Goal: Task Accomplishment & Management: Manage account settings

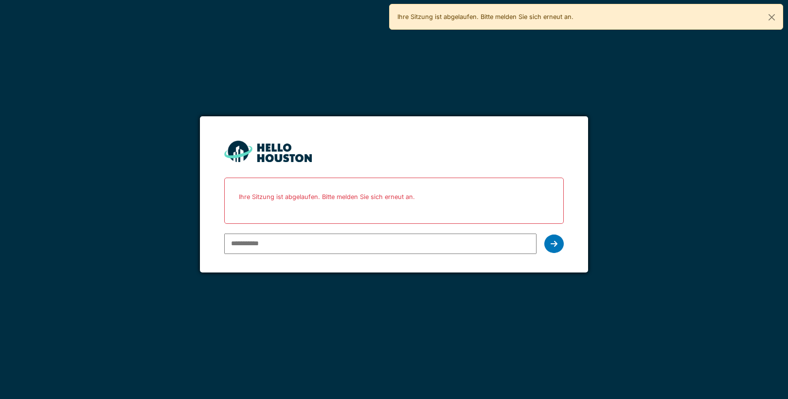
click at [654, 187] on div "You don't seem to have an account yet. Please follow the link given by your com…" at bounding box center [394, 199] width 788 height 399
click at [770, 14] on button "Close" at bounding box center [772, 17] width 22 height 26
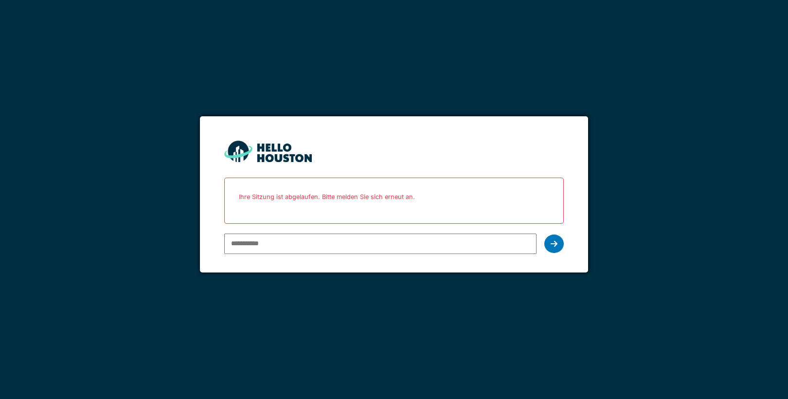
click at [243, 252] on input "email" at bounding box center [380, 244] width 312 height 20
paste input "**********"
type input "**********"
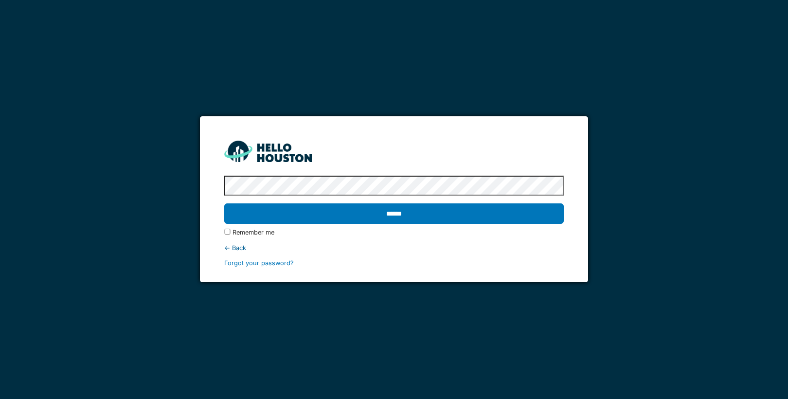
click at [224, 203] on input "******" at bounding box center [393, 213] width 339 height 20
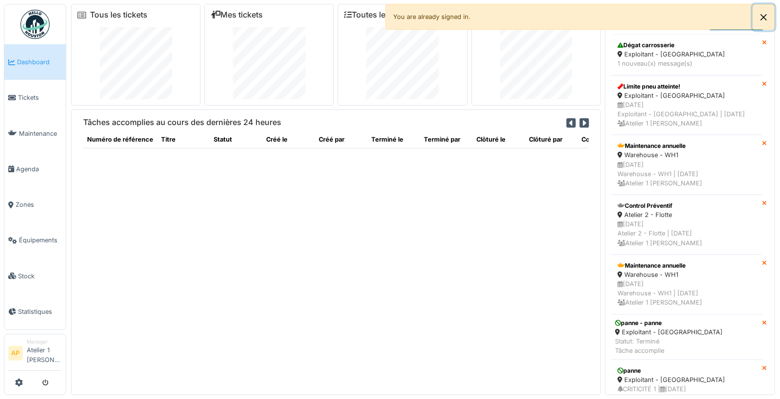
click at [761, 19] on button "Close" at bounding box center [764, 17] width 22 height 26
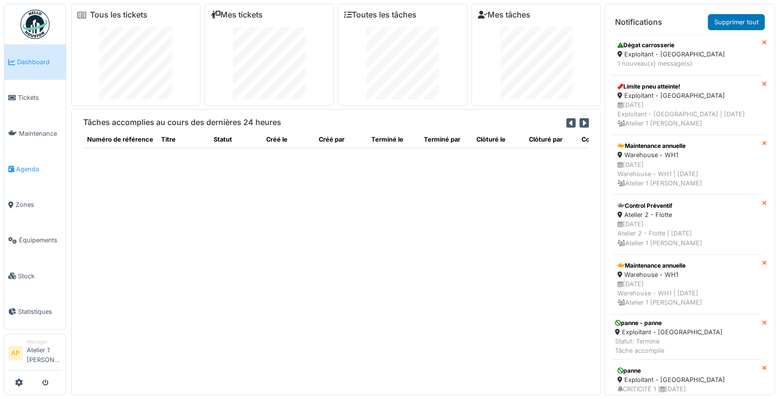
click at [14, 170] on li "Agenda" at bounding box center [35, 168] width 54 height 9
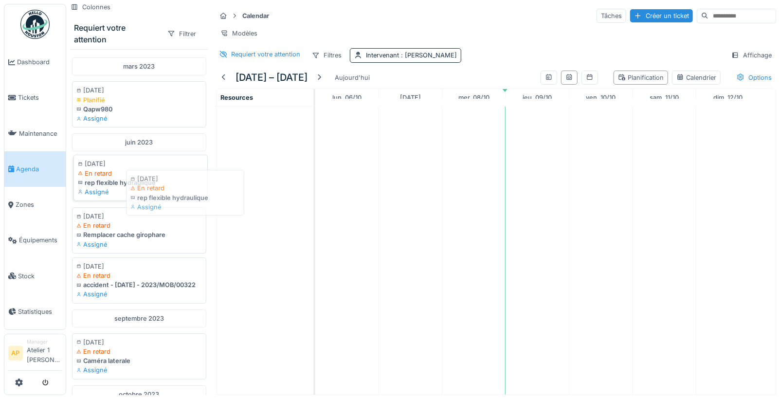
drag, startPoint x: 124, startPoint y: 174, endPoint x: 163, endPoint y: 166, distance: 39.7
click at [124, 181] on div "22/06/2023 En retard rep flexible hydraulique Assigné" at bounding box center [140, 178] width 134 height 46
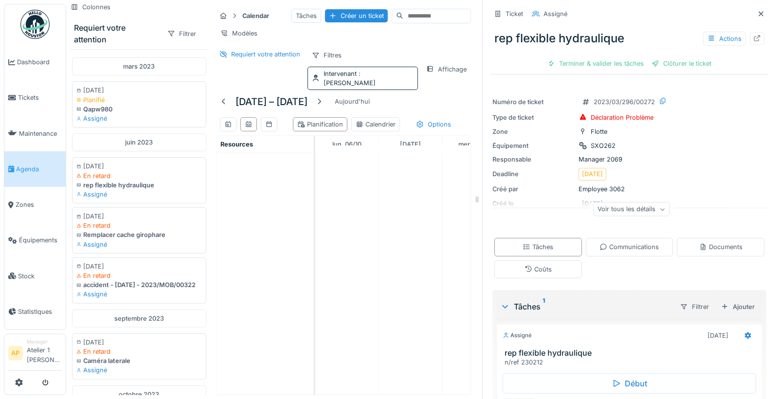
click at [754, 15] on div at bounding box center [761, 14] width 15 height 12
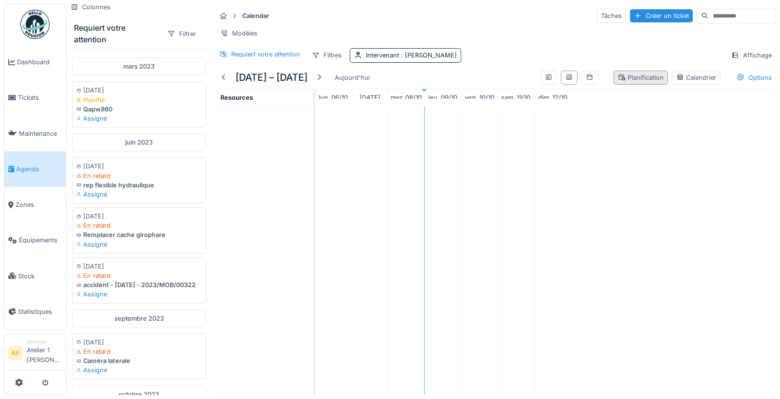
click at [636, 82] on div "Planification" at bounding box center [641, 77] width 46 height 9
click at [565, 84] on div at bounding box center [569, 78] width 65 height 22
click at [566, 80] on icon at bounding box center [568, 77] width 5 height 6
click at [545, 80] on icon at bounding box center [549, 77] width 8 height 6
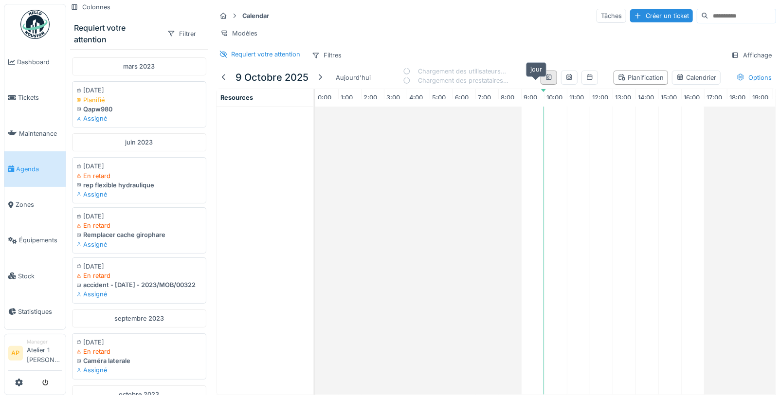
scroll to position [0, 112]
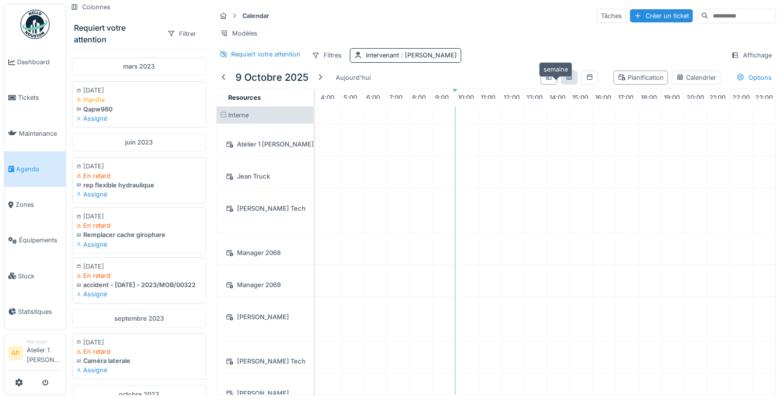
click at [565, 80] on icon at bounding box center [569, 77] width 8 height 6
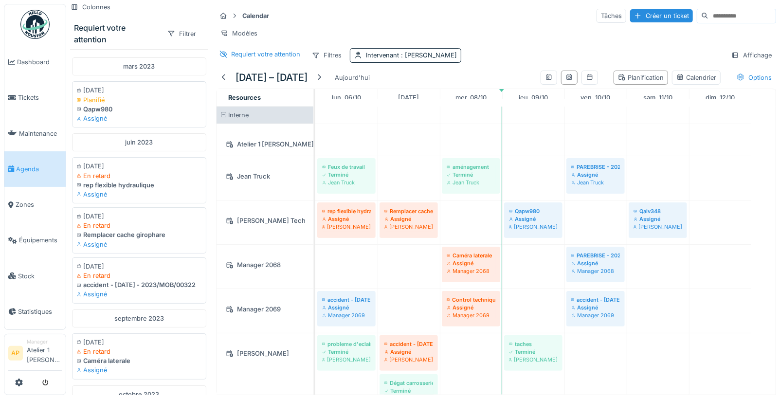
click at [349, 223] on div "Assigné" at bounding box center [346, 219] width 49 height 8
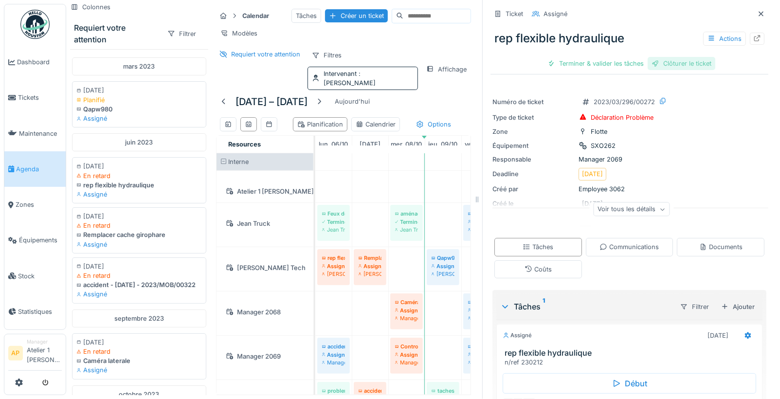
click at [677, 65] on div "Clôturer le ticket" at bounding box center [682, 63] width 68 height 13
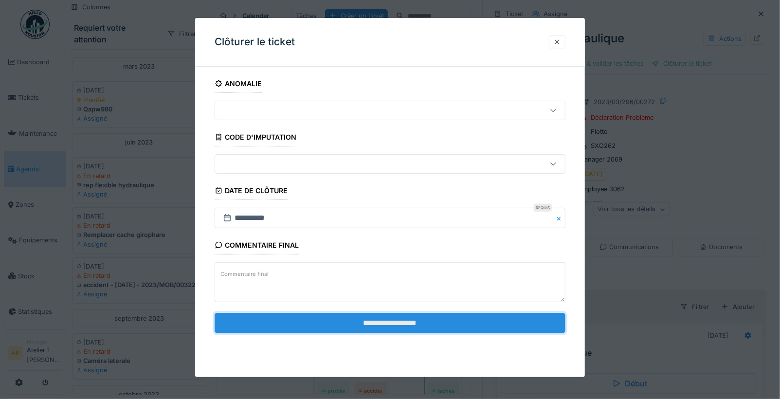
click at [368, 326] on input "**********" at bounding box center [390, 323] width 351 height 20
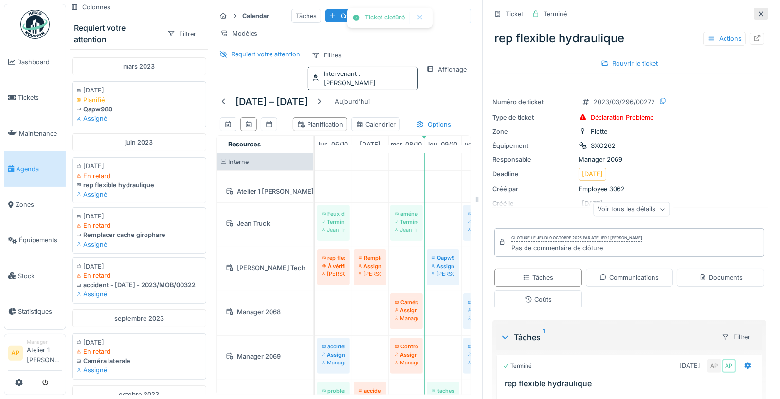
click at [757, 13] on icon at bounding box center [761, 14] width 8 height 6
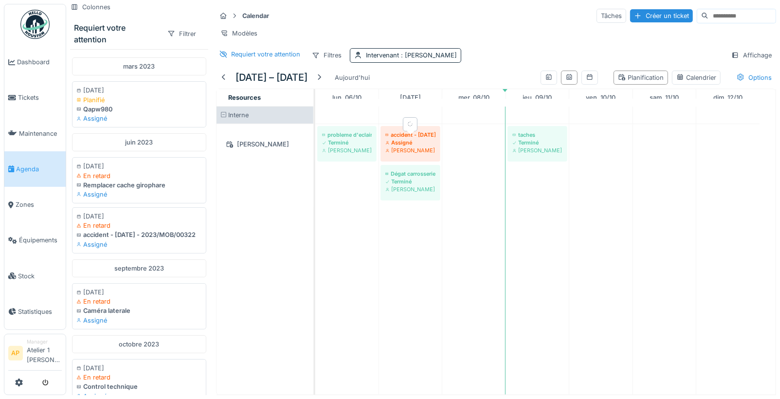
click at [423, 146] on div "Assigné" at bounding box center [410, 143] width 50 height 8
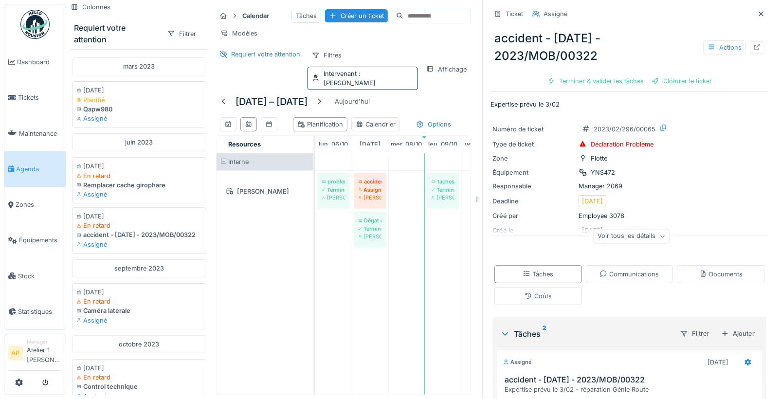
click at [671, 76] on div "Clôturer le ticket" at bounding box center [682, 80] width 68 height 13
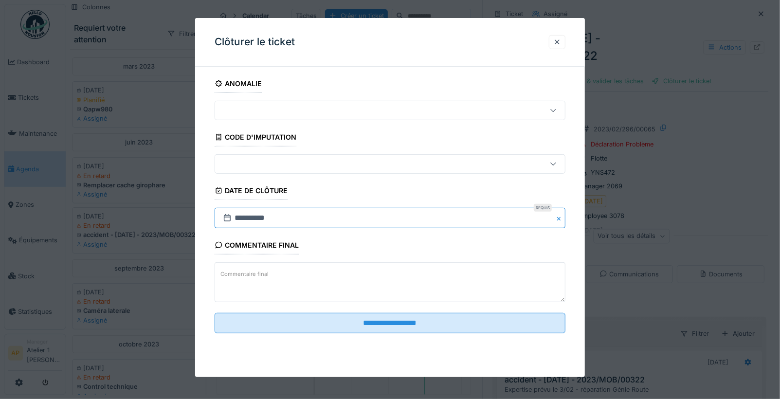
click at [264, 215] on input "**********" at bounding box center [390, 218] width 351 height 20
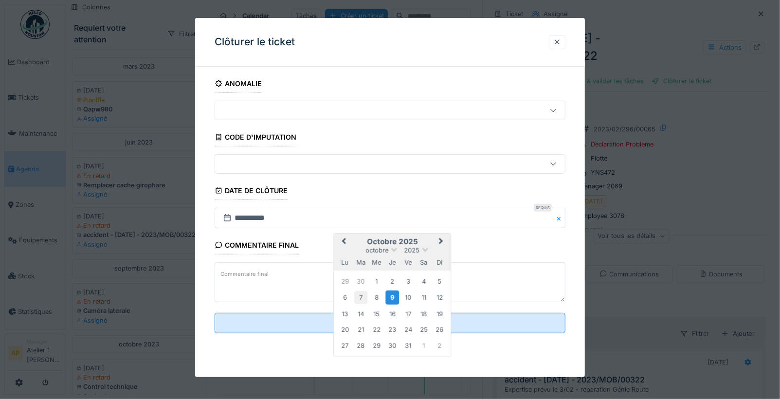
click at [363, 297] on div "7" at bounding box center [360, 297] width 13 height 13
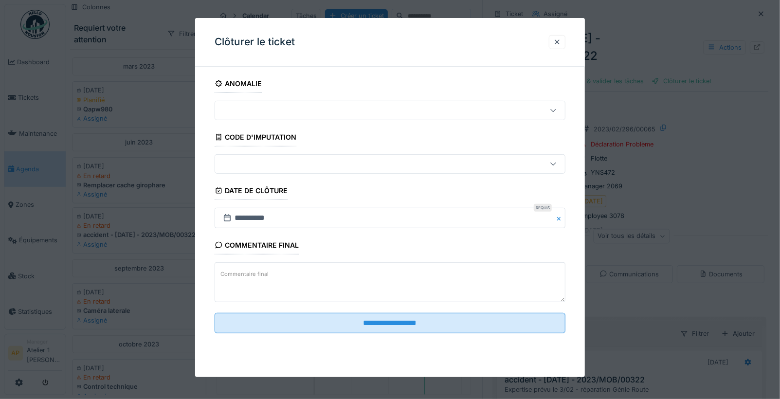
click at [387, 304] on fieldset "**********" at bounding box center [390, 207] width 351 height 267
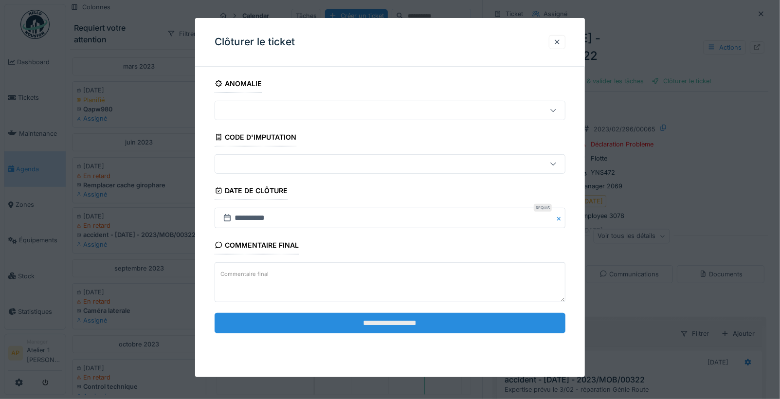
click at [391, 317] on input "**********" at bounding box center [390, 323] width 351 height 20
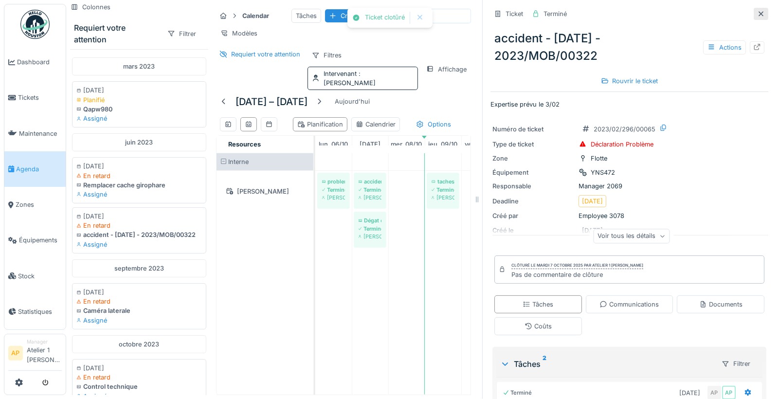
click at [757, 16] on icon at bounding box center [761, 14] width 8 height 6
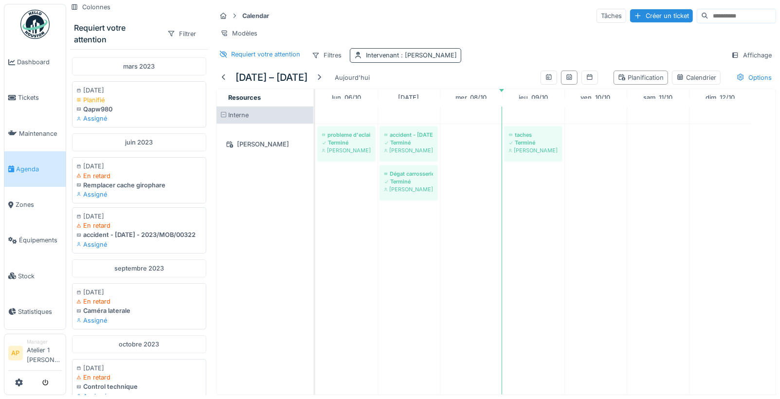
click at [434, 60] on div "Intervenant : Mike Mecano" at bounding box center [411, 55] width 91 height 9
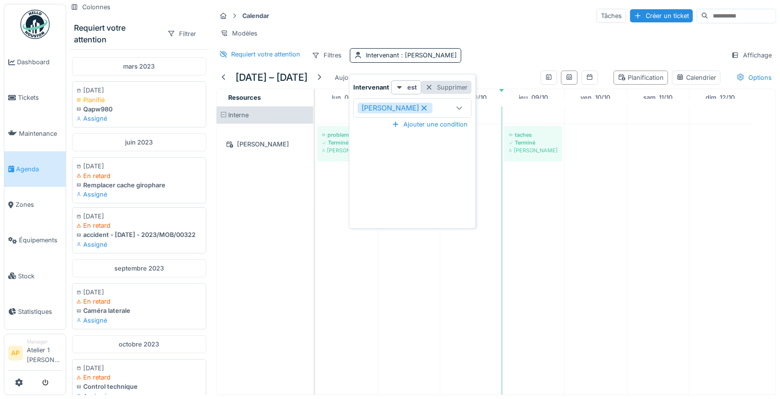
click at [447, 82] on div "Supprimer" at bounding box center [446, 87] width 50 height 13
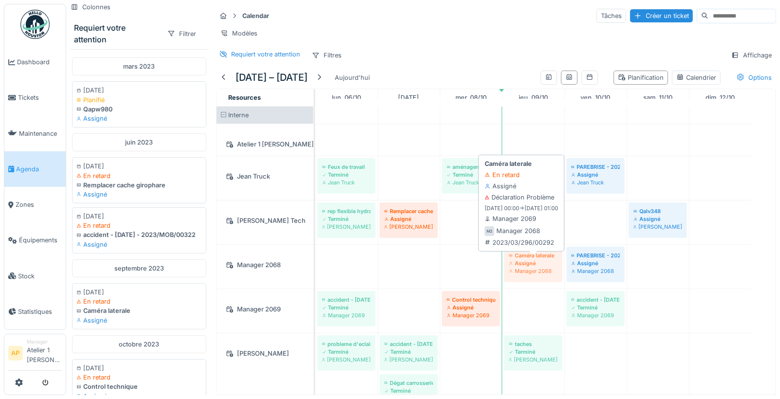
drag, startPoint x: 470, startPoint y: 268, endPoint x: 517, endPoint y: 278, distance: 47.8
click at [315, 278] on div "Caméra laterale Assigné Manager 2068 PAREBRISE - 2023/MOB/00501 Assigné Manager…" at bounding box center [315, 267] width 0 height 44
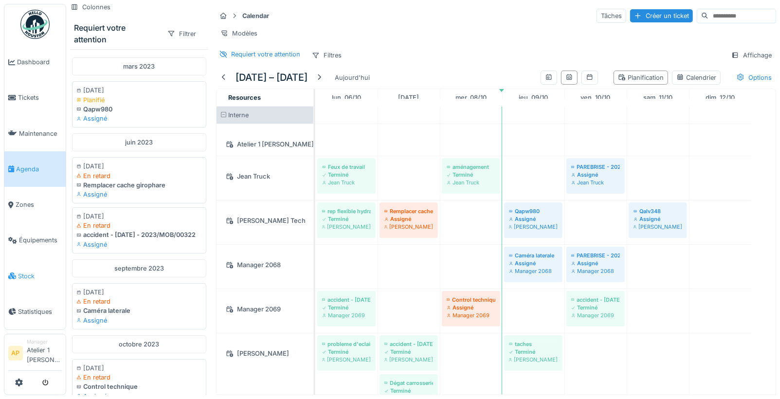
click at [19, 272] on span "Stock" at bounding box center [40, 276] width 44 height 9
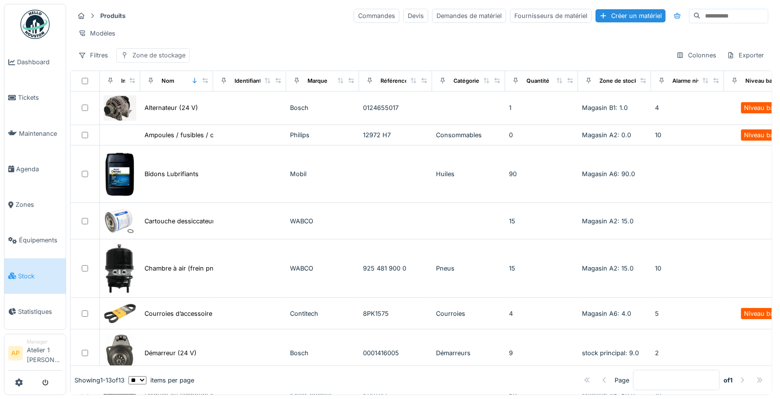
click at [146, 60] on div "Zone de stockage" at bounding box center [158, 55] width 53 height 9
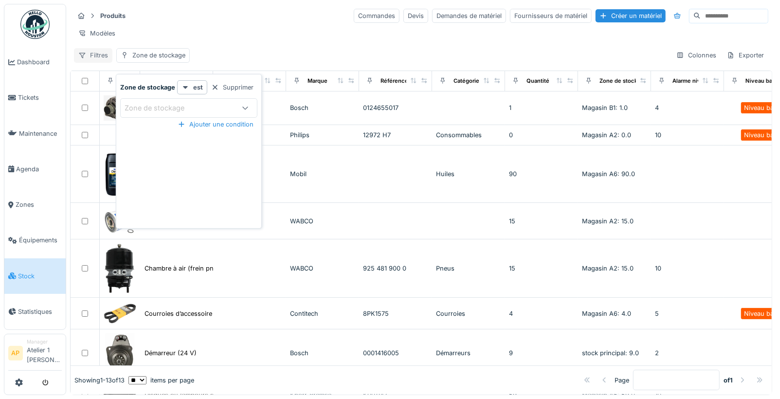
click at [93, 59] on div "Filtres" at bounding box center [93, 55] width 38 height 14
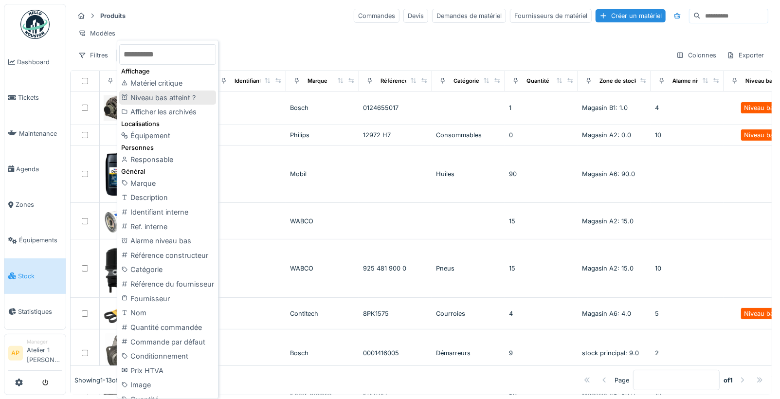
click at [160, 91] on div "Niveau bas atteint ?" at bounding box center [167, 98] width 97 height 15
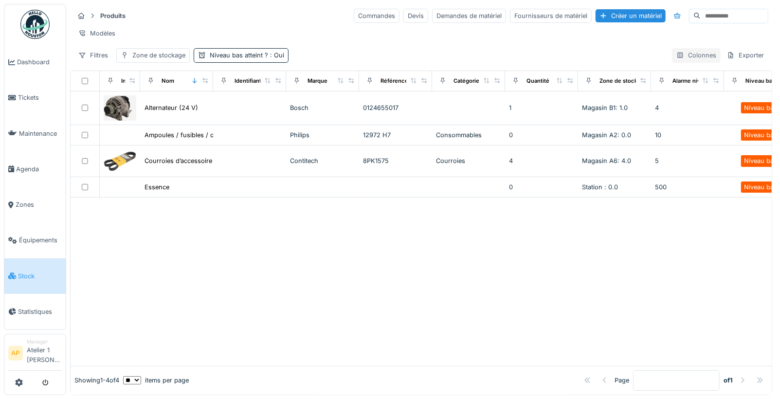
click at [688, 62] on div "Colonnes" at bounding box center [696, 55] width 49 height 14
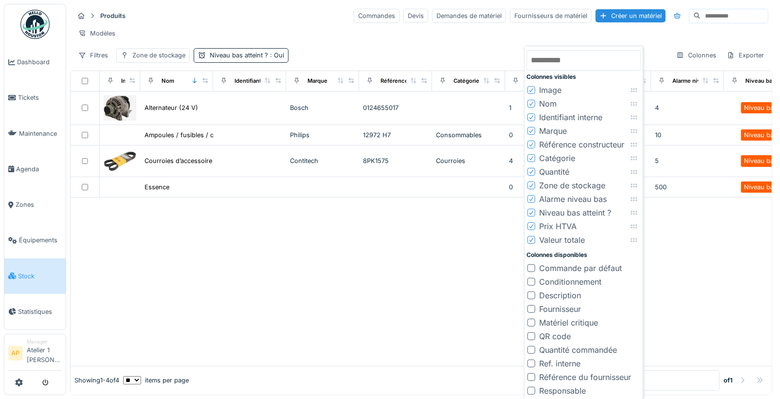
click at [539, 159] on div "Catégorie" at bounding box center [557, 158] width 36 height 12
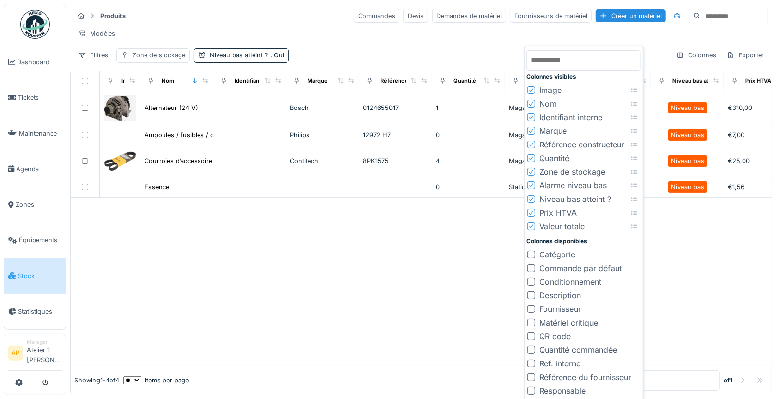
click at [429, 248] on div at bounding box center [421, 282] width 701 height 168
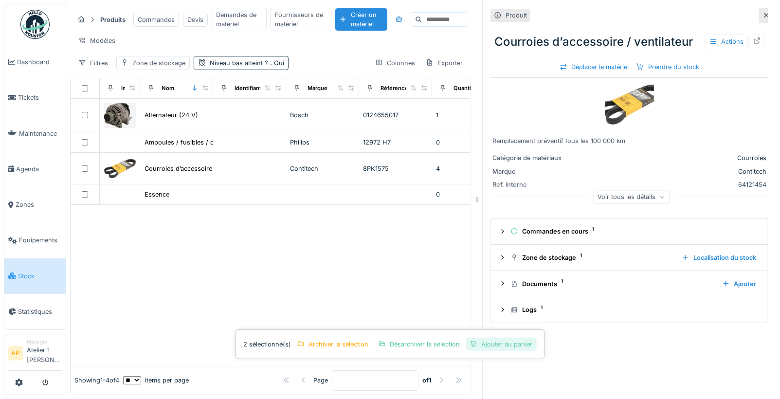
click at [498, 348] on div "Ajouter au panier" at bounding box center [501, 344] width 71 height 13
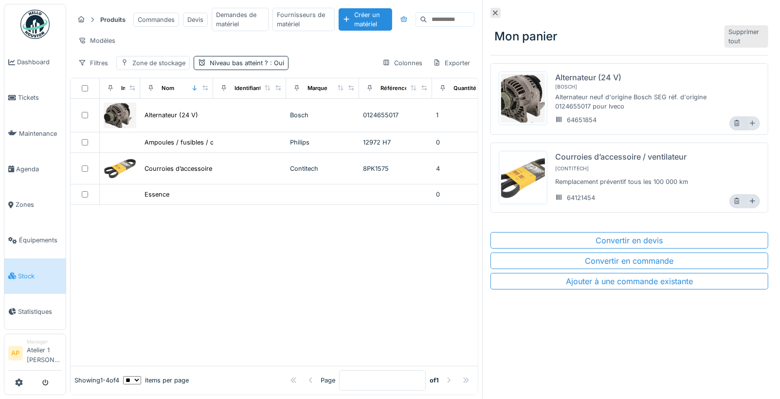
click at [749, 119] on div at bounding box center [754, 123] width 11 height 14
click at [749, 122] on div at bounding box center [754, 123] width 11 height 14
type input "*"
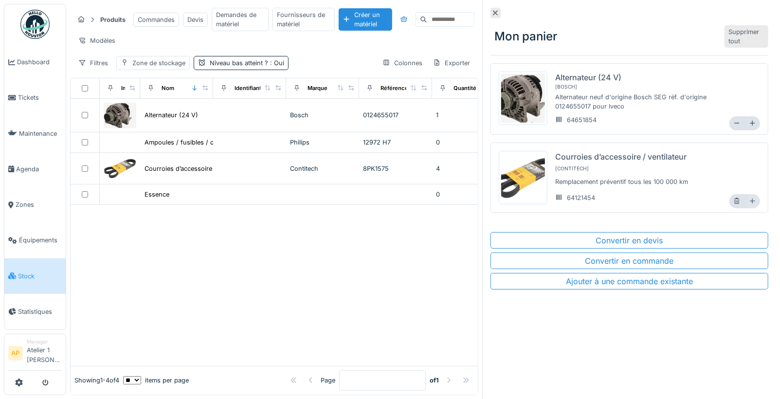
click at [749, 199] on icon at bounding box center [752, 201] width 7 height 6
click at [749, 198] on icon at bounding box center [752, 201] width 7 height 6
click at [749, 198] on div at bounding box center [754, 201] width 11 height 14
type input "*"
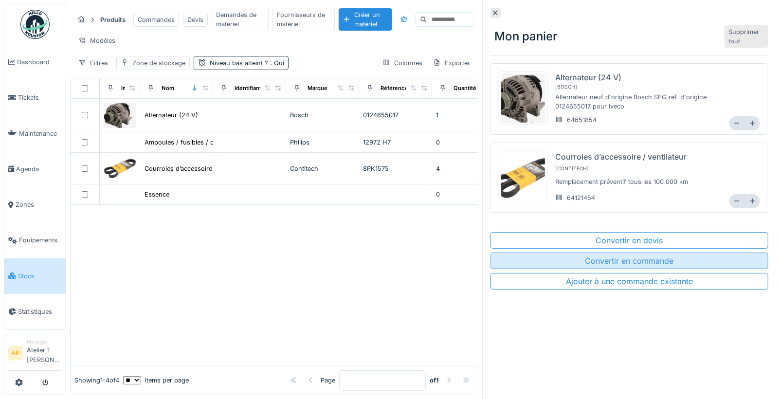
click at [610, 263] on div "Convertir en commande" at bounding box center [629, 261] width 278 height 17
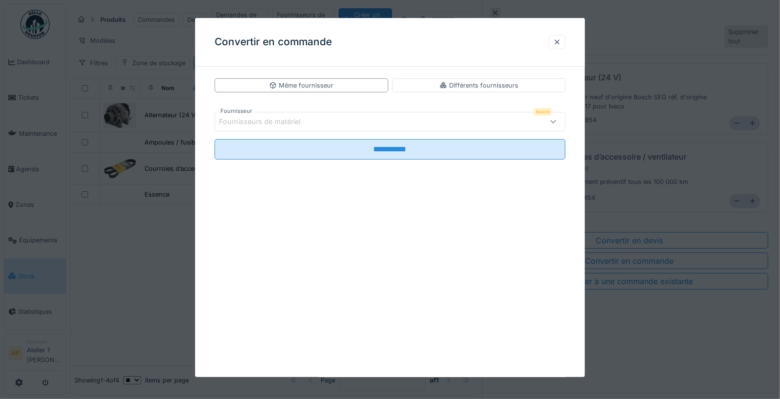
click at [335, 123] on div "Fournisseurs de matériel" at bounding box center [369, 121] width 300 height 11
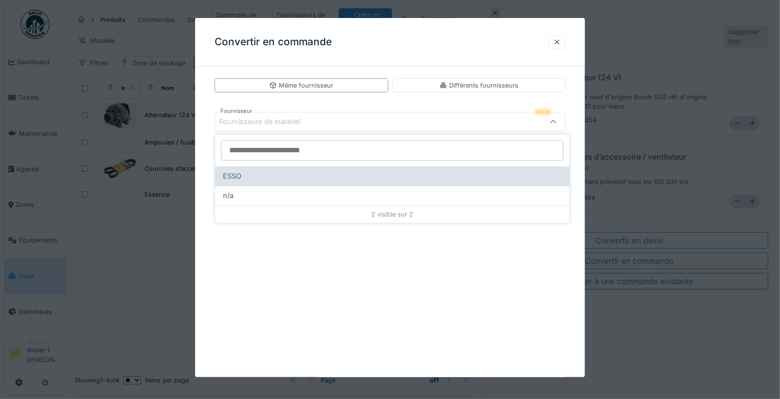
click at [278, 176] on div "ESSO" at bounding box center [392, 176] width 339 height 11
type input "****"
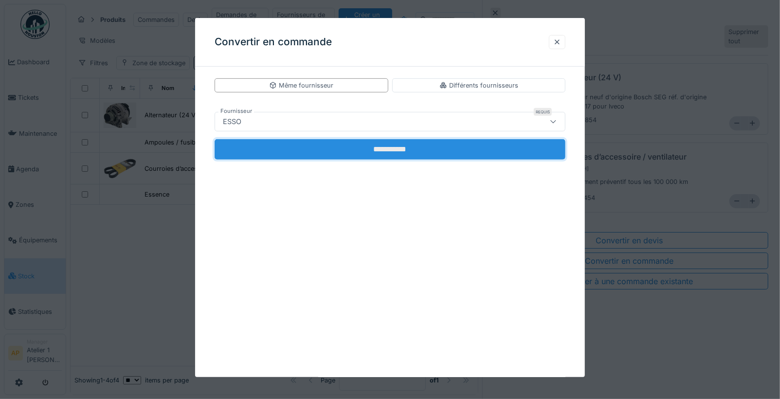
click at [405, 150] on input "**********" at bounding box center [390, 149] width 351 height 20
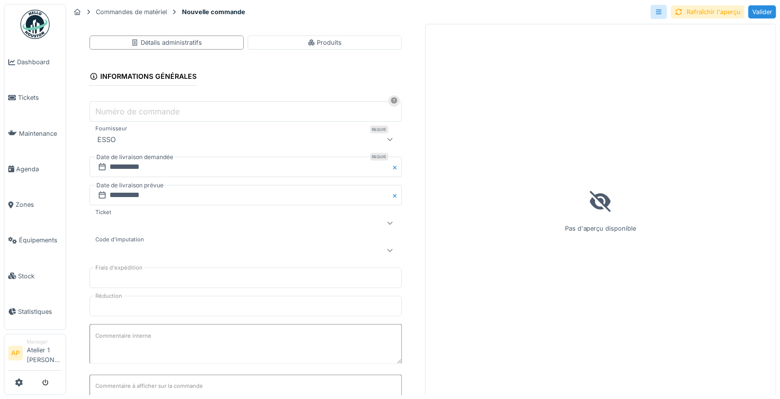
click at [152, 102] on input "Numéro de commande" at bounding box center [246, 111] width 312 height 20
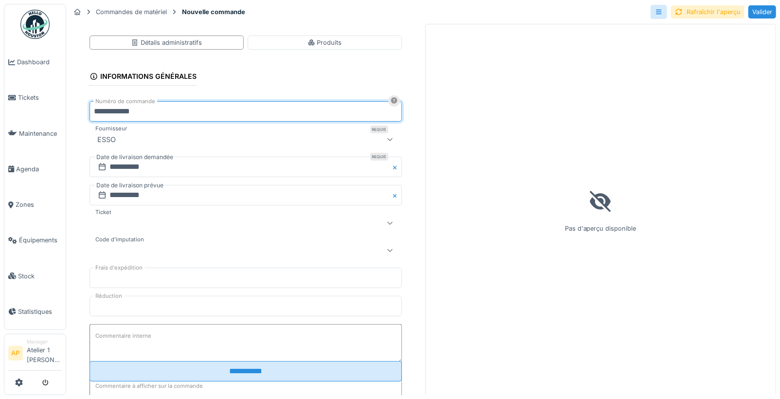
type input "**********"
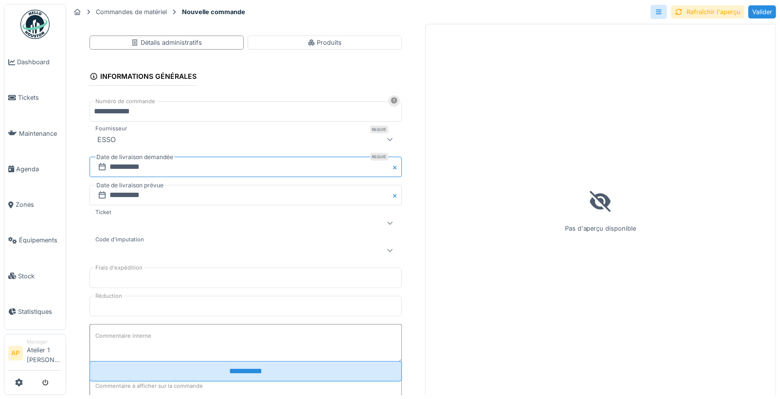
click at [155, 167] on input "**********" at bounding box center [246, 167] width 312 height 20
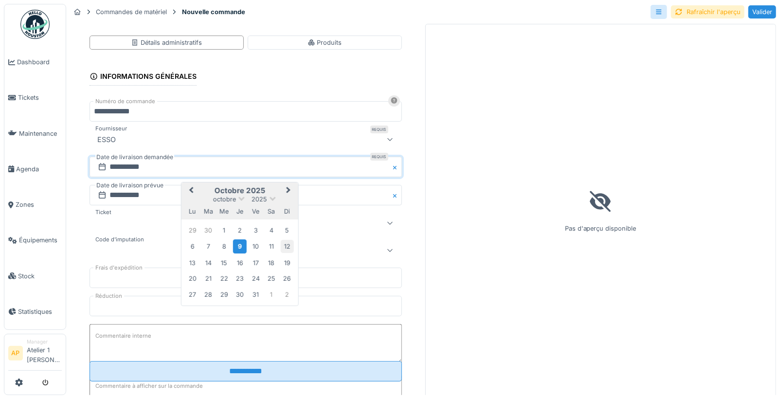
click at [288, 247] on div "12" at bounding box center [287, 246] width 13 height 13
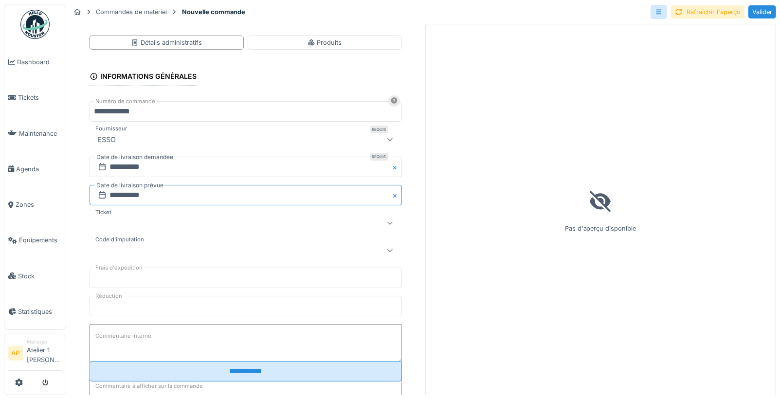
click at [200, 199] on input "**********" at bounding box center [246, 195] width 312 height 20
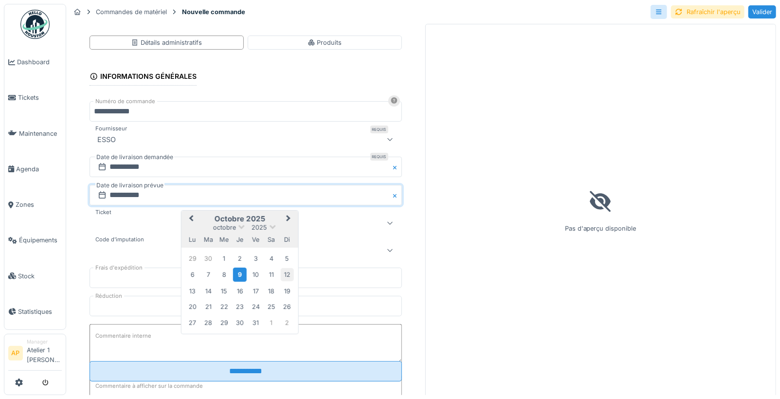
click at [288, 277] on div "12" at bounding box center [287, 275] width 13 height 13
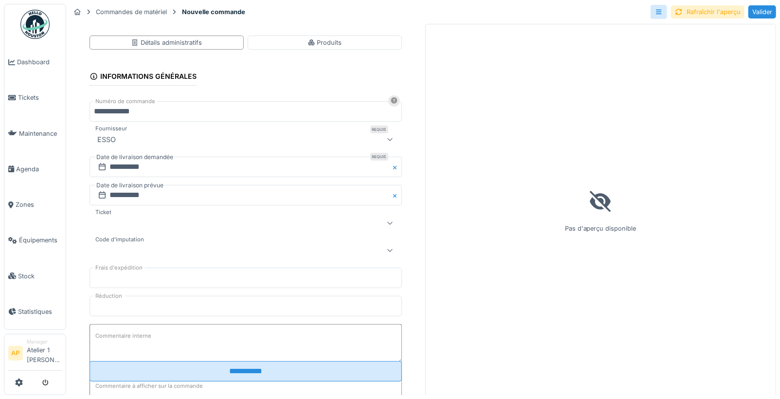
click at [145, 217] on div at bounding box center [226, 223] width 266 height 12
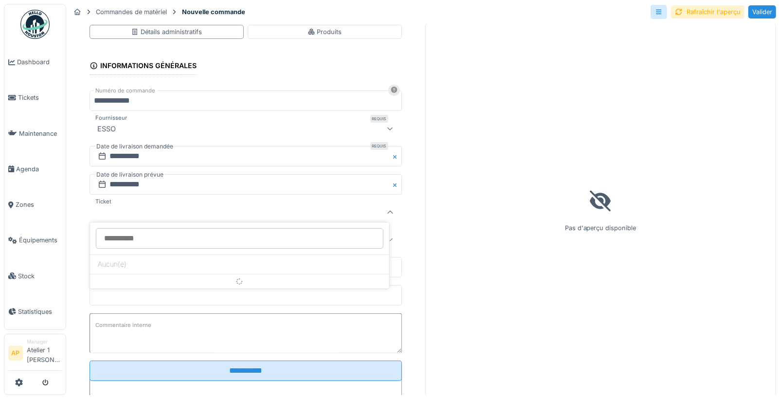
click at [135, 234] on div at bounding box center [226, 240] width 266 height 12
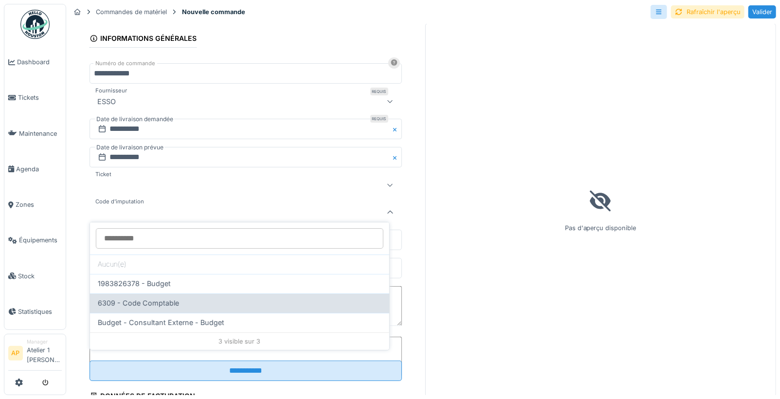
click at [158, 293] on div "6309 - Code Comptable" at bounding box center [239, 302] width 299 height 19
type input "****"
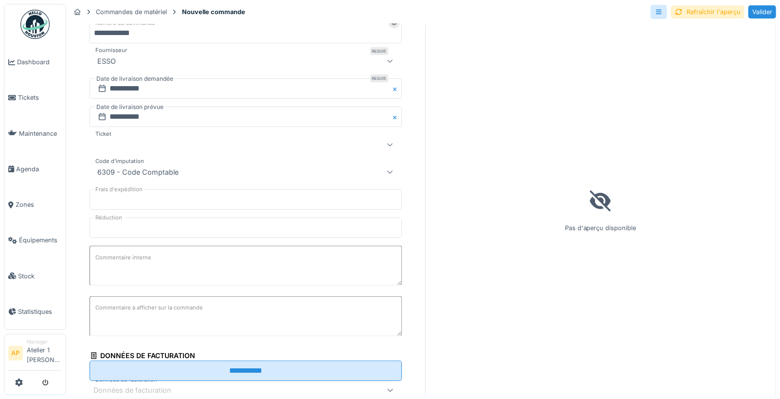
scroll to position [227, 0]
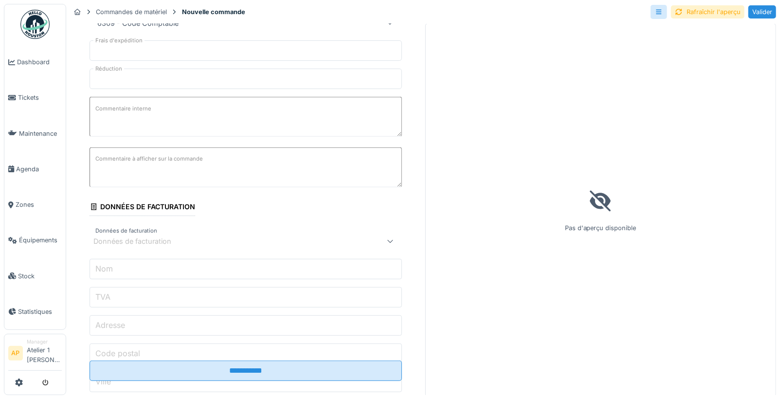
click at [161, 236] on div "Données de facturation" at bounding box center [138, 241] width 91 height 11
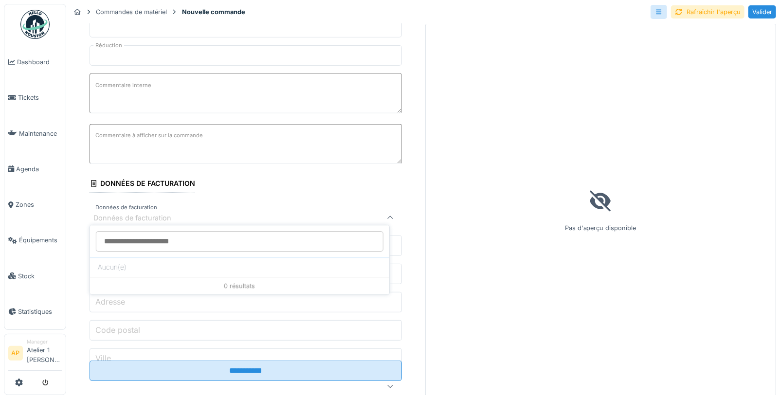
scroll to position [254, 0]
click at [163, 228] on input "Données de facturation" at bounding box center [240, 238] width 288 height 20
click at [78, 187] on div "**********" at bounding box center [245, 182] width 351 height 811
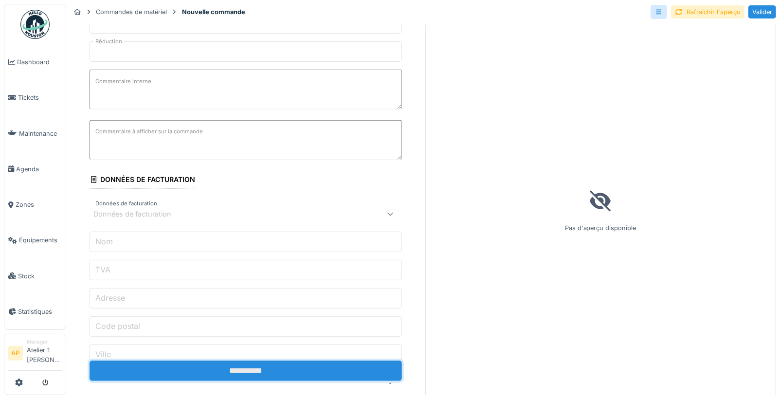
click at [248, 366] on input "**********" at bounding box center [246, 371] width 312 height 20
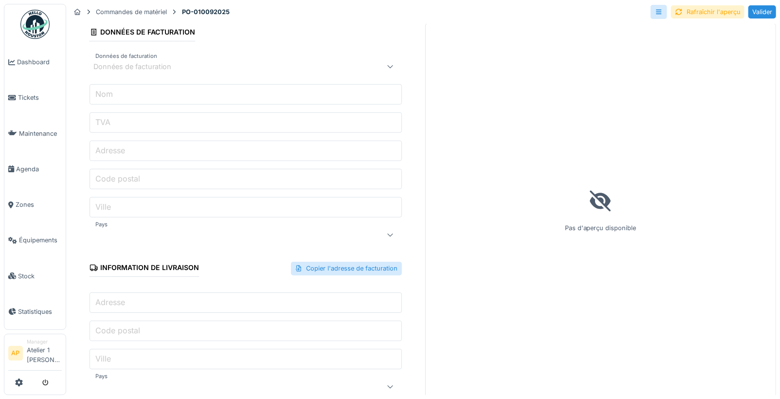
scroll to position [46, 0]
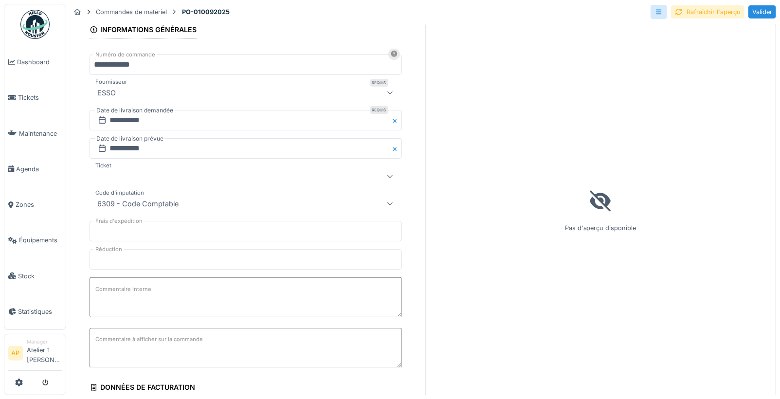
click at [690, 5] on div "Rafraîchir l'aperçu" at bounding box center [707, 11] width 73 height 13
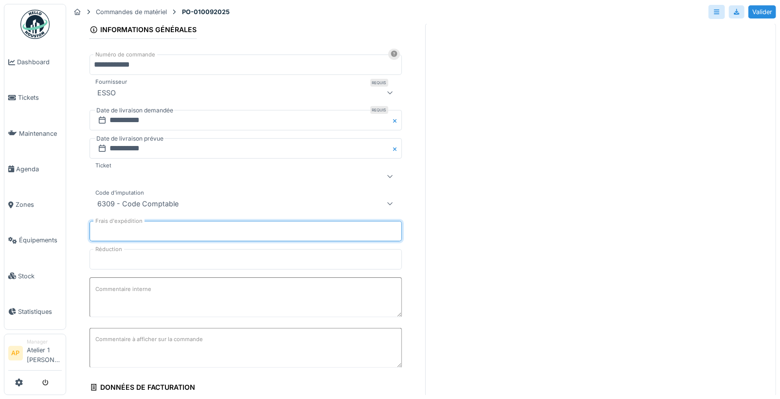
drag, startPoint x: 115, startPoint y: 222, endPoint x: 83, endPoint y: 215, distance: 33.0
click at [83, 215] on div "**********" at bounding box center [245, 372] width 351 height 775
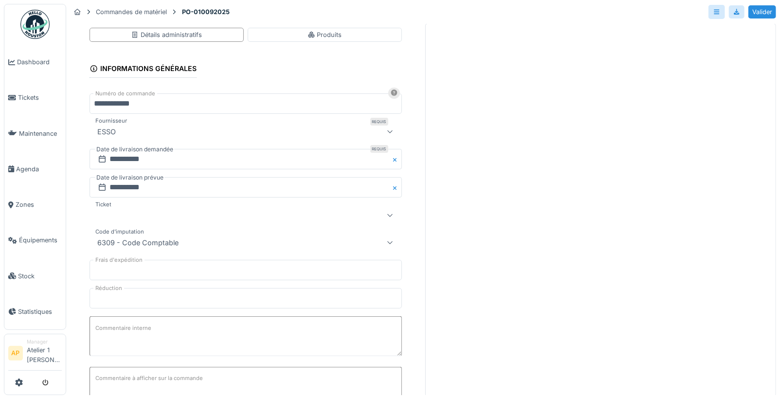
scroll to position [0, 0]
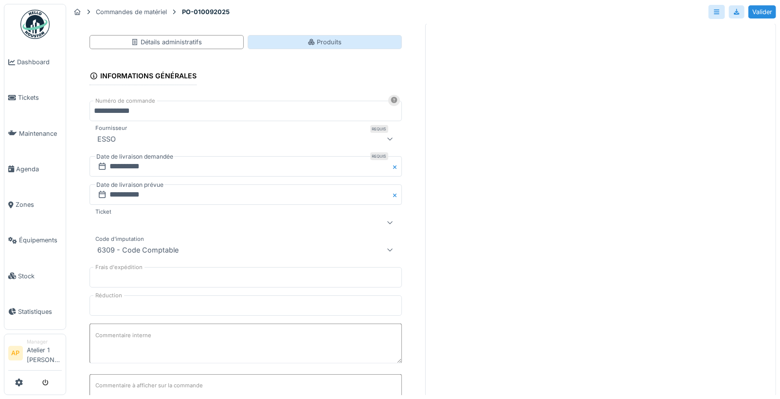
click at [327, 37] on div "Produits" at bounding box center [325, 41] width 35 height 9
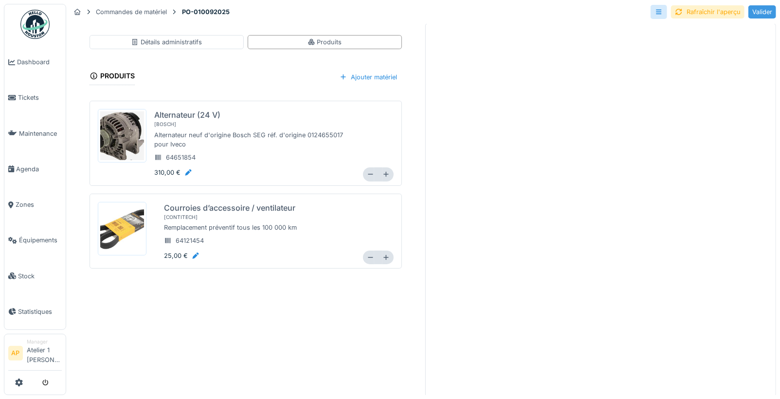
click at [755, 5] on div "Valider" at bounding box center [762, 11] width 28 height 13
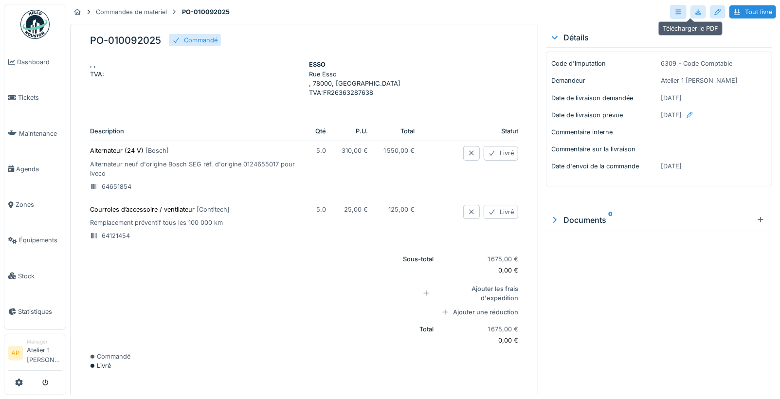
click at [694, 7] on div at bounding box center [698, 11] width 8 height 9
click at [27, 272] on span "Stock" at bounding box center [40, 276] width 44 height 9
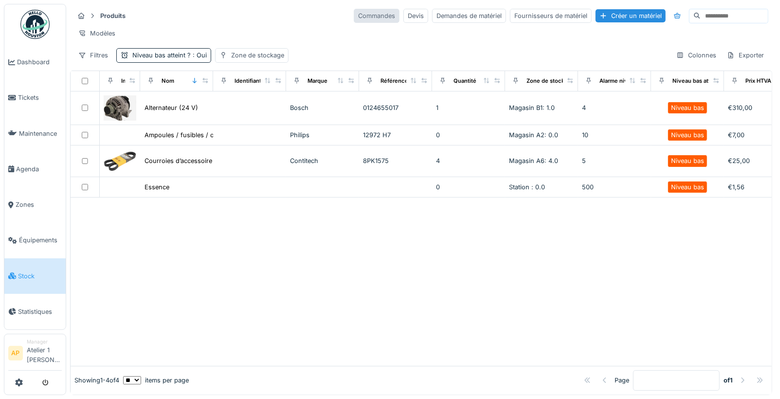
click at [354, 18] on div "Commandes" at bounding box center [377, 16] width 46 height 14
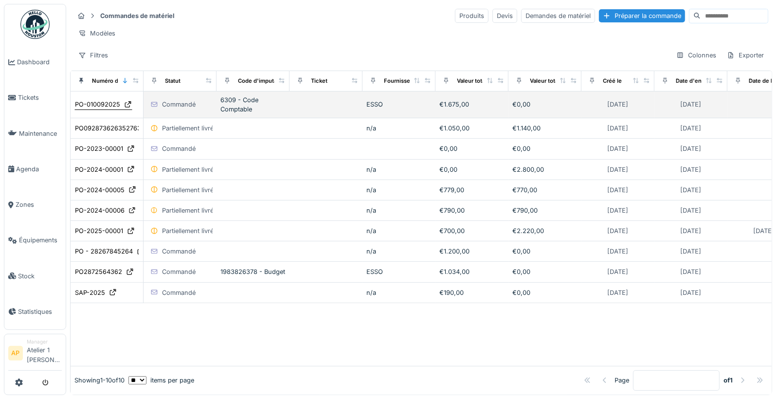
click at [102, 109] on div "PO-010092025" at bounding box center [97, 104] width 45 height 9
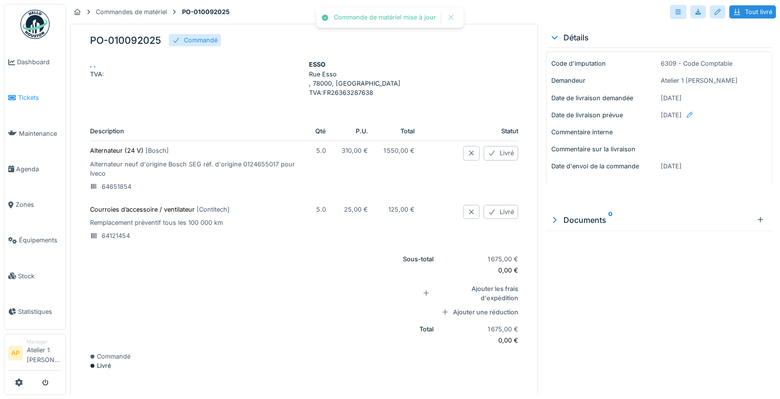
click at [29, 95] on span "Tickets" at bounding box center [40, 97] width 44 height 9
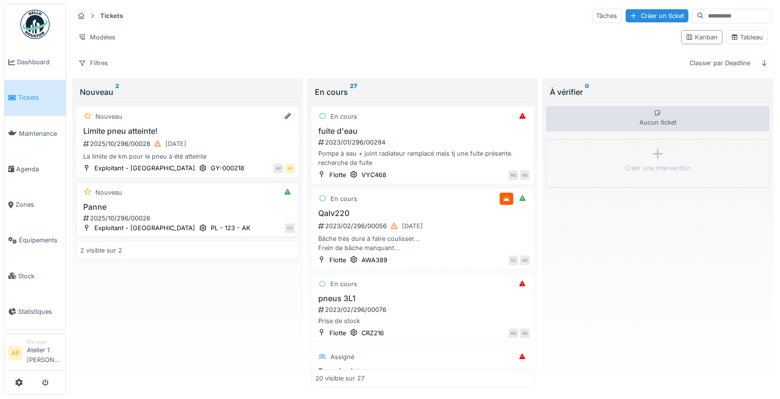
click at [132, 203] on h3 "Panne" at bounding box center [187, 206] width 215 height 9
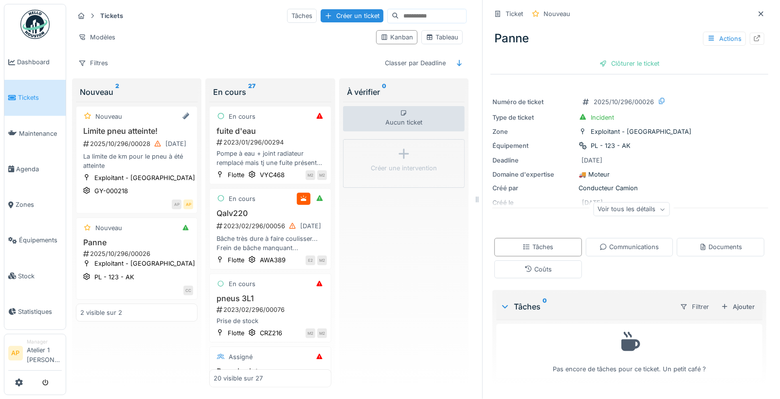
click at [37, 100] on span "Tickets" at bounding box center [40, 97] width 44 height 9
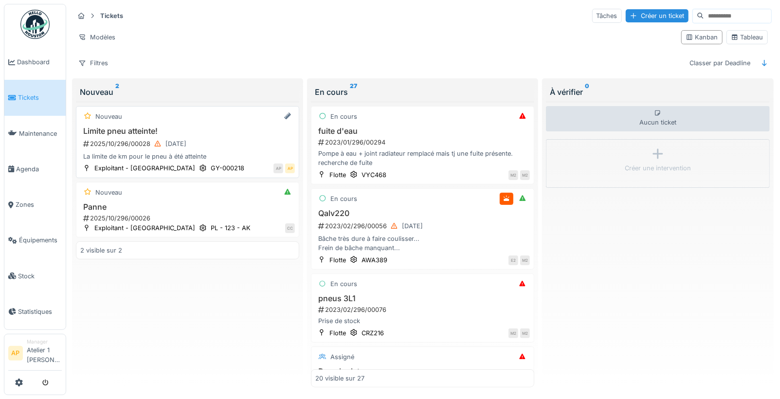
click at [176, 202] on h3 "Panne" at bounding box center [187, 206] width 215 height 9
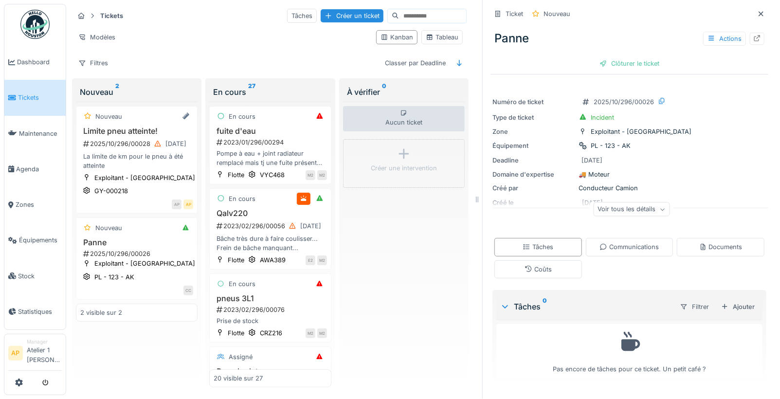
click at [16, 93] on li "Tickets" at bounding box center [35, 97] width 54 height 9
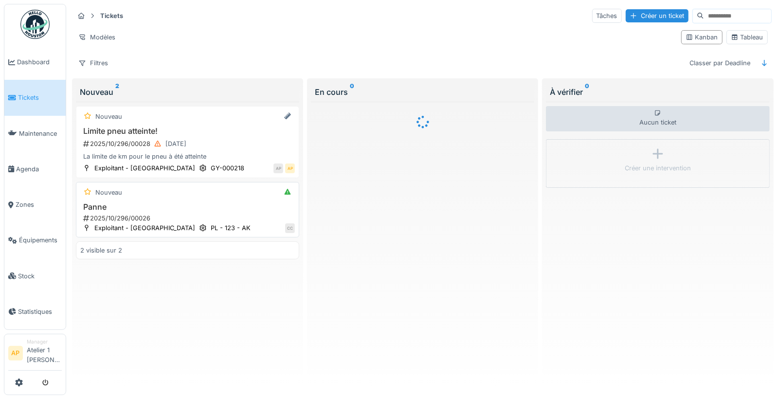
click at [105, 202] on h3 "Panne" at bounding box center [187, 206] width 215 height 9
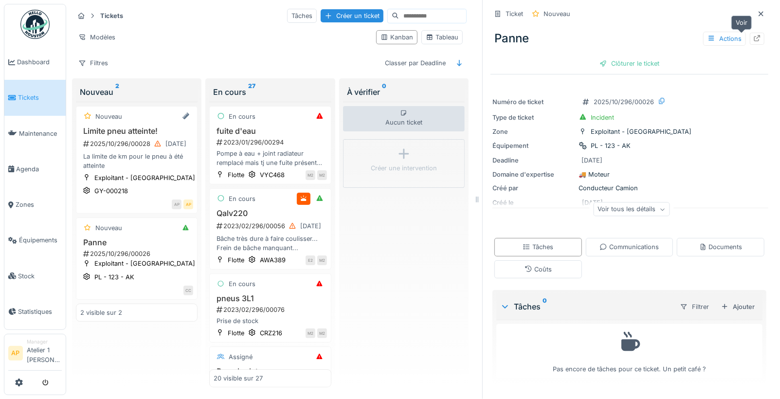
click at [753, 37] on icon at bounding box center [757, 38] width 8 height 6
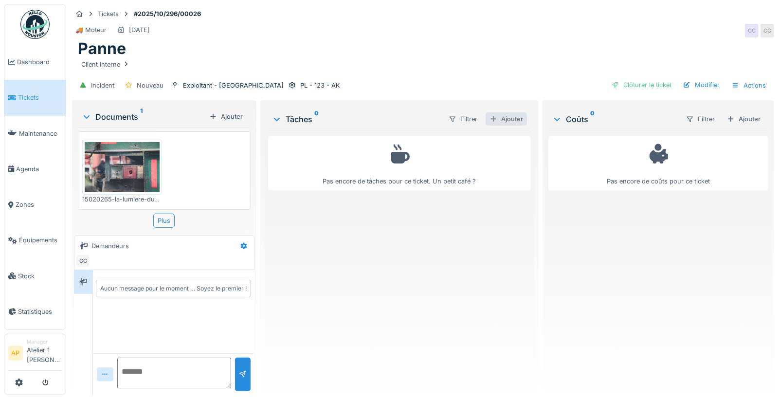
click at [502, 115] on div "Ajouter" at bounding box center [506, 118] width 41 height 13
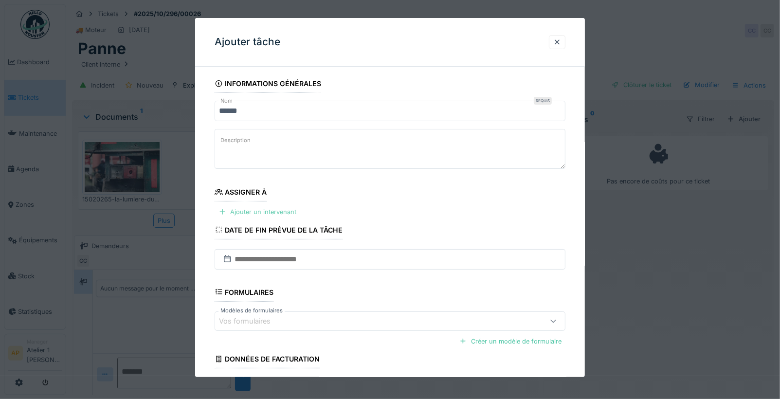
click at [275, 213] on div "Ajouter un intervenant" at bounding box center [258, 211] width 86 height 13
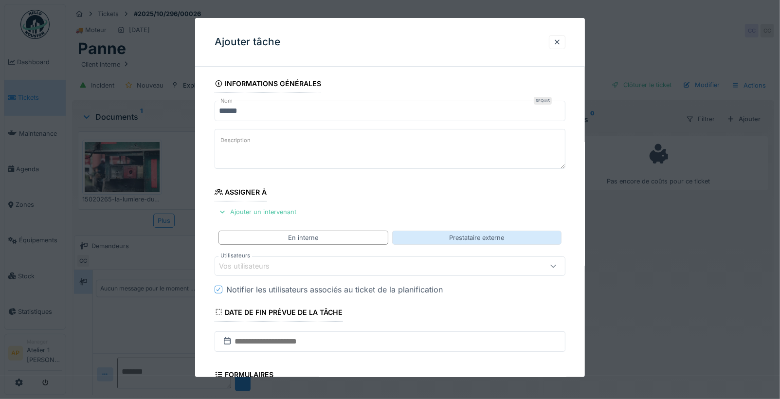
click at [473, 241] on div "Prestataire externe" at bounding box center [477, 237] width 170 height 14
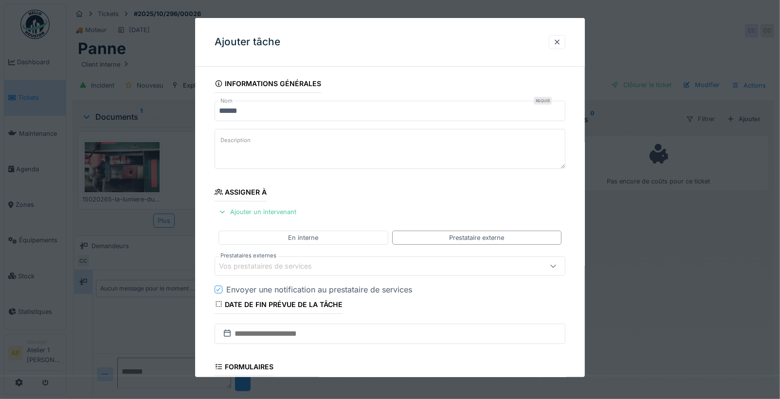
click at [299, 267] on div "Vos prestataires de services" at bounding box center [272, 266] width 107 height 11
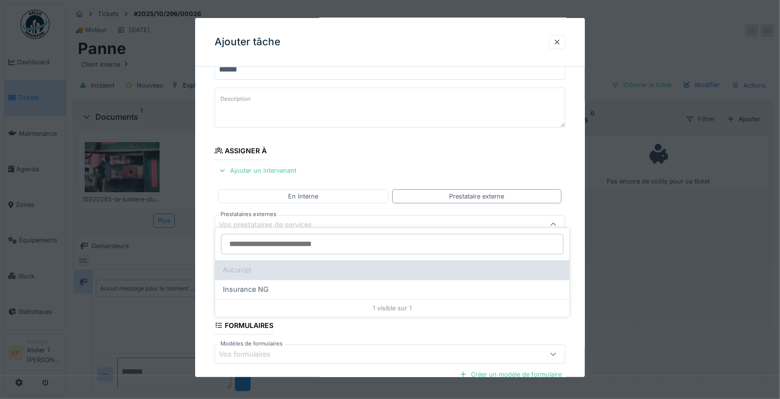
scroll to position [67, 0]
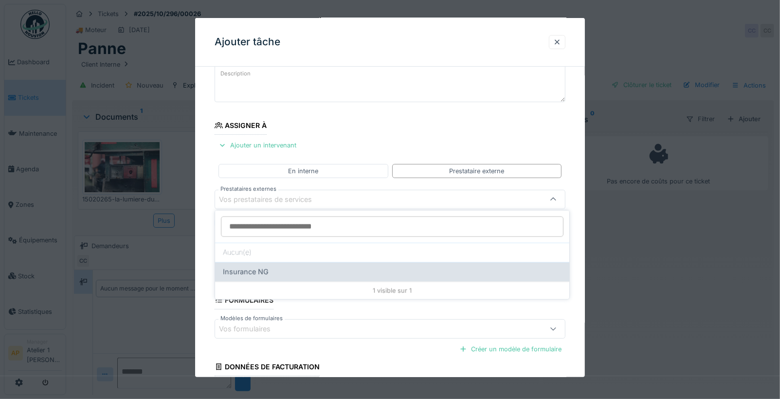
click at [265, 270] on span "Insurance NG" at bounding box center [246, 272] width 46 height 11
type input "****"
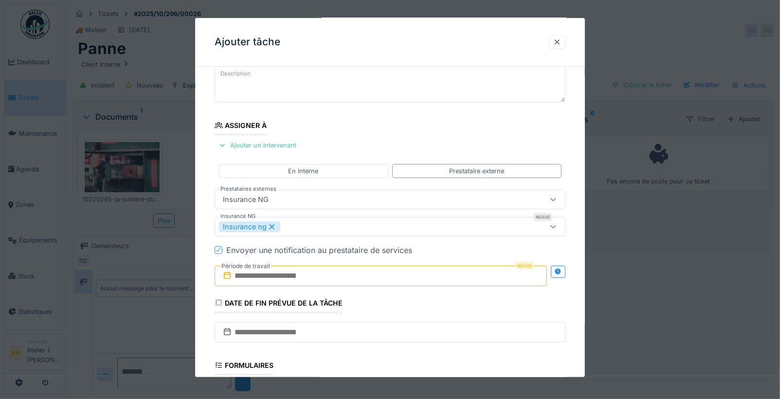
click at [285, 272] on input "text" at bounding box center [381, 276] width 333 height 20
click at [109, 359] on div at bounding box center [390, 199] width 780 height 399
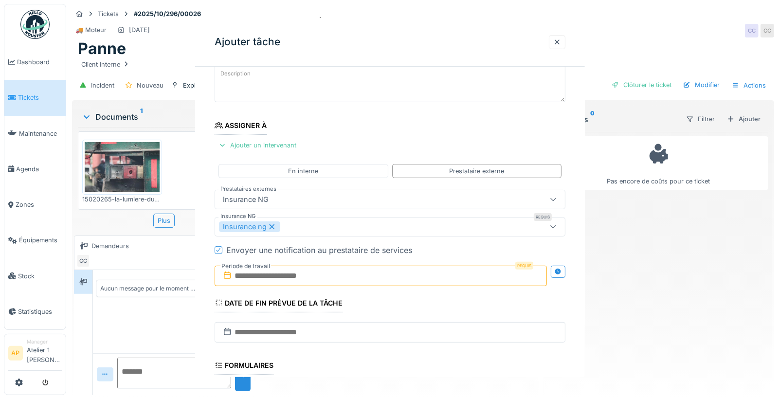
scroll to position [0, 0]
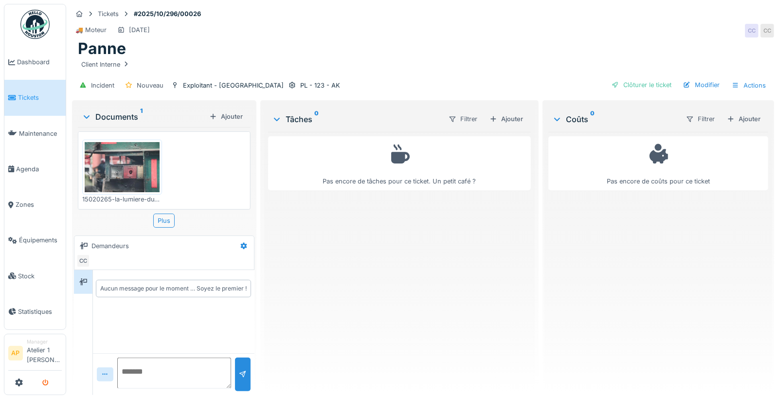
click at [45, 383] on icon "submit" at bounding box center [45, 383] width 6 height 6
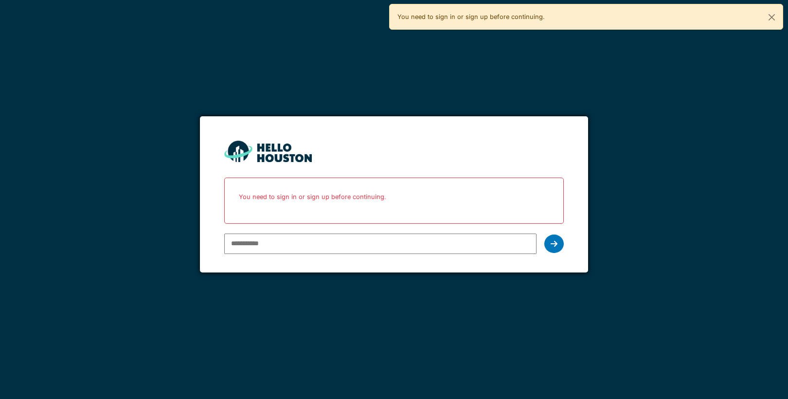
click at [287, 239] on input "email" at bounding box center [380, 244] width 312 height 20
type input "**********"
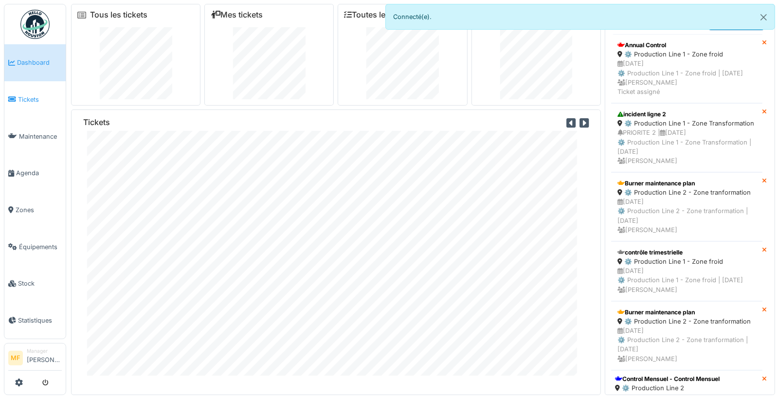
click at [29, 99] on span "Tickets" at bounding box center [40, 99] width 44 height 9
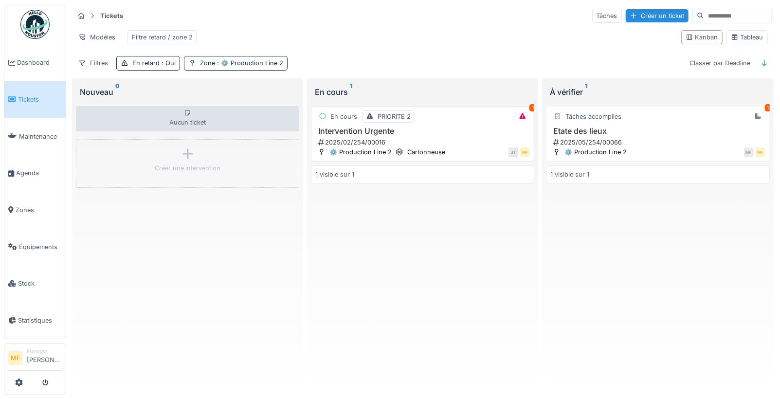
click at [383, 130] on div "En cours PRIORITE 2 1 Intervention Urgente 2025/02/254/00016 ⚙️ Production Line…" at bounding box center [422, 134] width 223 height 56
click at [378, 136] on h3 "Intervention Urgente" at bounding box center [422, 131] width 215 height 9
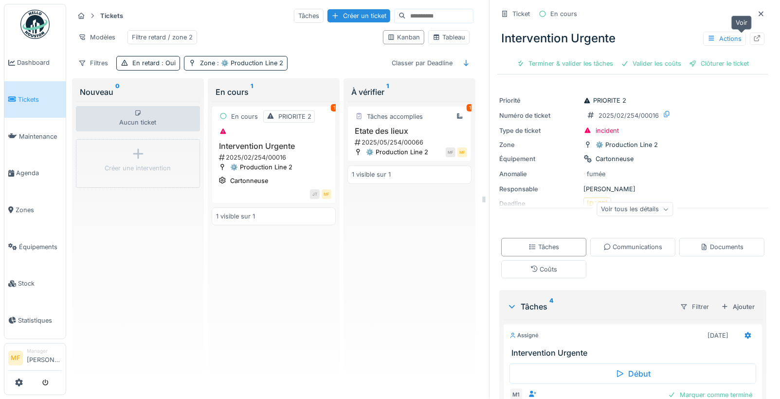
click at [754, 37] on icon at bounding box center [757, 38] width 6 height 6
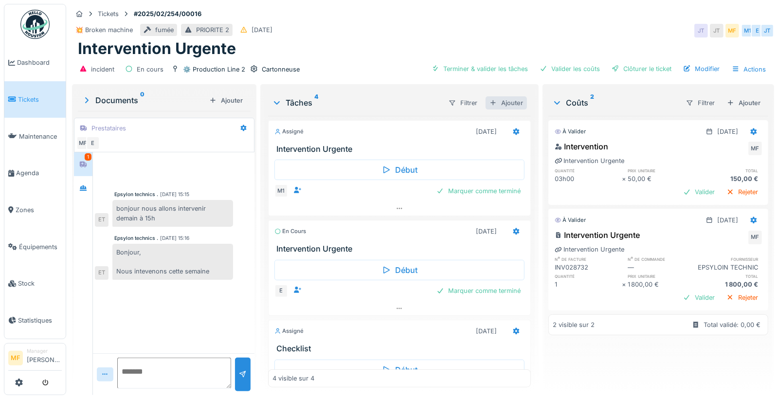
click at [510, 103] on div "Ajouter" at bounding box center [506, 102] width 41 height 13
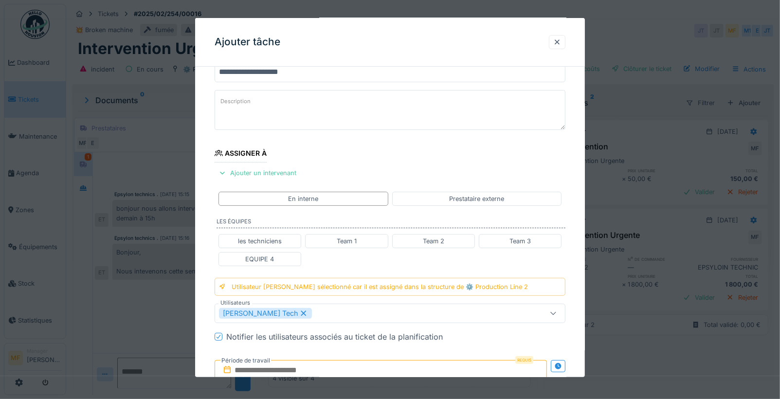
scroll to position [44, 0]
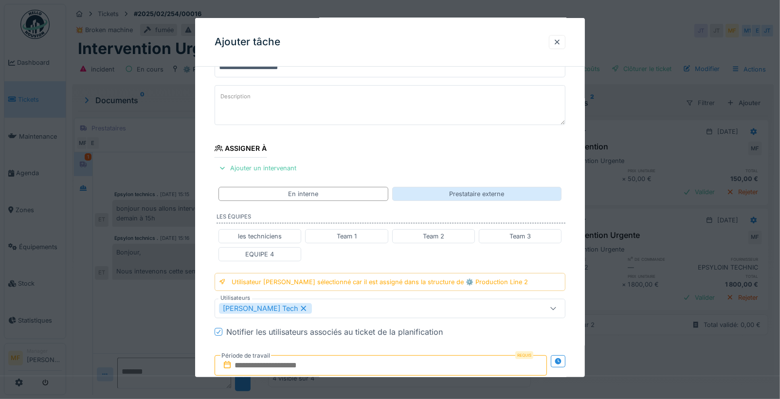
click at [487, 193] on div "Prestataire externe" at bounding box center [476, 193] width 55 height 9
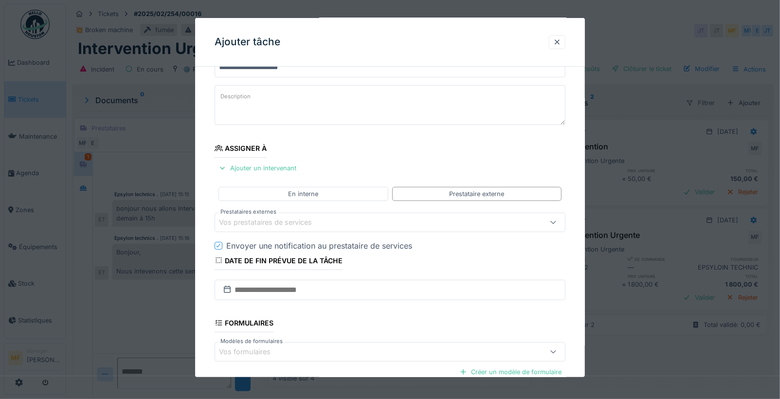
click at [319, 217] on div "Vos prestataires de services" at bounding box center [272, 222] width 107 height 11
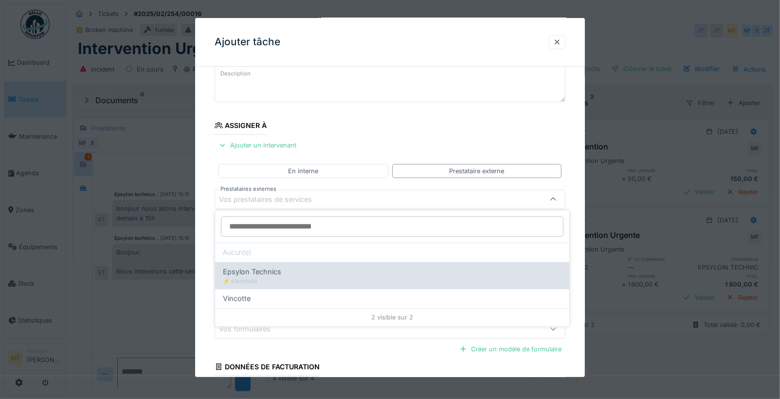
click at [270, 277] on div "⚡️ électricité" at bounding box center [392, 281] width 339 height 8
type input "*****"
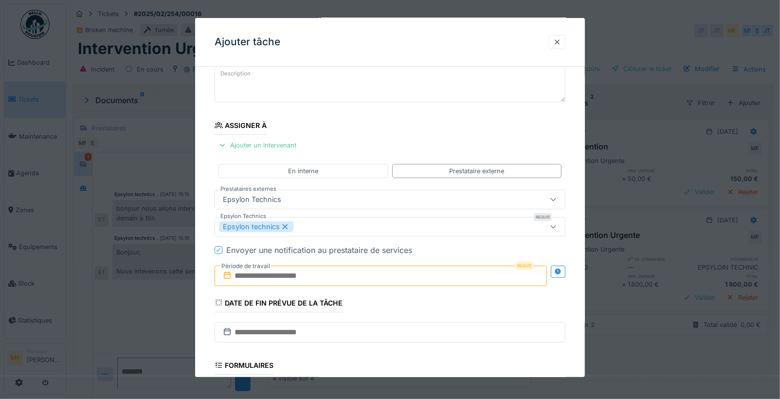
click at [295, 281] on input "text" at bounding box center [381, 276] width 333 height 20
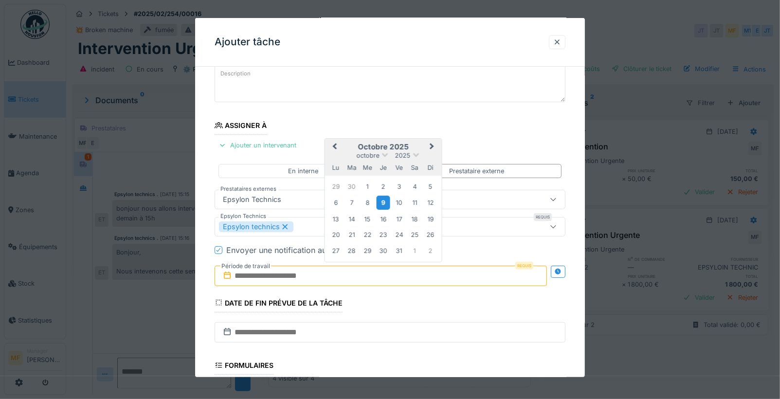
click at [386, 201] on div "9" at bounding box center [383, 203] width 13 height 14
click at [430, 199] on div "12" at bounding box center [430, 202] width 13 height 13
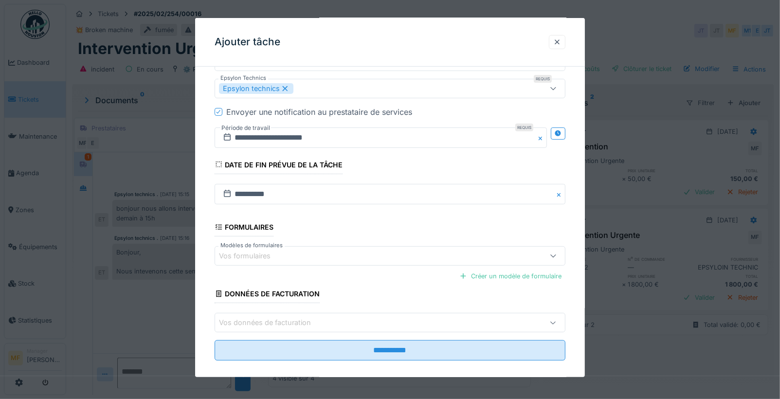
scroll to position [212, 0]
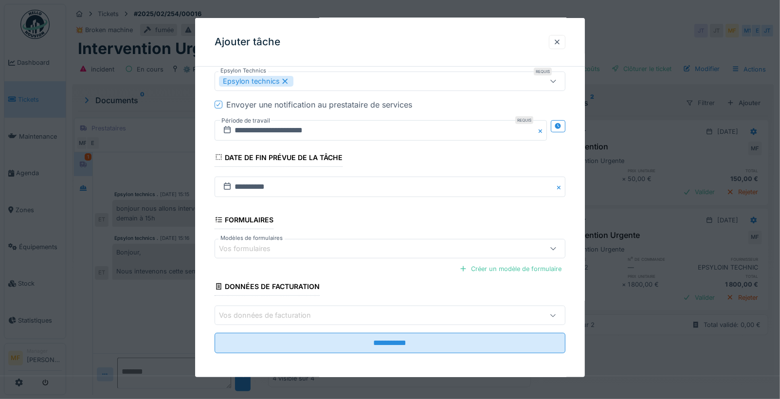
click at [313, 310] on div "Vos données de facturation" at bounding box center [272, 315] width 106 height 11
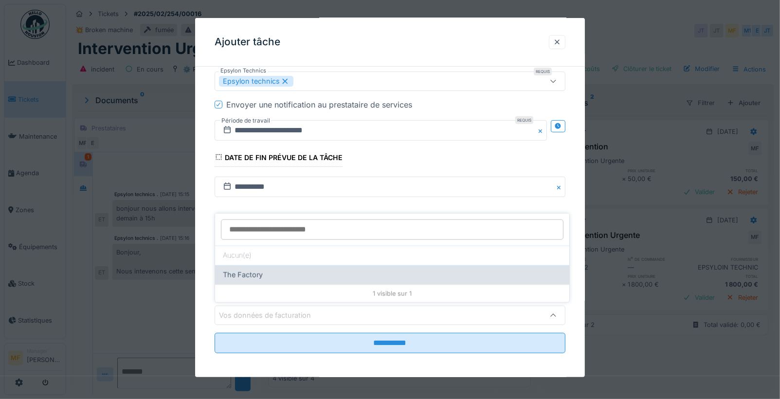
scroll to position [2, 0]
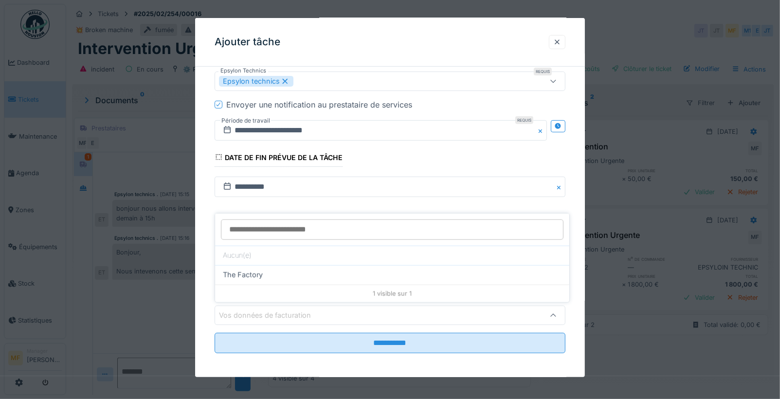
click at [299, 214] on div at bounding box center [392, 230] width 354 height 32
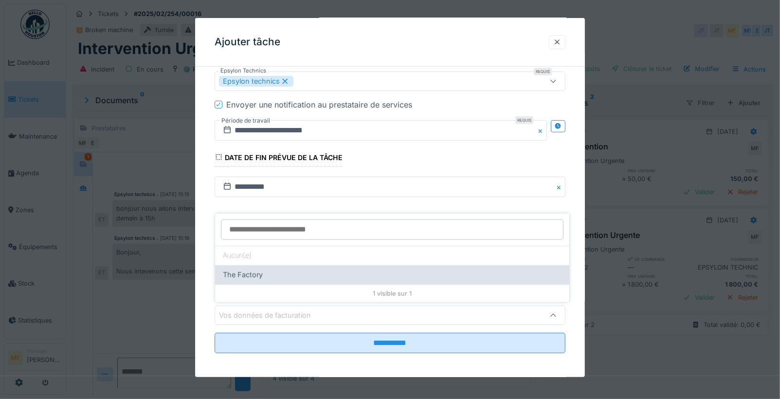
click at [266, 274] on div "The Factory" at bounding box center [392, 275] width 339 height 11
type input "***"
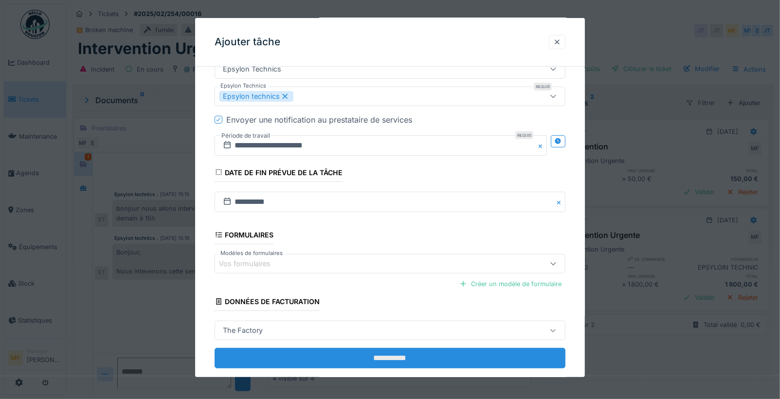
scroll to position [212, 0]
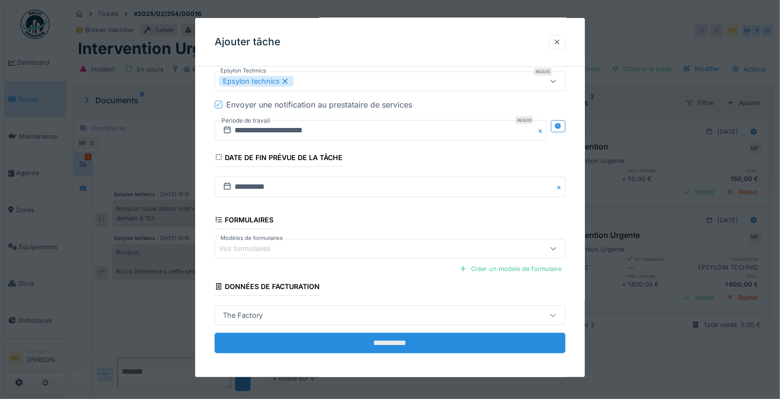
click at [402, 338] on input "**********" at bounding box center [390, 343] width 351 height 20
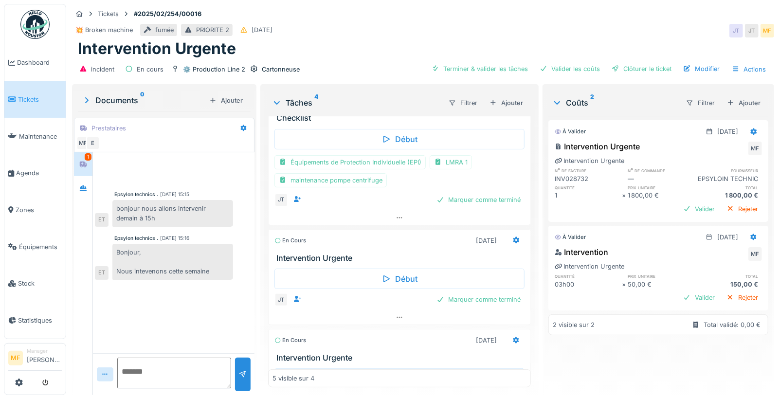
scroll to position [0, 0]
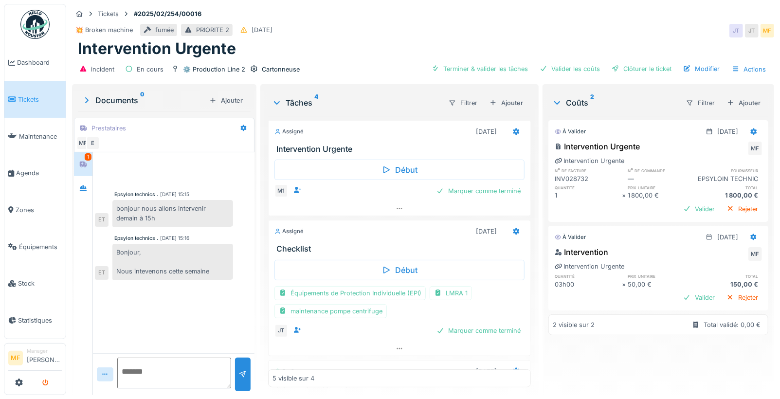
click at [44, 383] on icon "submit" at bounding box center [45, 383] width 6 height 6
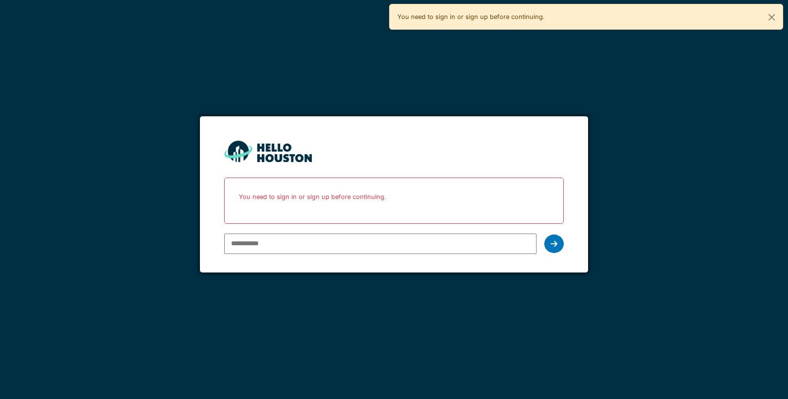
type input "**********"
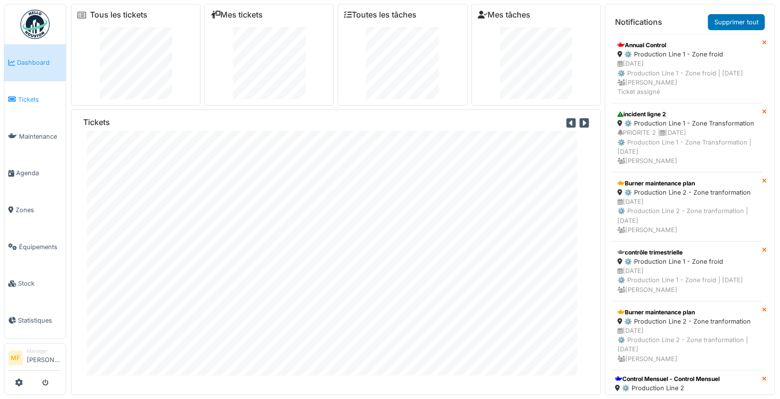
click at [36, 96] on span "Tickets" at bounding box center [40, 99] width 44 height 9
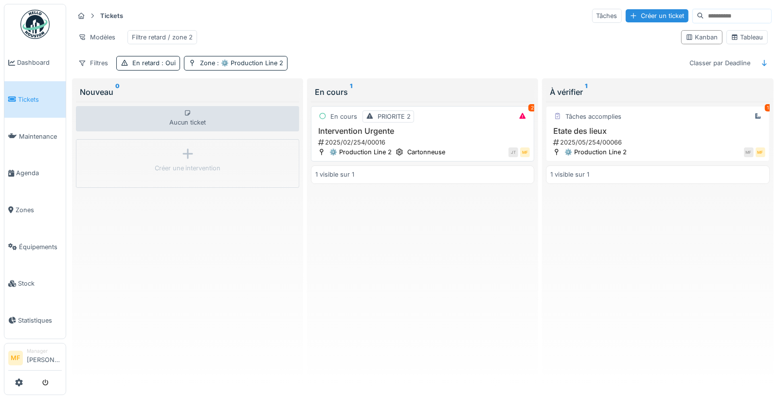
click at [361, 134] on h3 "Intervention Urgente" at bounding box center [422, 131] width 215 height 9
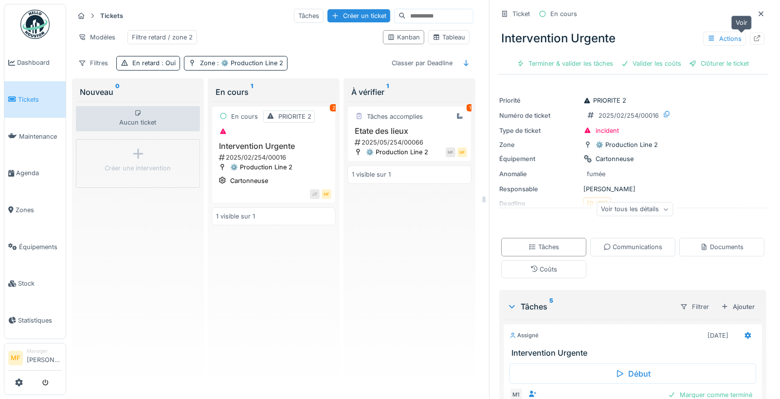
click at [754, 40] on icon at bounding box center [757, 38] width 6 height 6
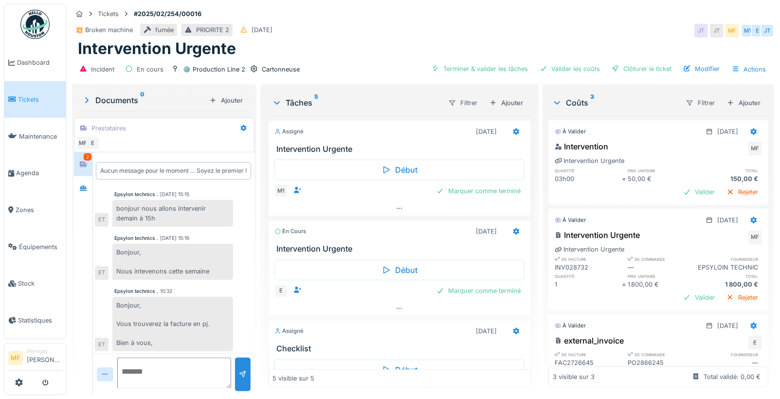
click at [102, 107] on div "Documents 0 Ajouter" at bounding box center [164, 100] width 173 height 21
click at [106, 102] on div "Documents 0" at bounding box center [144, 100] width 124 height 12
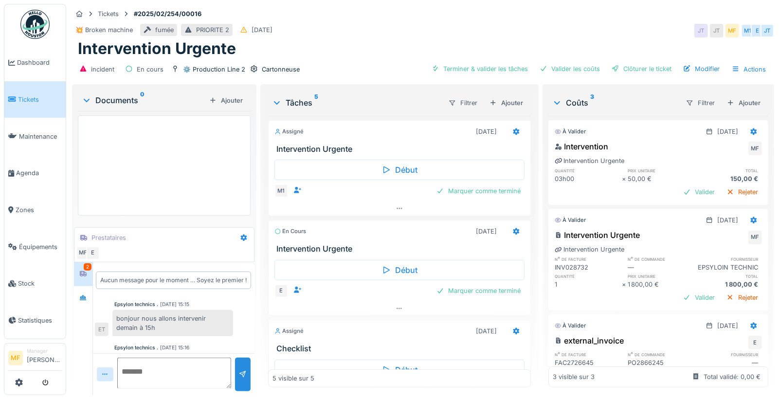
click at [76, 97] on div "Documents 0 Ajouter" at bounding box center [164, 155] width 181 height 138
click at [87, 100] on icon at bounding box center [87, 100] width 6 height 3
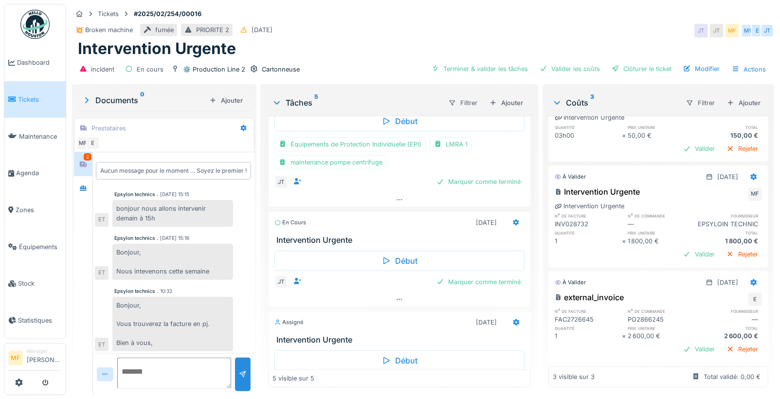
scroll to position [64, 0]
click at [84, 162] on icon at bounding box center [83, 165] width 7 height 6
click at [652, 62] on div "Clôturer le ticket" at bounding box center [642, 68] width 68 height 13
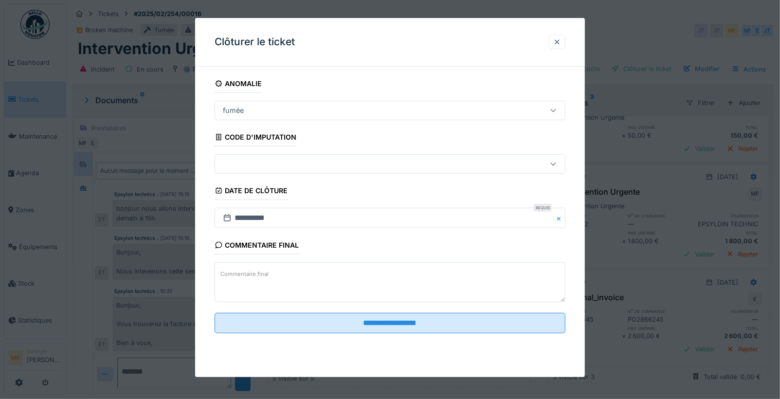
click at [253, 166] on div at bounding box center [369, 164] width 300 height 11
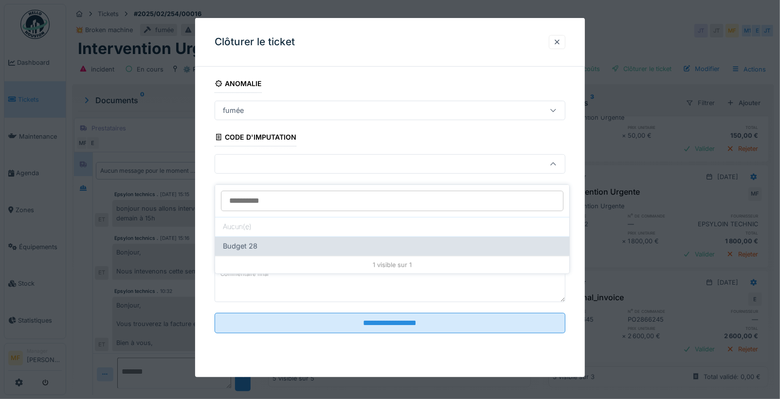
click at [262, 241] on div "Budget 28" at bounding box center [392, 246] width 339 height 11
type input "****"
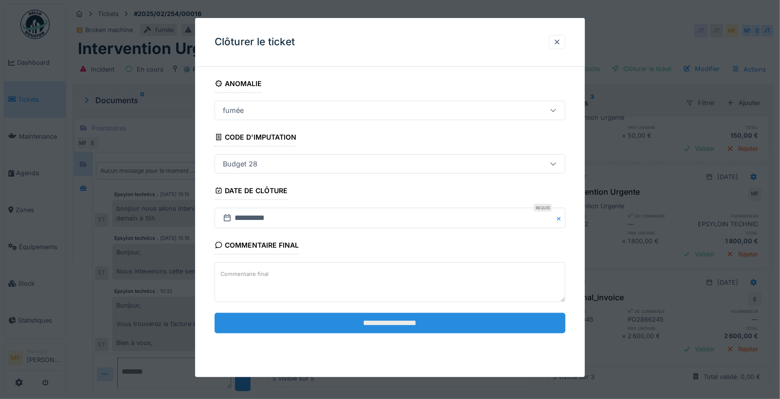
click at [399, 323] on input "**********" at bounding box center [390, 323] width 351 height 20
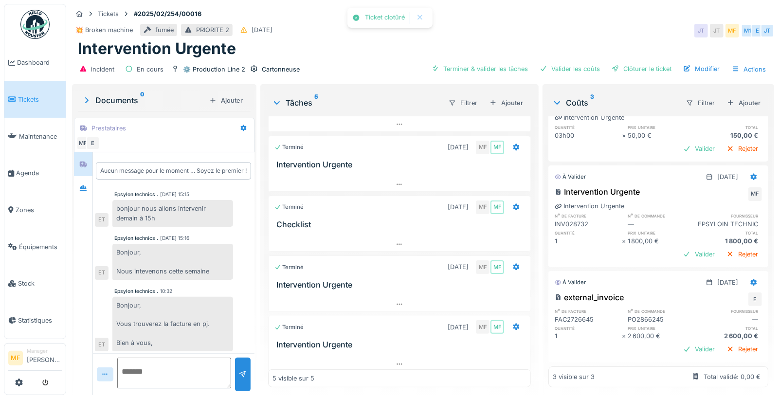
scroll to position [76, 0]
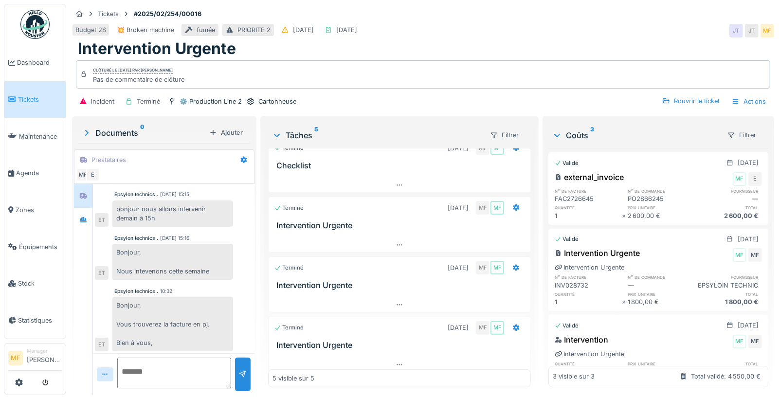
click at [48, 96] on span "Tickets" at bounding box center [40, 99] width 44 height 9
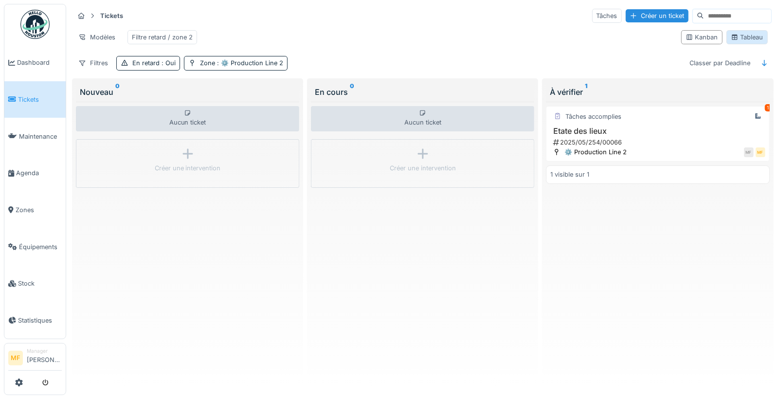
click at [740, 42] on div "Tableau" at bounding box center [747, 37] width 33 height 9
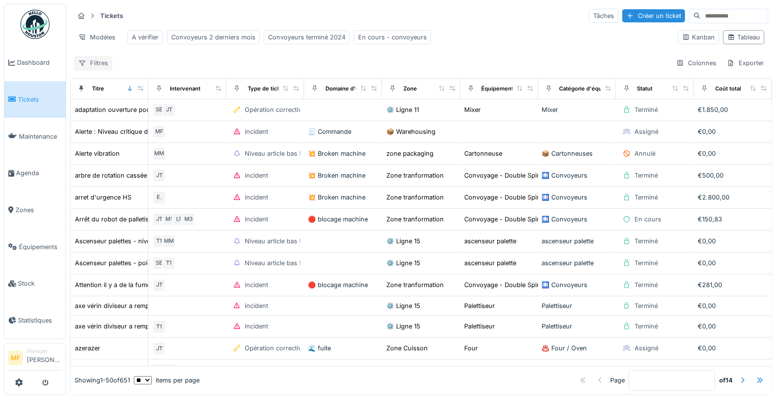
click at [104, 64] on div "Filtres" at bounding box center [93, 63] width 38 height 14
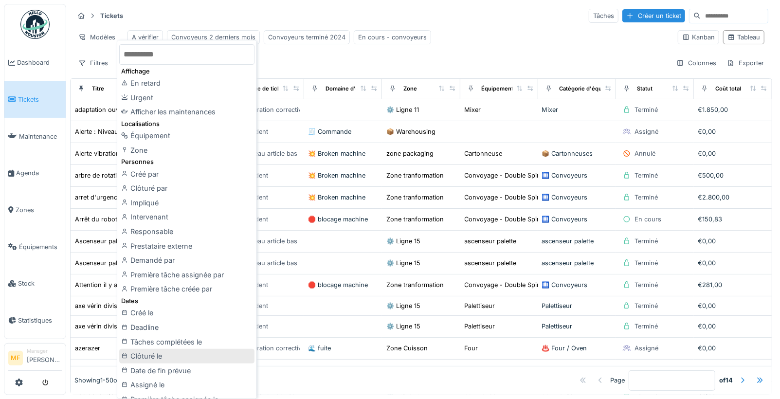
click at [170, 361] on div "Clôturé le" at bounding box center [186, 356] width 135 height 15
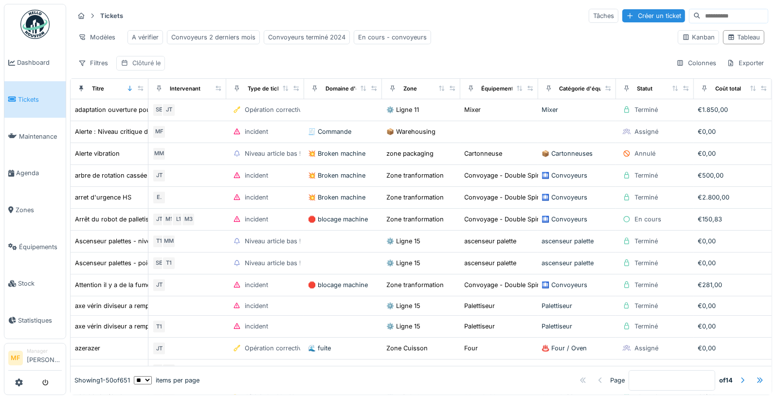
click at [146, 68] on div "Clôturé le" at bounding box center [146, 62] width 28 height 9
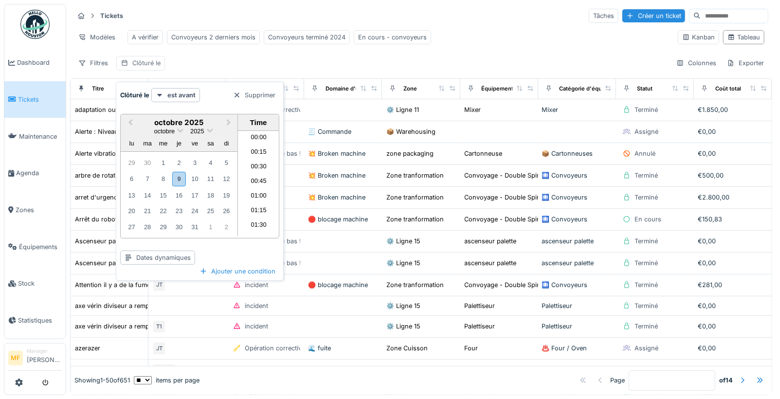
scroll to position [567, 0]
click at [128, 120] on button "Previous Month" at bounding box center [130, 123] width 16 height 16
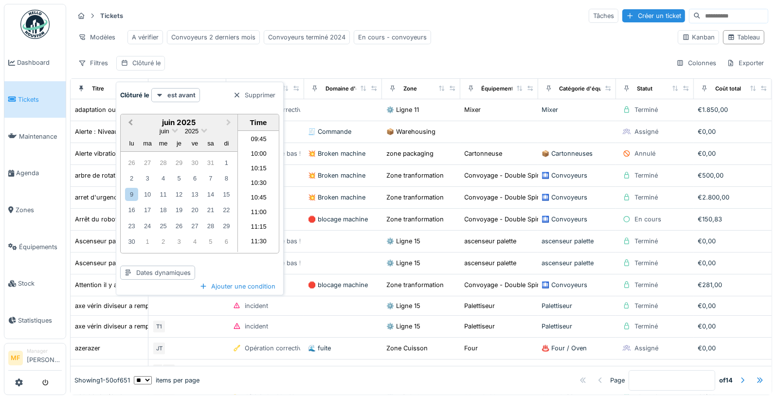
click at [128, 120] on button "Previous Month" at bounding box center [130, 123] width 16 height 16
click at [174, 98] on strong "est avant" at bounding box center [181, 95] width 28 height 9
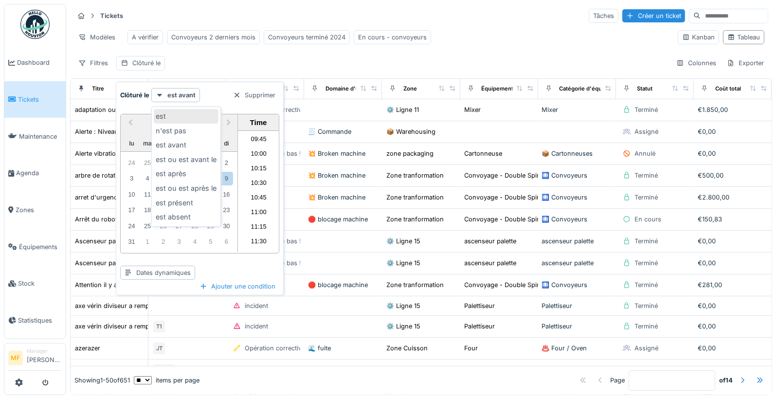
click at [187, 120] on div "est" at bounding box center [186, 116] width 65 height 15
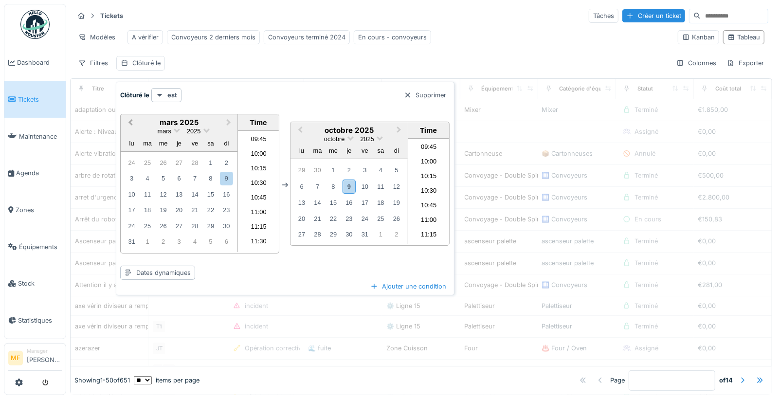
click at [130, 123] on span "Previous Month" at bounding box center [130, 122] width 0 height 11
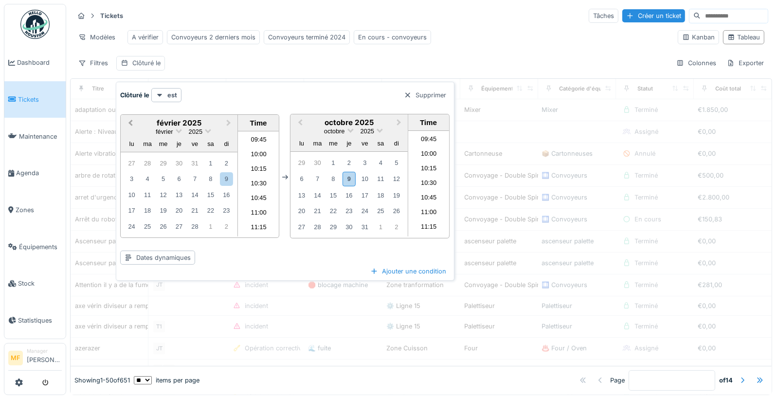
click at [130, 123] on span "Previous Month" at bounding box center [130, 123] width 0 height 11
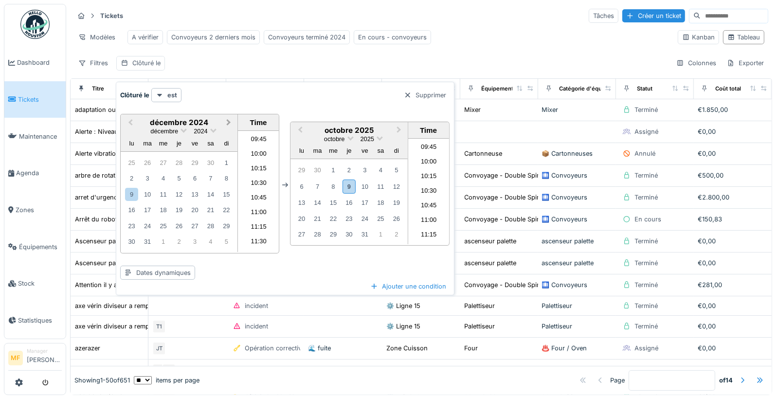
click at [229, 123] on span "Next Month" at bounding box center [229, 122] width 0 height 11
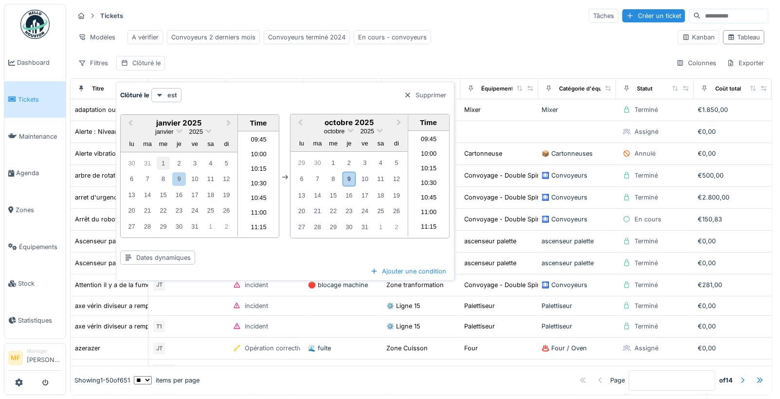
click at [167, 162] on div "1" at bounding box center [163, 163] width 13 height 13
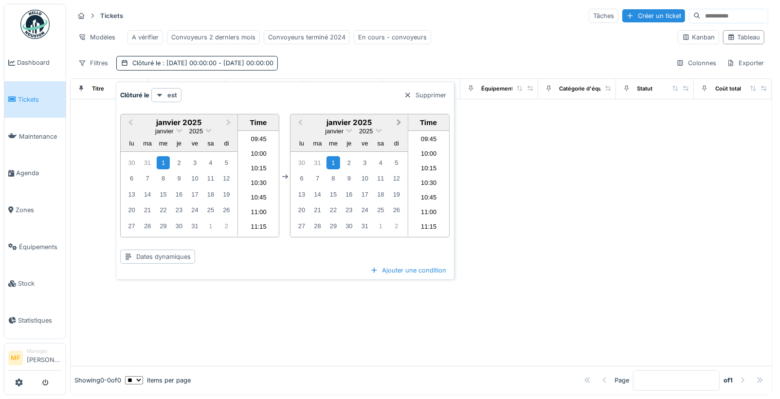
click at [399, 121] on span "Next Month" at bounding box center [399, 122] width 0 height 11
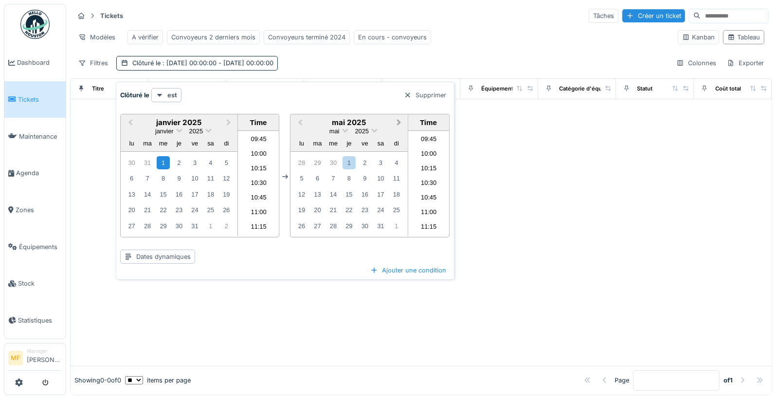
click at [399, 121] on span "Next Month" at bounding box center [399, 122] width 0 height 11
click at [301, 163] on div "1" at bounding box center [301, 162] width 13 height 13
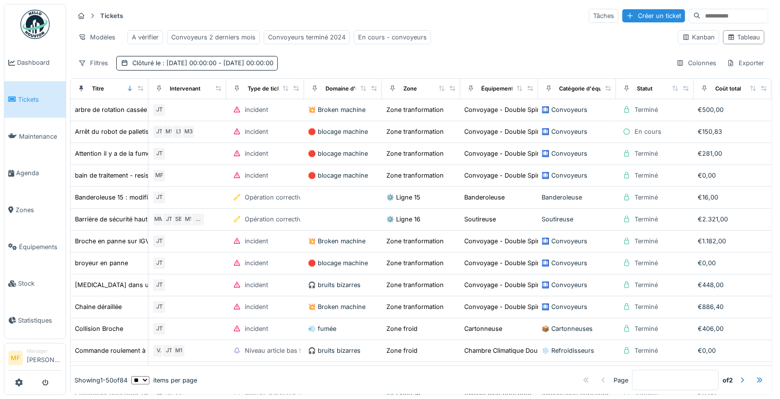
click at [465, 43] on div "Modèles A vérifier Convoyeurs 2 derniers mois Convoyeurs terminé 2024 En cours …" at bounding box center [372, 37] width 596 height 22
click at [680, 64] on div "Colonnes" at bounding box center [696, 63] width 49 height 14
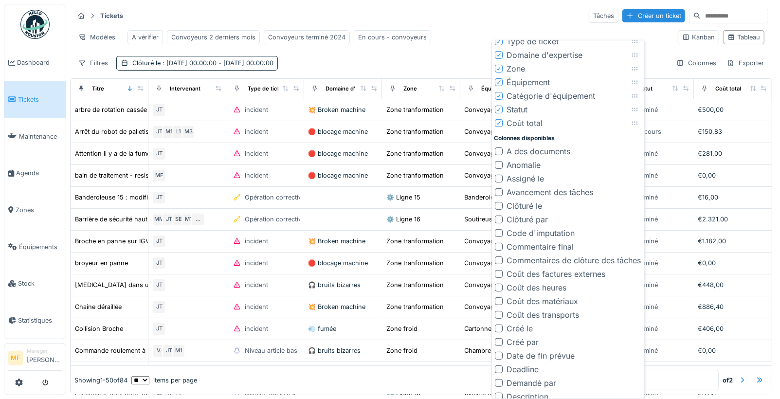
scroll to position [78, 0]
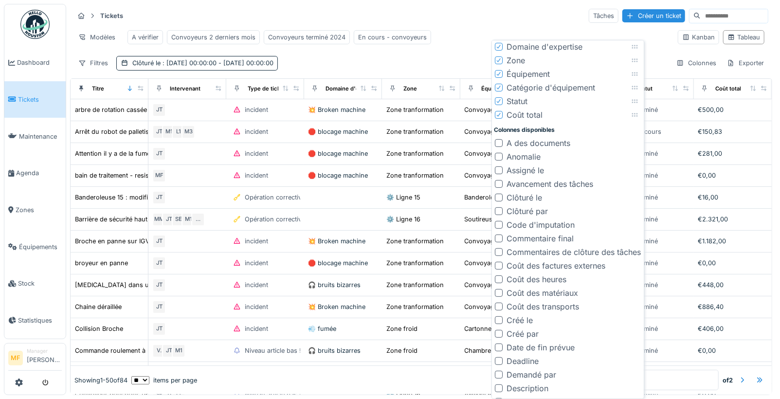
click at [515, 8] on div "Tickets Tâches Créer un ticket" at bounding box center [421, 16] width 694 height 16
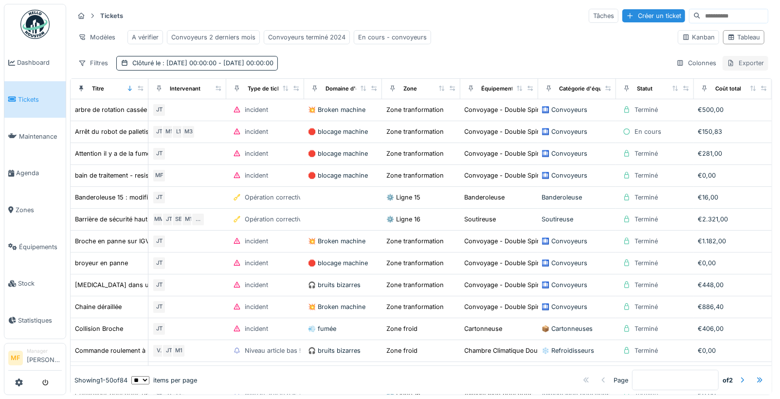
click at [732, 66] on div "Exporter" at bounding box center [746, 63] width 46 height 14
click at [725, 92] on div "Export Excel" at bounding box center [736, 91] width 54 height 15
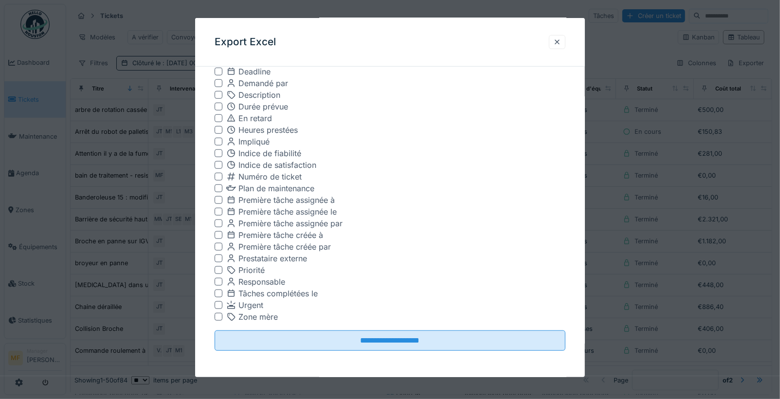
scroll to position [8, 0]
click at [522, 351] on fieldset "Exporter 84 éléments Exporter les couts en centimes Exporter les durées en seco…" at bounding box center [390, 8] width 351 height 701
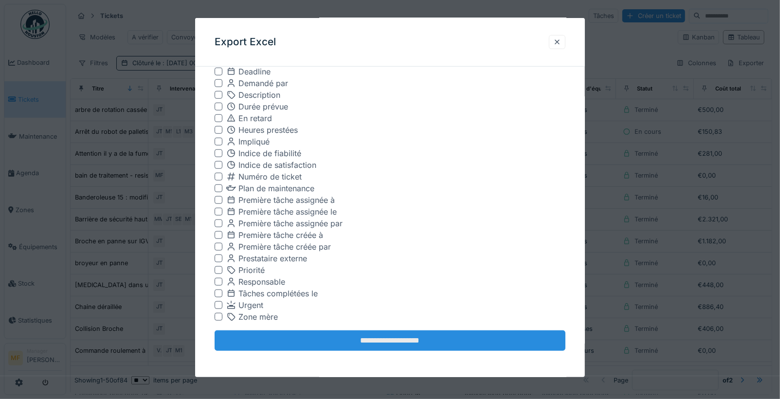
click at [505, 339] on input "**********" at bounding box center [390, 340] width 351 height 20
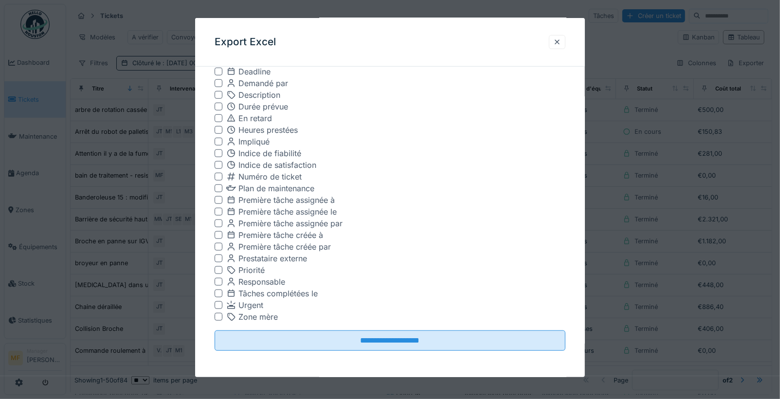
scroll to position [0, 0]
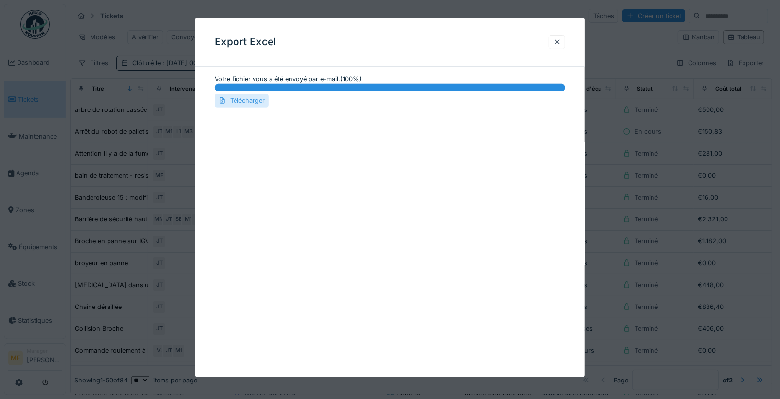
click at [243, 102] on div "Télécharger" at bounding box center [242, 100] width 54 height 13
click at [561, 42] on div at bounding box center [557, 41] width 8 height 9
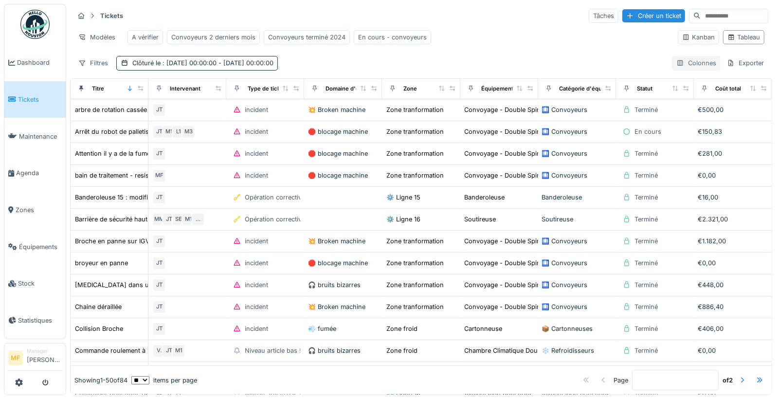
click at [674, 65] on div "Colonnes" at bounding box center [696, 63] width 49 height 14
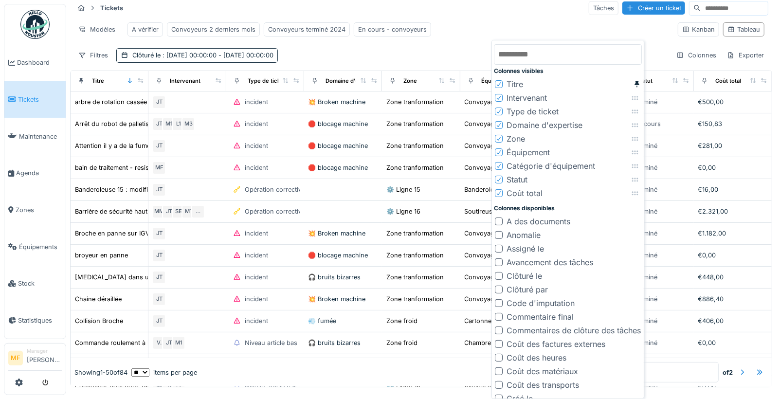
click at [500, 303] on div at bounding box center [499, 303] width 8 height 8
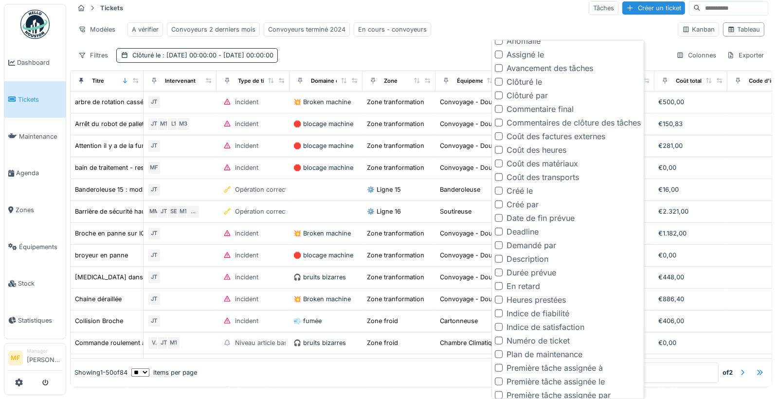
scroll to position [321, 0]
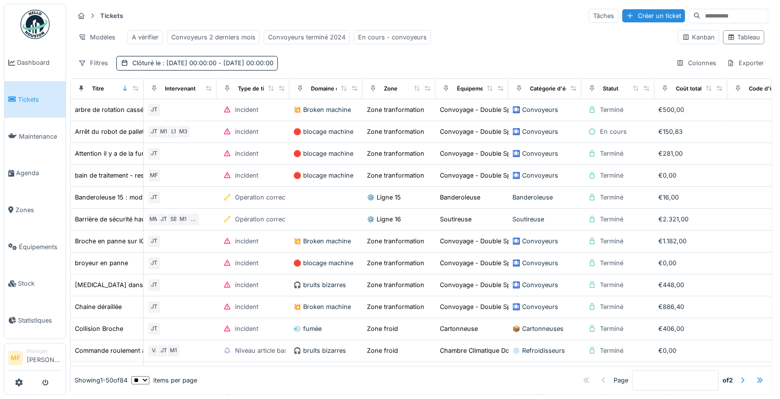
click at [526, 11] on div "Tickets Tâches Créer un ticket" at bounding box center [421, 16] width 694 height 16
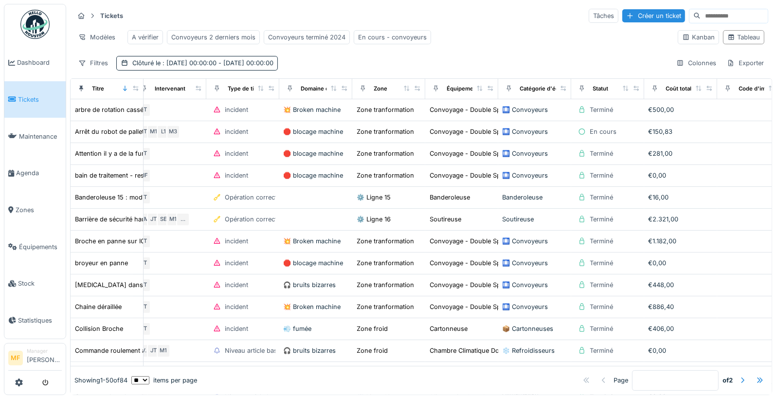
scroll to position [0, 52]
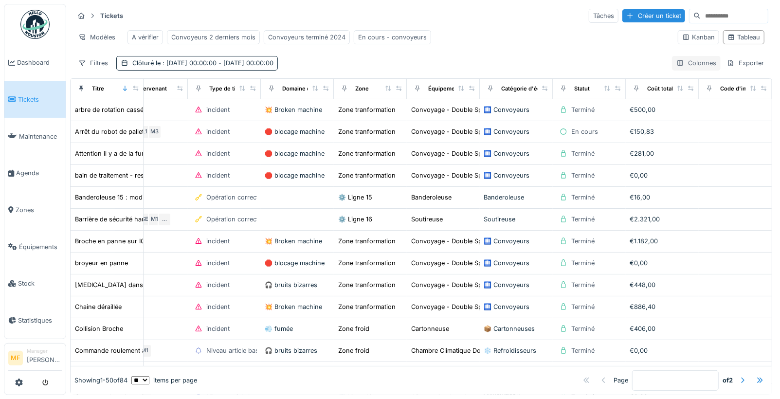
click at [672, 64] on div "Colonnes" at bounding box center [696, 63] width 49 height 14
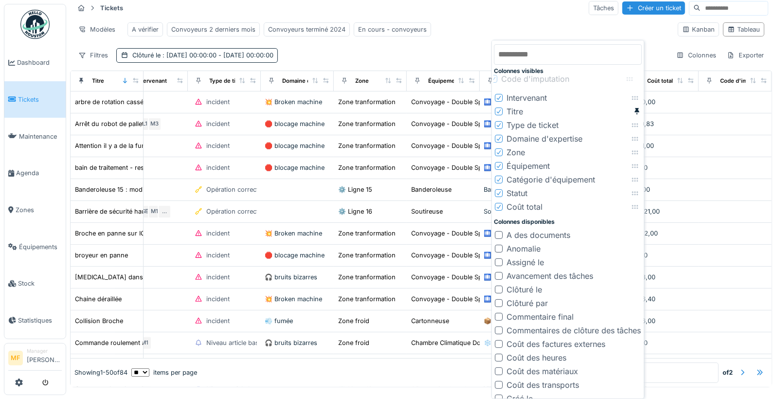
drag, startPoint x: 636, startPoint y: 206, endPoint x: 631, endPoint y: 80, distance: 125.7
click at [631, 80] on icon at bounding box center [630, 79] width 8 height 6
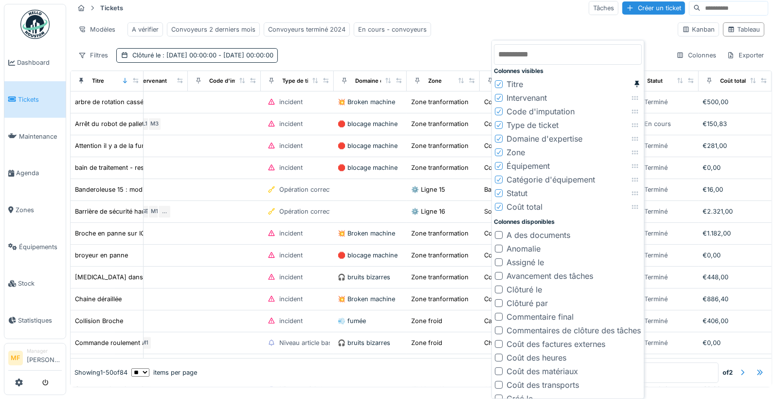
click at [503, 11] on div "Tickets Tâches Créer un ticket" at bounding box center [421, 8] width 694 height 16
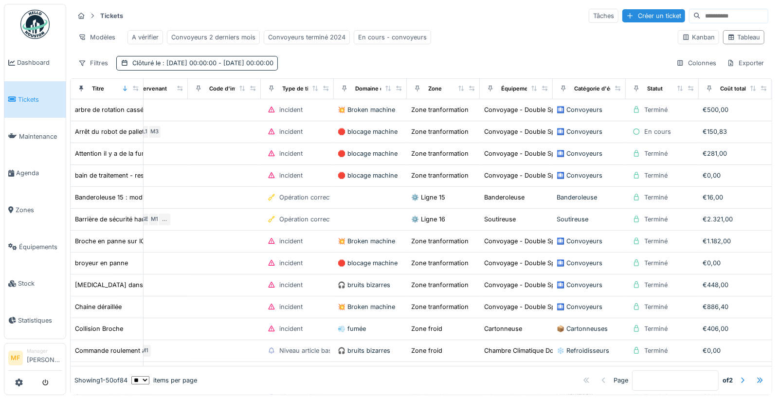
scroll to position [0, 0]
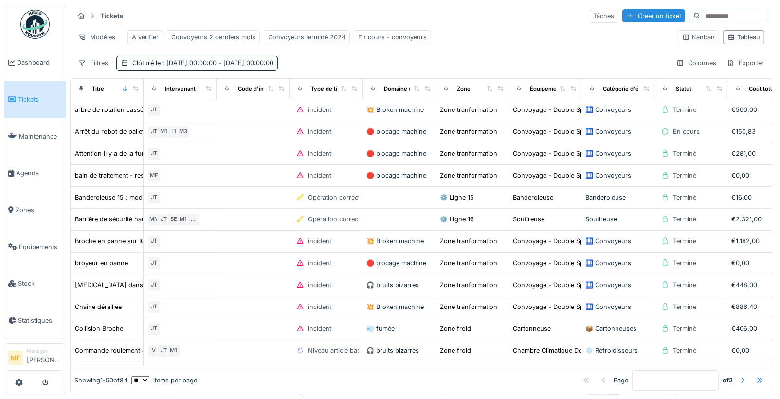
click at [149, 376] on select "** ** ** *** *** ***" at bounding box center [140, 380] width 18 height 8
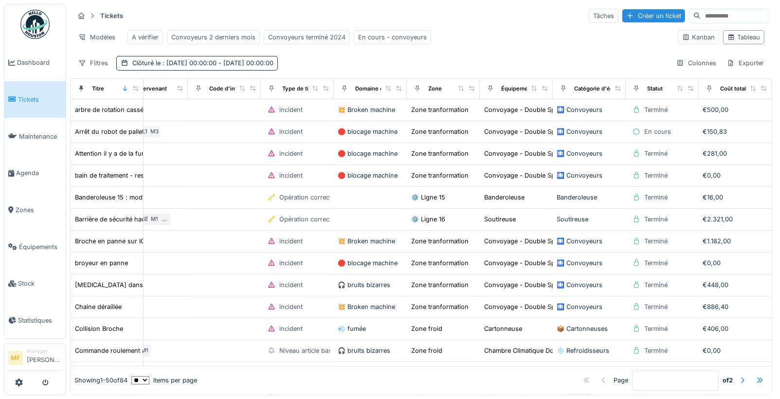
scroll to position [0, 52]
click at [48, 137] on span "Maintenance" at bounding box center [40, 136] width 43 height 9
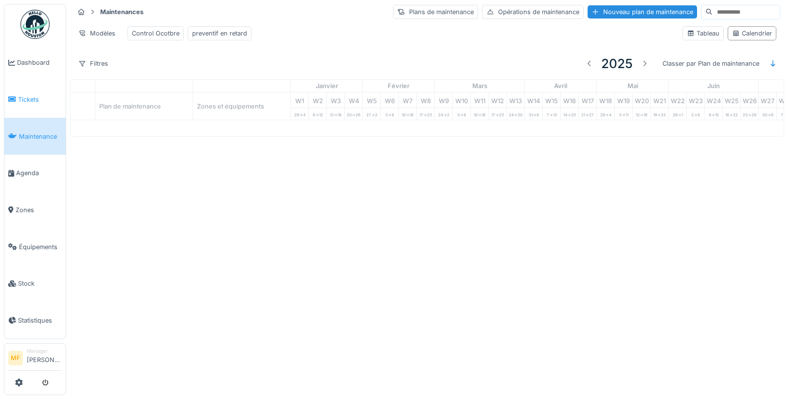
click at [58, 101] on span "Tickets" at bounding box center [40, 99] width 44 height 9
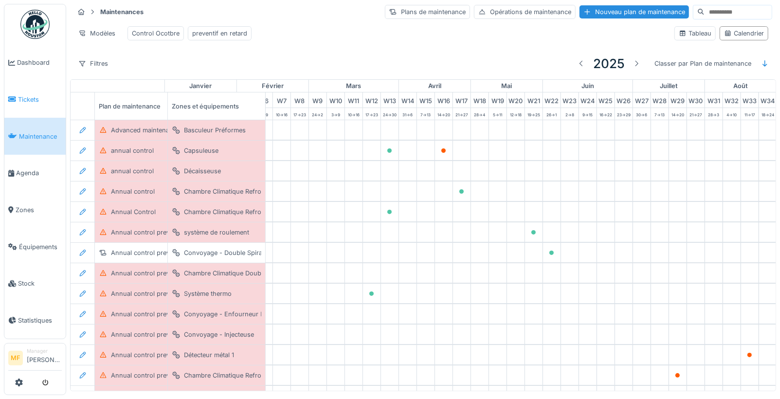
scroll to position [0, 308]
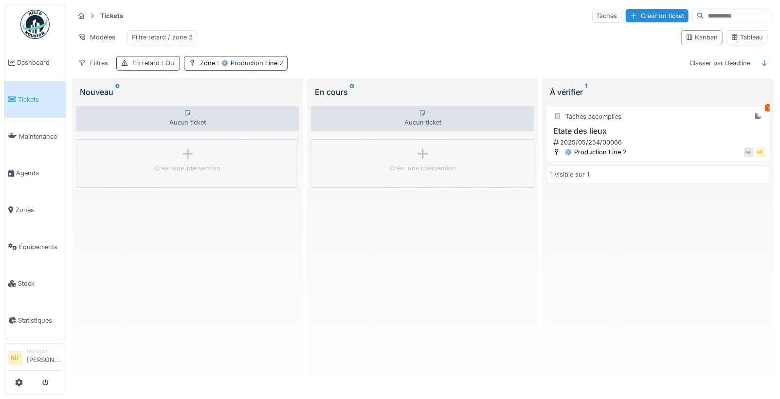
click at [161, 67] on span ": Oui" at bounding box center [168, 62] width 16 height 7
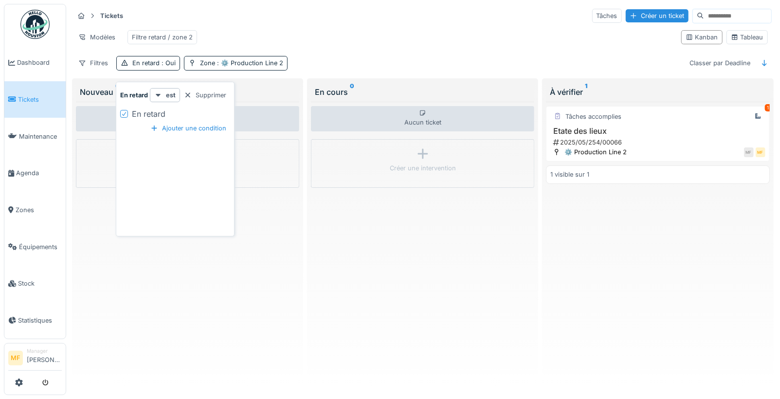
click at [205, 97] on div "Supprimer" at bounding box center [205, 95] width 50 height 13
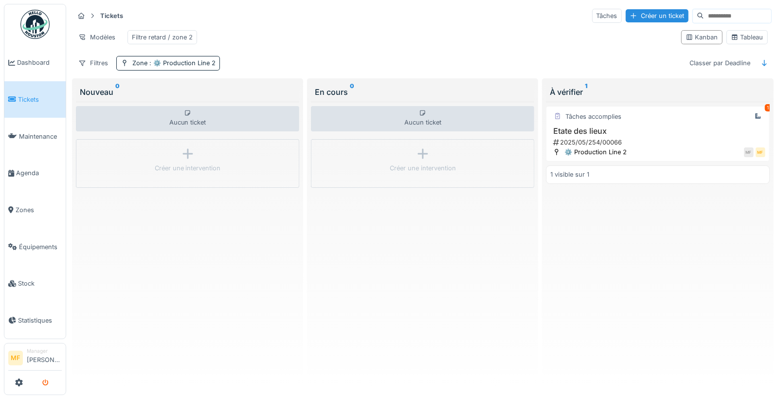
click at [51, 383] on button "submit" at bounding box center [45, 383] width 19 height 16
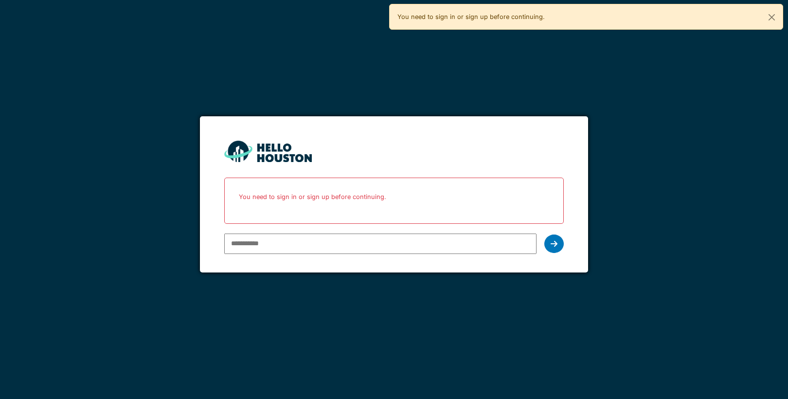
paste input "**********"
type input "**********"
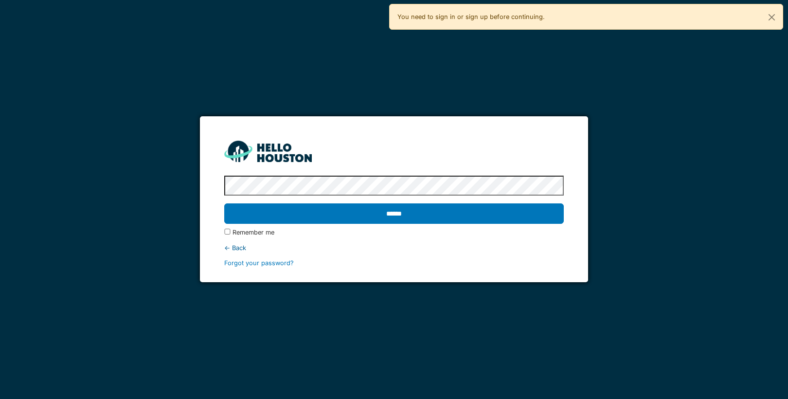
click at [224, 203] on input "******" at bounding box center [393, 213] width 339 height 20
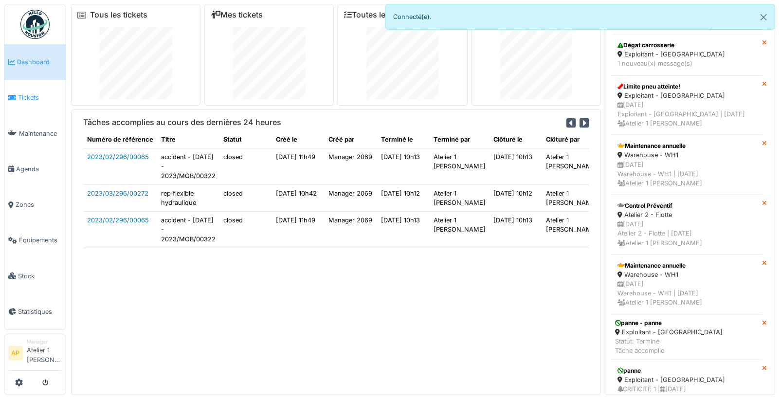
click at [39, 93] on span "Tickets" at bounding box center [40, 97] width 44 height 9
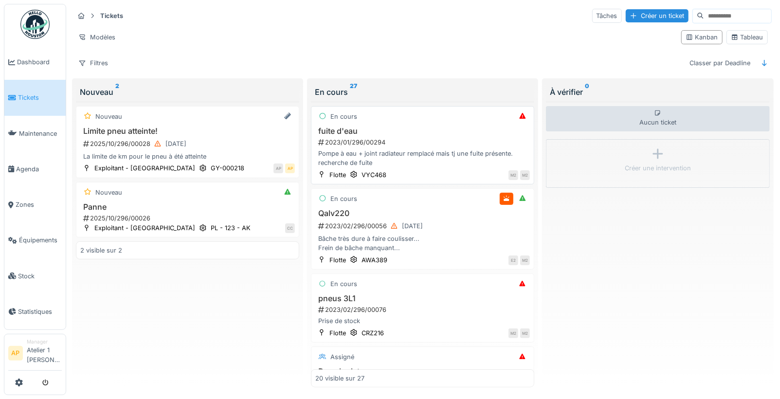
click at [357, 138] on div "2023/01/296/00294" at bounding box center [423, 142] width 213 height 9
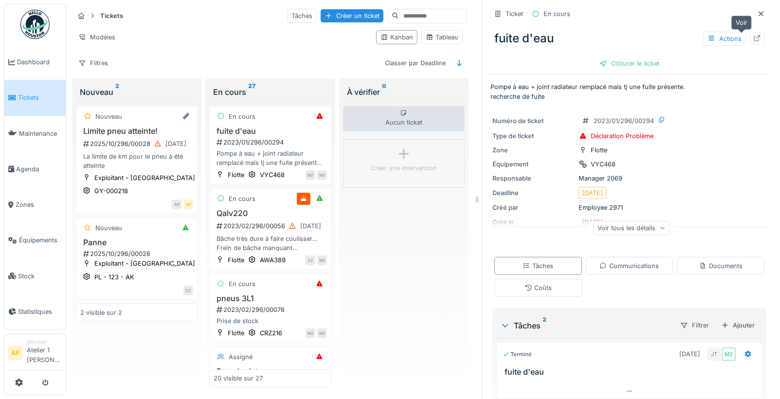
click at [753, 37] on icon at bounding box center [757, 38] width 8 height 6
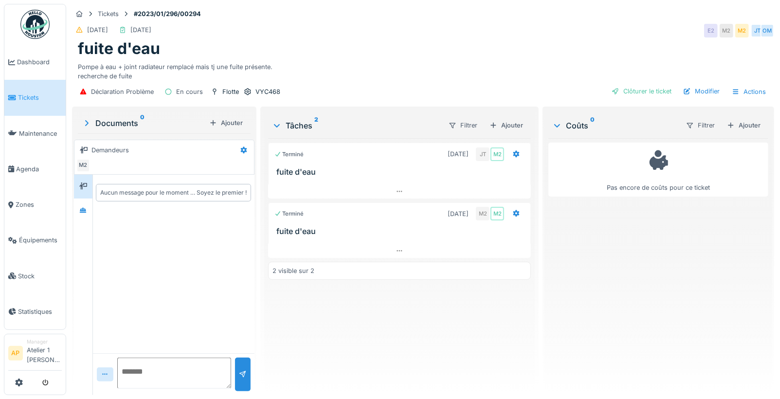
click at [44, 102] on link "Tickets" at bounding box center [34, 98] width 61 height 36
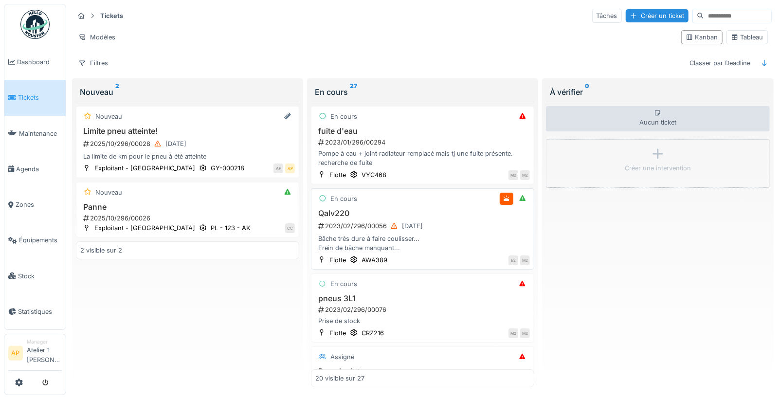
click at [370, 220] on div "2023/02/296/00056 [DATE]" at bounding box center [423, 226] width 213 height 12
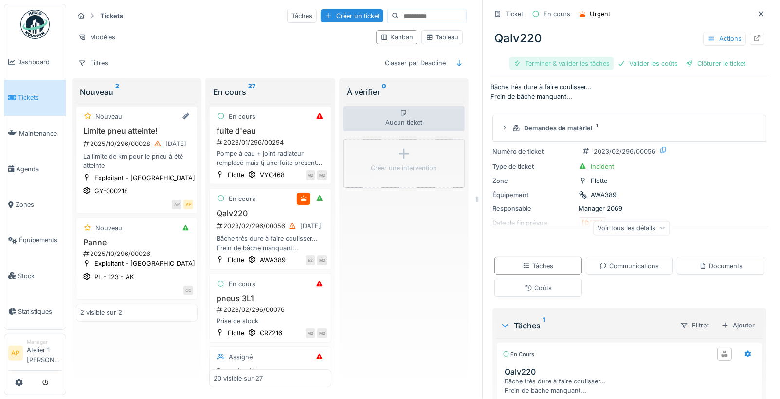
drag, startPoint x: 558, startPoint y: 65, endPoint x: 563, endPoint y: 64, distance: 5.4
click at [558, 64] on div "Terminer & valider les tâches" at bounding box center [561, 63] width 104 height 13
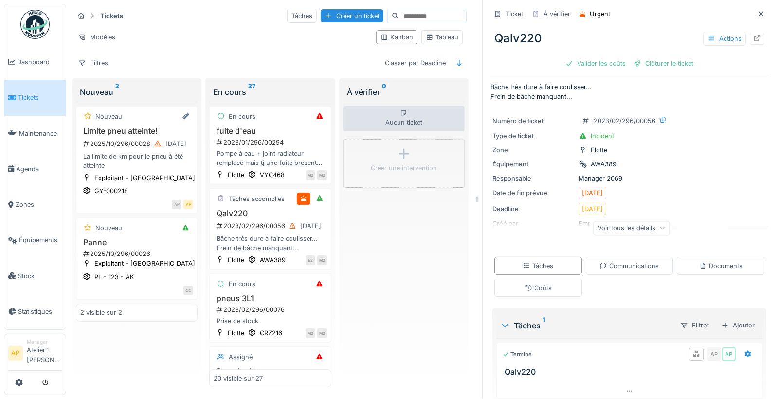
click at [757, 11] on icon at bounding box center [761, 14] width 8 height 6
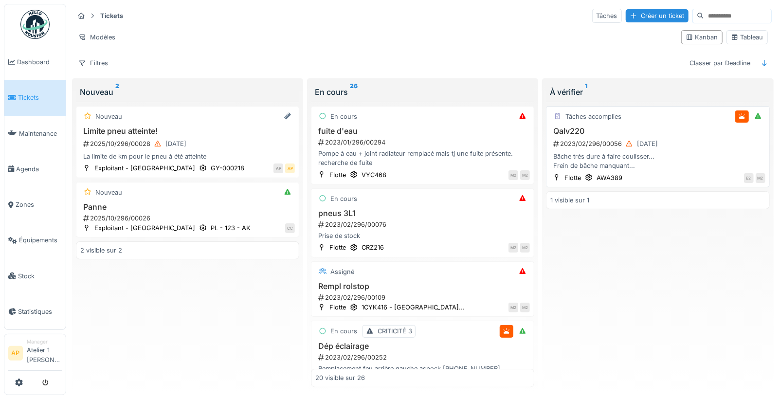
click at [566, 130] on h3 "Qalv220" at bounding box center [657, 131] width 215 height 9
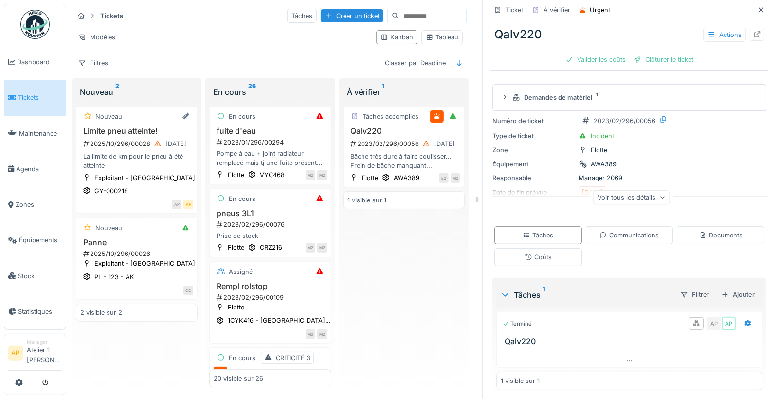
scroll to position [8, 0]
click at [553, 252] on div "Coûts" at bounding box center [538, 257] width 88 height 18
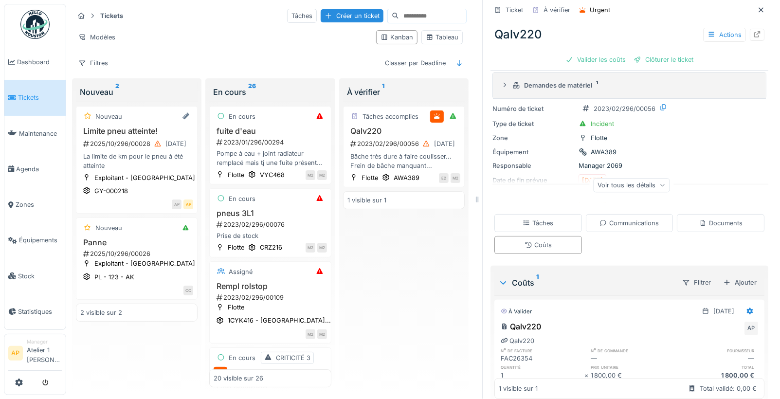
scroll to position [0, 0]
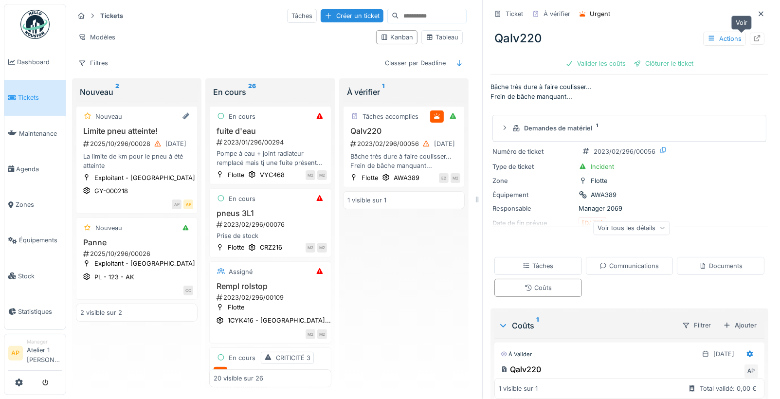
click at [753, 35] on icon at bounding box center [757, 38] width 8 height 6
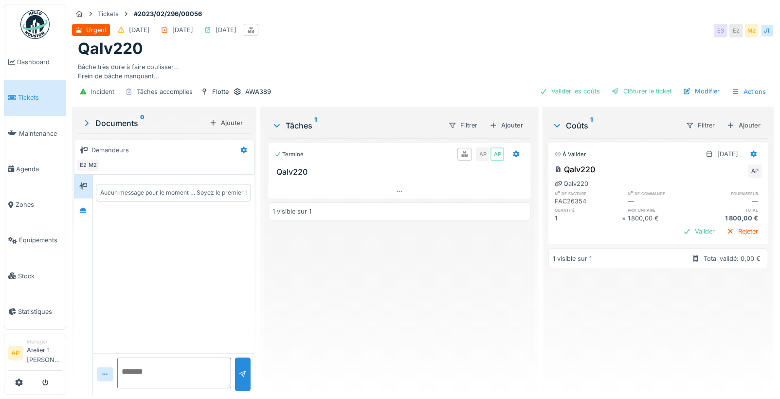
click at [176, 362] on textarea at bounding box center [174, 373] width 114 height 31
click at [652, 92] on div "Clôturer le ticket" at bounding box center [642, 91] width 68 height 13
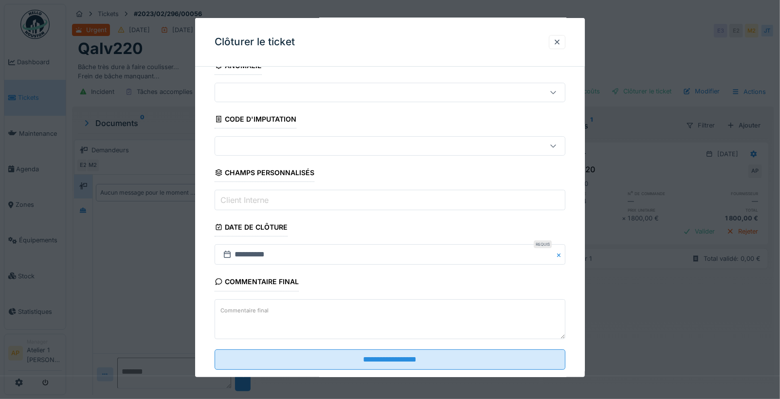
scroll to position [19, 0]
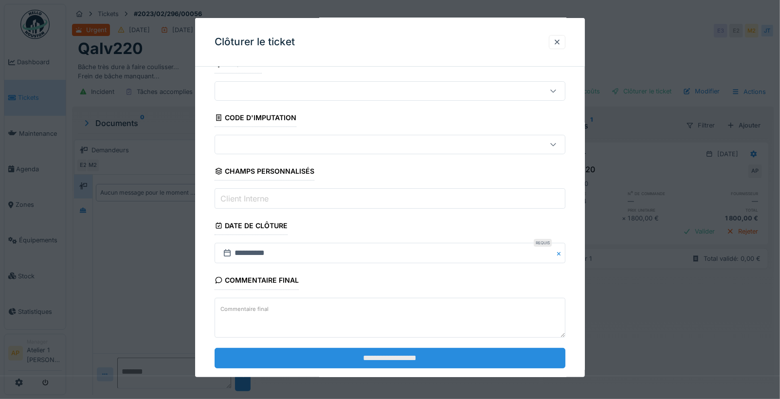
click at [408, 359] on input "**********" at bounding box center [390, 358] width 351 height 20
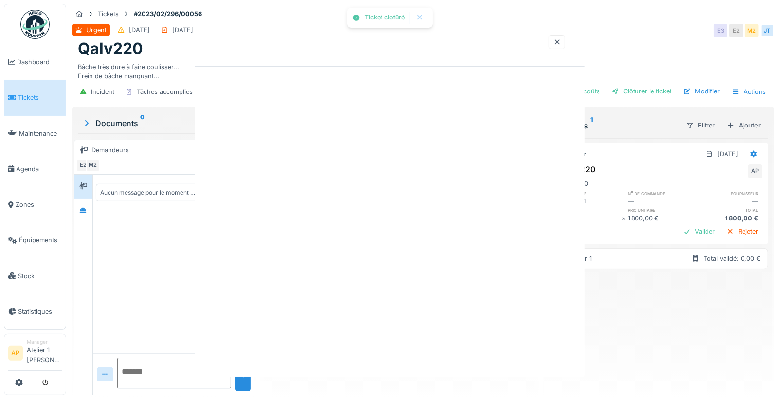
scroll to position [0, 0]
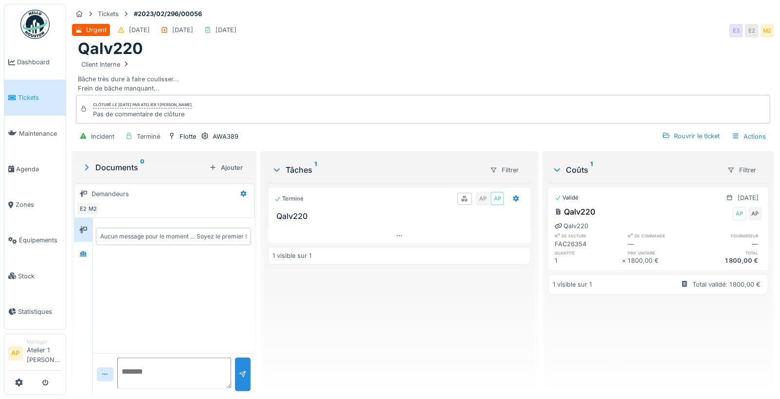
click at [36, 95] on span "Tickets" at bounding box center [40, 97] width 44 height 9
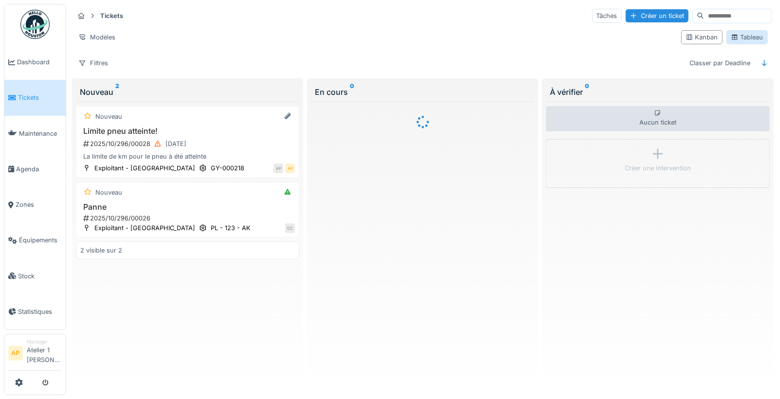
click at [733, 39] on div "Tableau" at bounding box center [747, 37] width 33 height 9
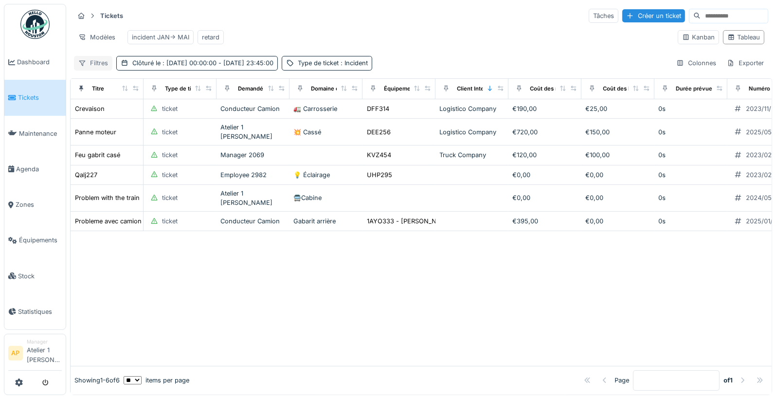
click at [110, 64] on div "Filtres" at bounding box center [93, 63] width 38 height 14
click at [398, 58] on div "Tickets Tâches Créer un ticket Modèles incident [PERSON_NAME]-> MAI retard Kanb…" at bounding box center [421, 39] width 702 height 71
click at [368, 67] on span ": Incident" at bounding box center [353, 62] width 29 height 7
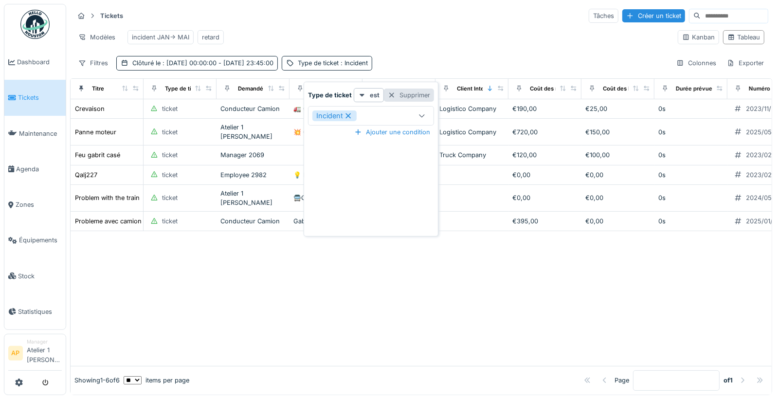
click at [419, 93] on div "Supprimer" at bounding box center [409, 95] width 50 height 13
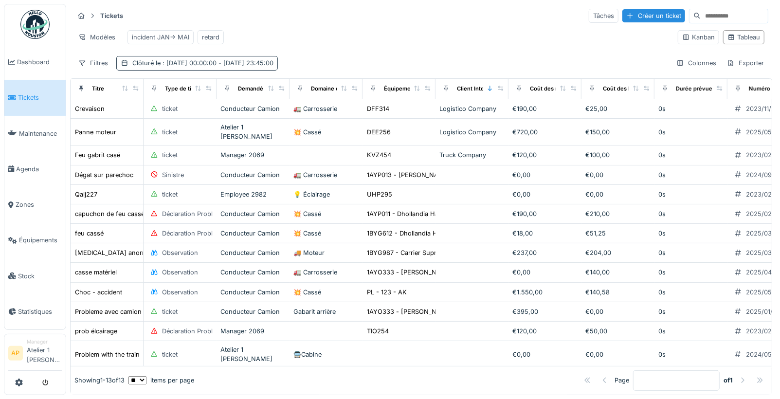
click at [273, 67] on span ": 01/01/2025 00:00:00 - 31/05/2025 23:45:00" at bounding box center [217, 62] width 113 height 7
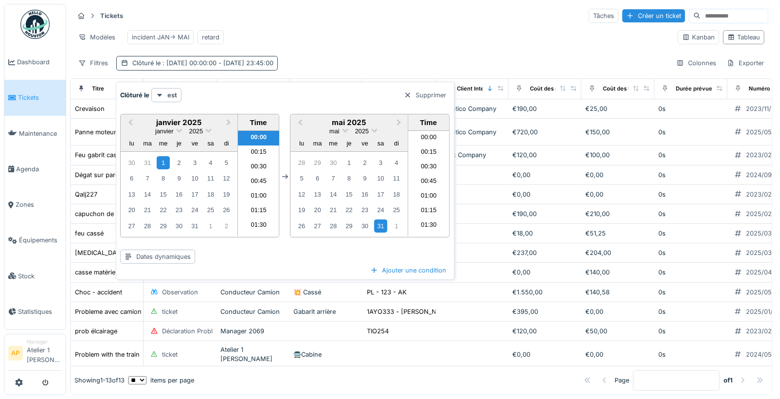
scroll to position [1296, 0]
click at [410, 96] on div at bounding box center [408, 95] width 8 height 9
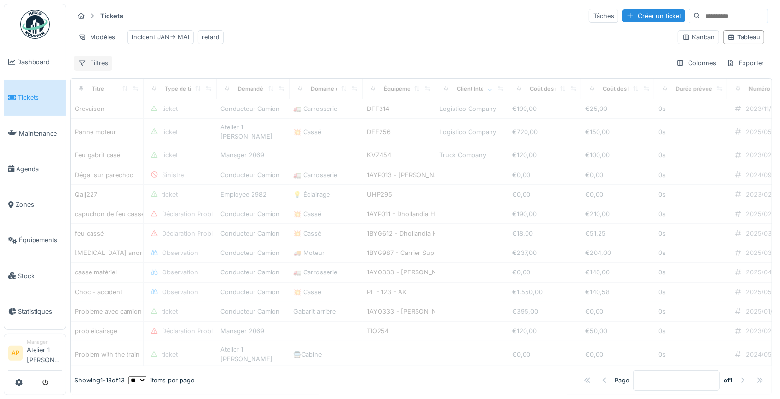
click at [98, 70] on div "Filtres" at bounding box center [93, 63] width 38 height 14
click at [211, 17] on div "Tickets Tâches Créer un ticket" at bounding box center [421, 16] width 694 height 16
click at [153, 36] on div "incident JAN-> MAI" at bounding box center [160, 37] width 57 height 9
click at [166, 33] on div "incident JAN-> MAI" at bounding box center [160, 37] width 57 height 9
click at [90, 68] on div "Filtres" at bounding box center [93, 63] width 38 height 14
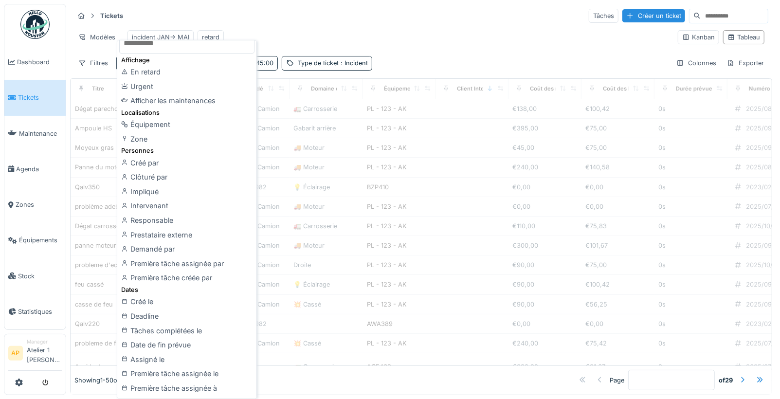
scroll to position [11, 0]
click at [362, 23] on div "Tickets Tâches Créer un ticket Modèles incident JAN-> MAI retard Kanban Tableau…" at bounding box center [421, 39] width 702 height 71
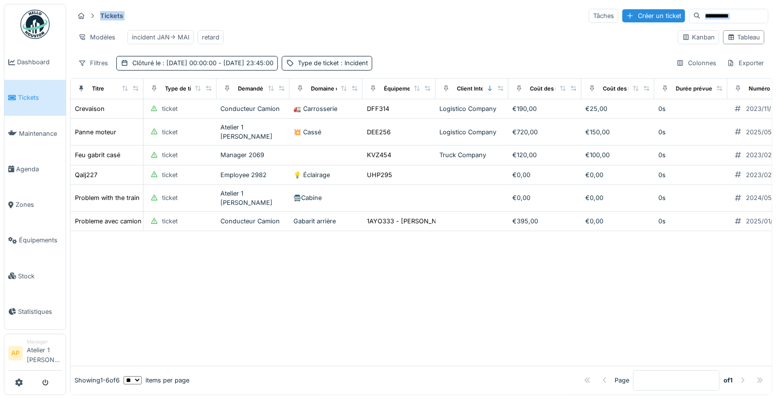
click at [424, 70] on div "Filtres Clôturé le : 01/01/2025 00:00:00 - 31/05/2025 23:45:00 Type de ticket :…" at bounding box center [421, 63] width 694 height 14
click at [368, 67] on span ": Incident" at bounding box center [353, 62] width 29 height 7
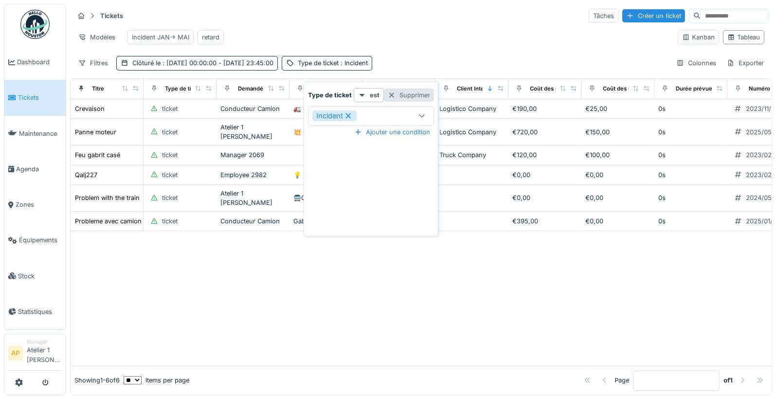
click at [409, 94] on div "Supprimer" at bounding box center [409, 95] width 50 height 13
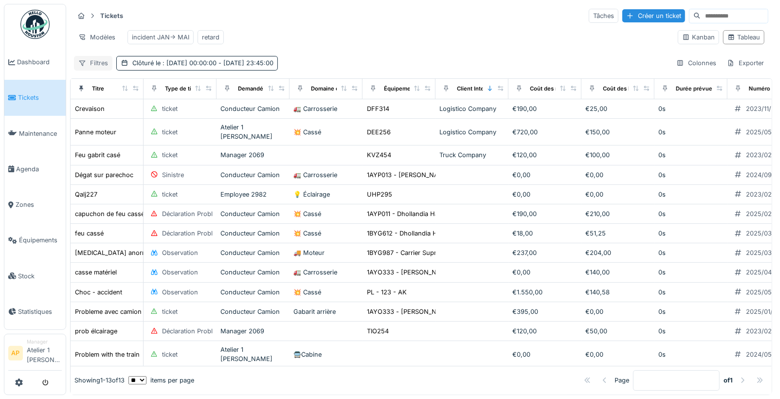
click at [87, 69] on div "Filtres" at bounding box center [93, 63] width 38 height 14
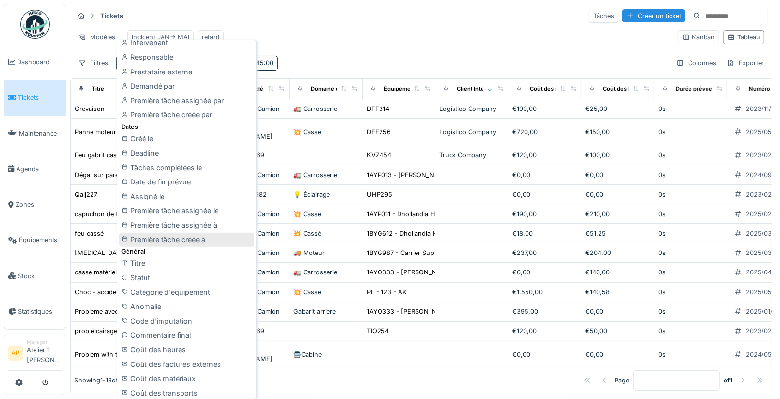
scroll to position [218, 0]
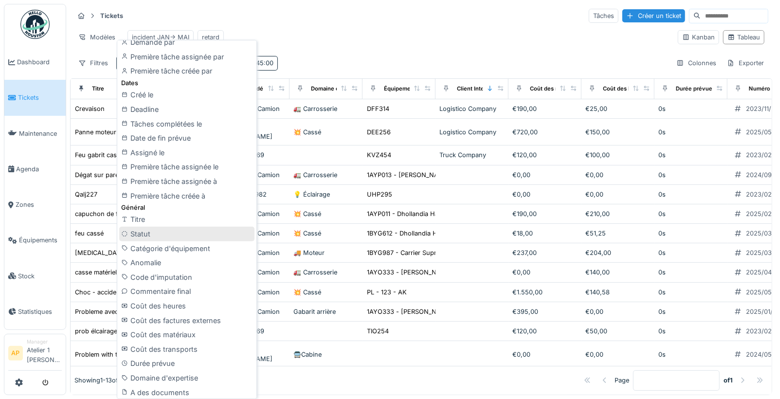
click at [186, 229] on div "Statut" at bounding box center [186, 234] width 135 height 15
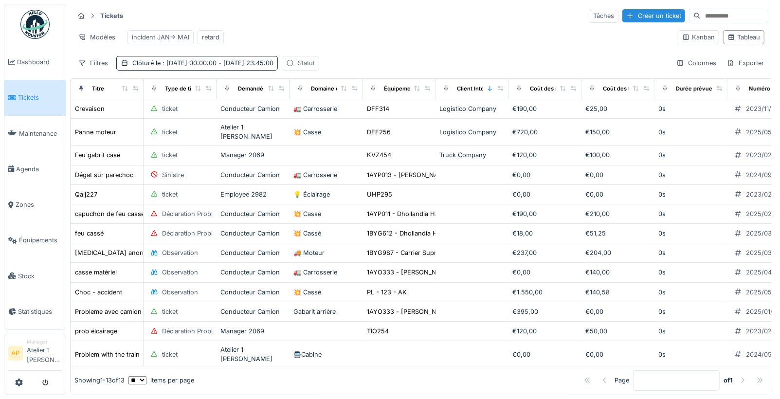
click at [315, 68] on div "Statut" at bounding box center [306, 62] width 17 height 9
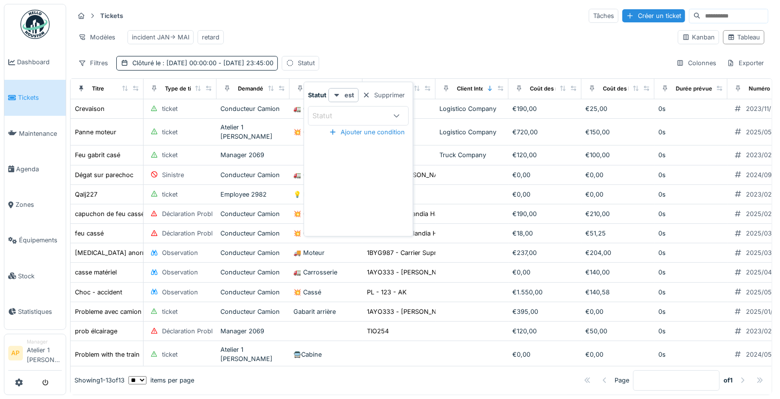
click at [351, 124] on div "Statut" at bounding box center [358, 115] width 101 height 19
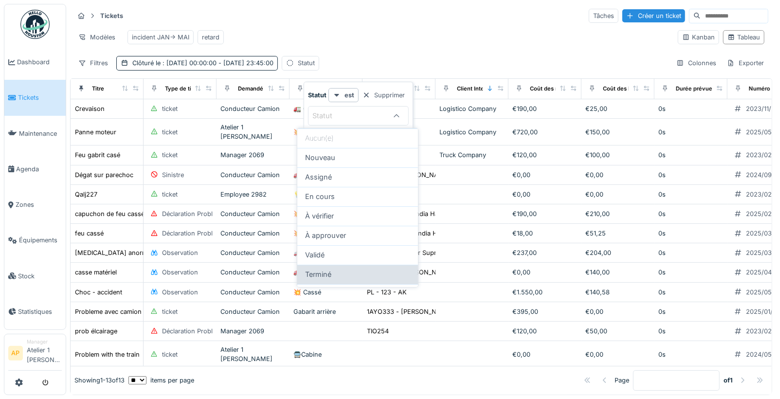
click at [330, 273] on span "Terminé" at bounding box center [318, 274] width 26 height 11
type input "******"
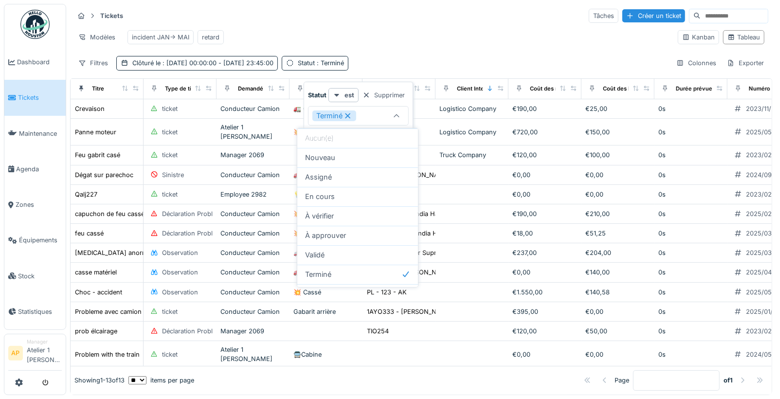
click at [402, 18] on div "Tickets Tâches Créer un ticket" at bounding box center [421, 16] width 694 height 16
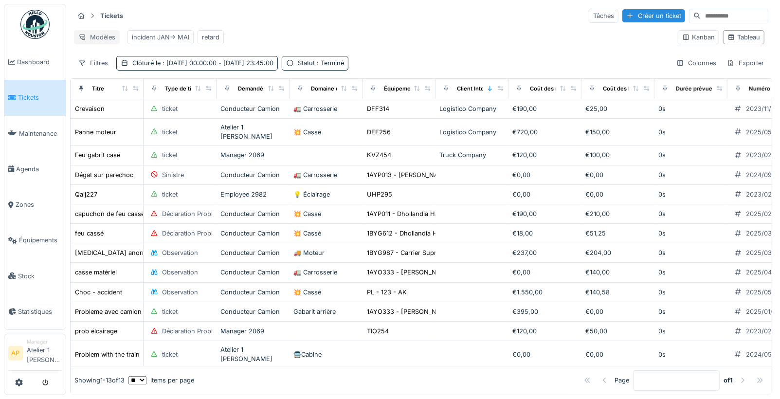
click at [93, 39] on div "Modèles" at bounding box center [97, 37] width 46 height 14
click at [114, 60] on div "Nouvelle vue" at bounding box center [116, 58] width 81 height 15
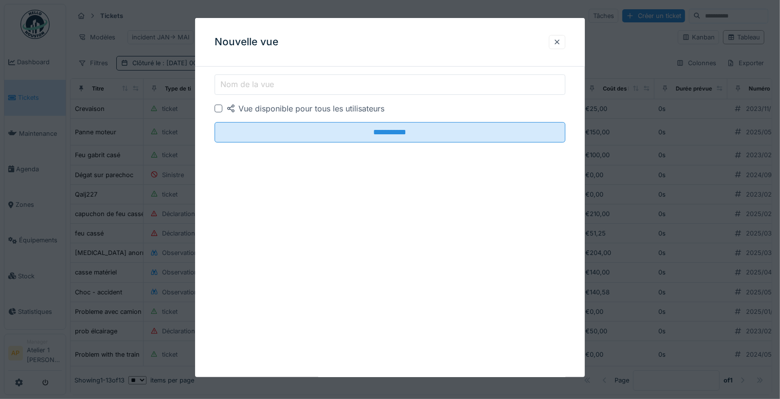
click at [241, 91] on input "Nom de la vue" at bounding box center [390, 84] width 351 height 20
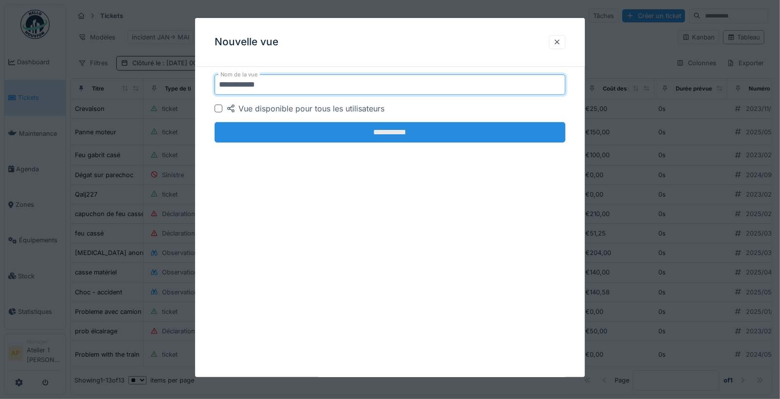
type input "**********"
click at [438, 131] on input "**********" at bounding box center [390, 132] width 351 height 20
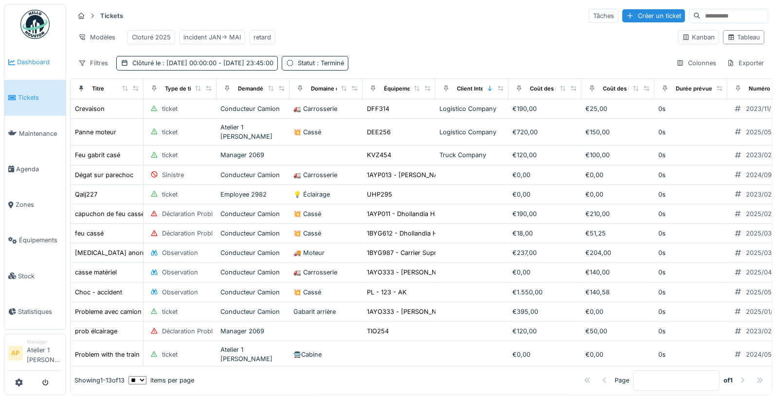
click at [43, 61] on span "Dashboard" at bounding box center [39, 61] width 45 height 9
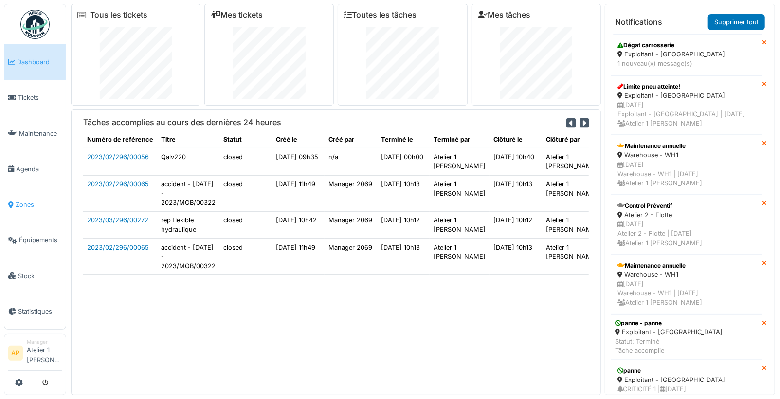
click at [50, 195] on link "Zones" at bounding box center [34, 205] width 61 height 36
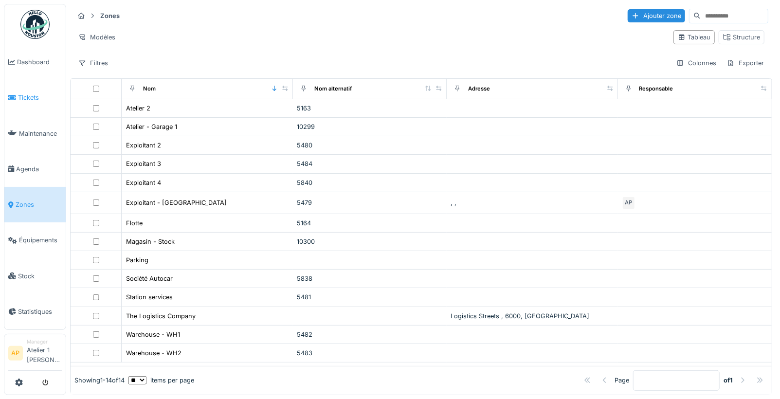
click at [34, 101] on link "Tickets" at bounding box center [34, 98] width 61 height 36
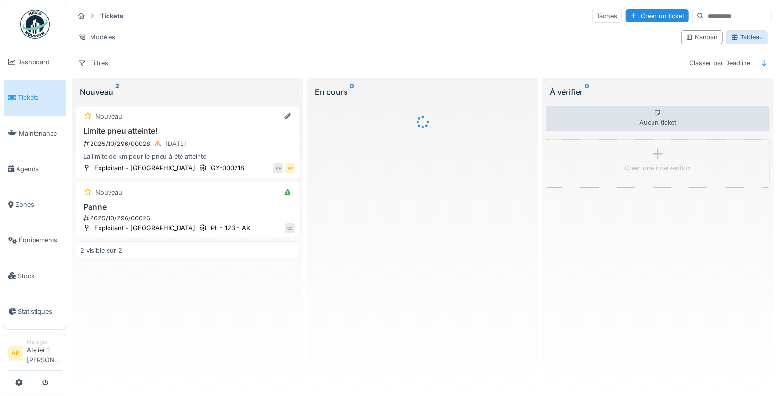
click at [733, 36] on div "Tableau" at bounding box center [747, 37] width 33 height 9
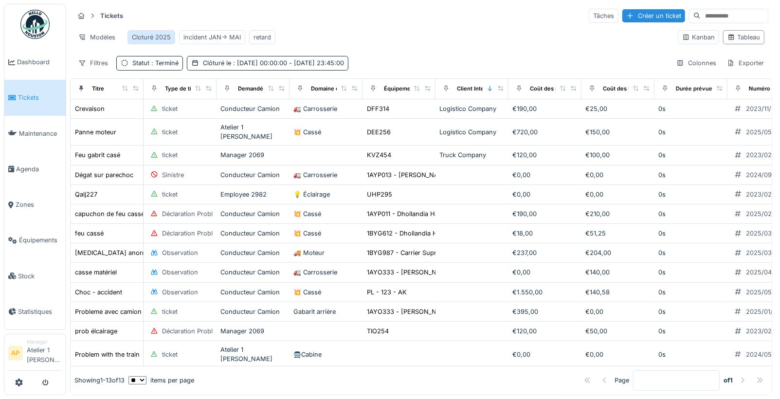
click at [145, 38] on div "Cloturé 2025" at bounding box center [151, 37] width 39 height 9
click at [369, 44] on div "Modèles Cloturé 2025 incident JAN-> MAI retard" at bounding box center [372, 37] width 596 height 22
click at [155, 67] on span ": Terminé" at bounding box center [163, 62] width 29 height 7
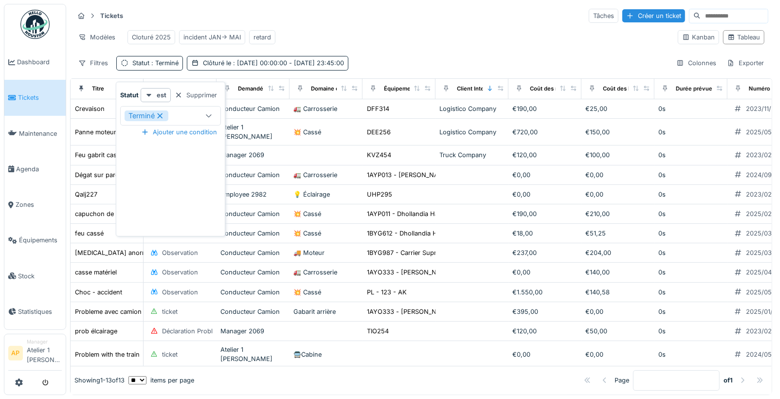
click at [160, 115] on icon at bounding box center [160, 115] width 5 height 5
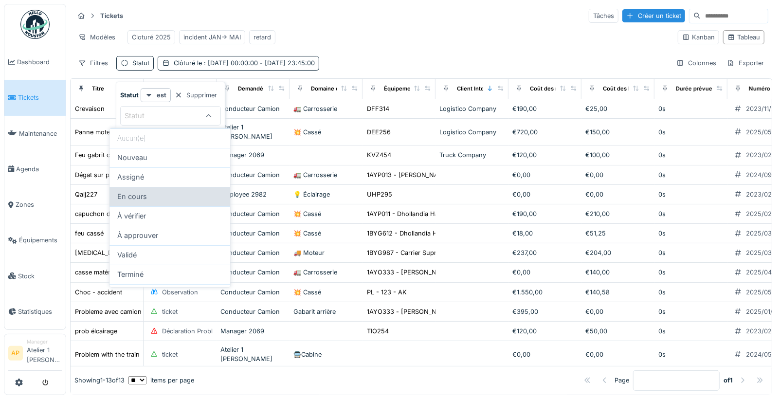
click at [148, 195] on div "En cours" at bounding box center [169, 196] width 105 height 11
type input "*******"
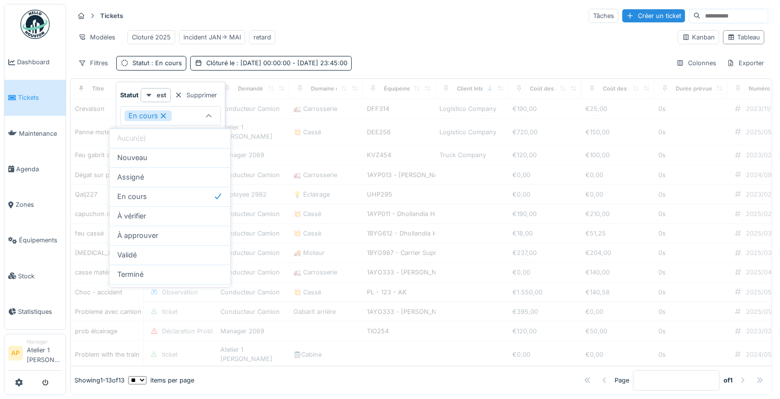
click at [360, 30] on div "Modèles Cloturé 2025 incident JAN-> MAI retard" at bounding box center [372, 37] width 596 height 22
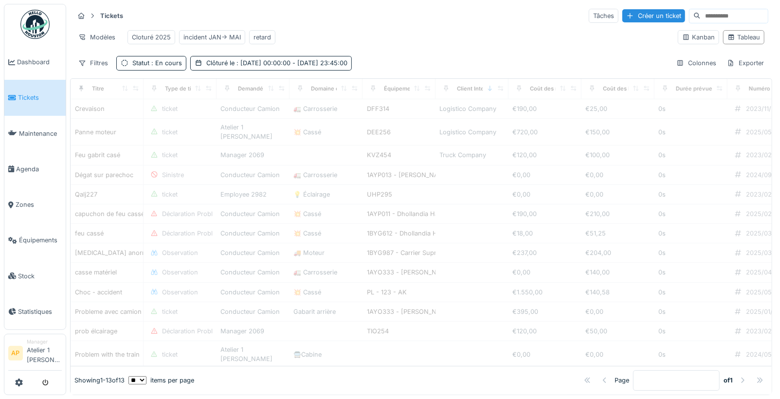
click at [446, 40] on div "Modèles Cloturé 2025 incident JAN-> MAI retard" at bounding box center [372, 37] width 596 height 22
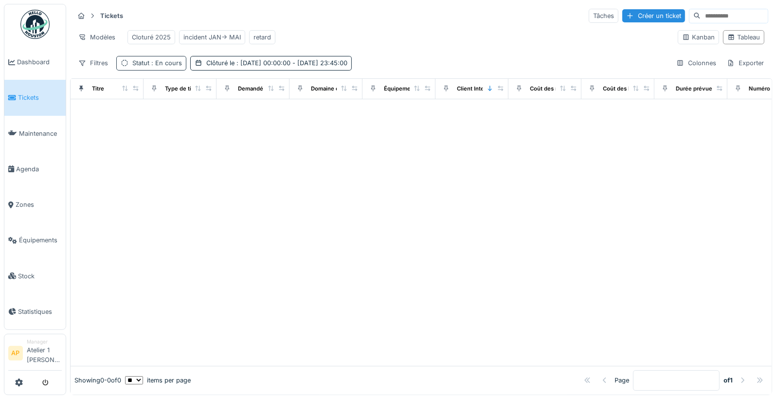
click at [161, 67] on span ": En cours" at bounding box center [165, 62] width 33 height 7
click at [209, 101] on div "Statut est Supprimer" at bounding box center [170, 95] width 101 height 14
click at [210, 97] on div "Supprimer" at bounding box center [196, 95] width 50 height 13
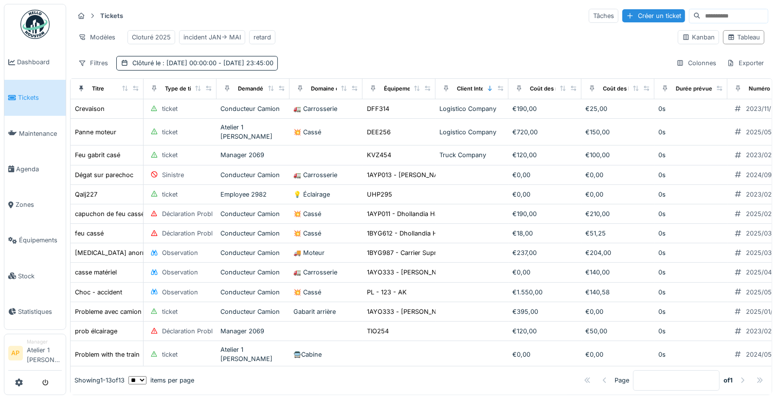
click at [314, 66] on div "Filtres Clôturé le : 01/01/2025 00:00:00 - 31/05/2025 23:45:00 Colonnes Exporter" at bounding box center [421, 63] width 694 height 14
click at [94, 69] on div "Filtres" at bounding box center [93, 63] width 38 height 14
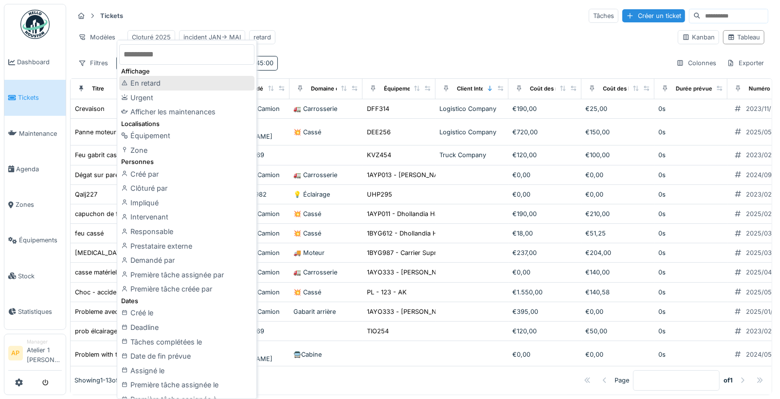
click at [164, 87] on div "En retard" at bounding box center [186, 83] width 135 height 15
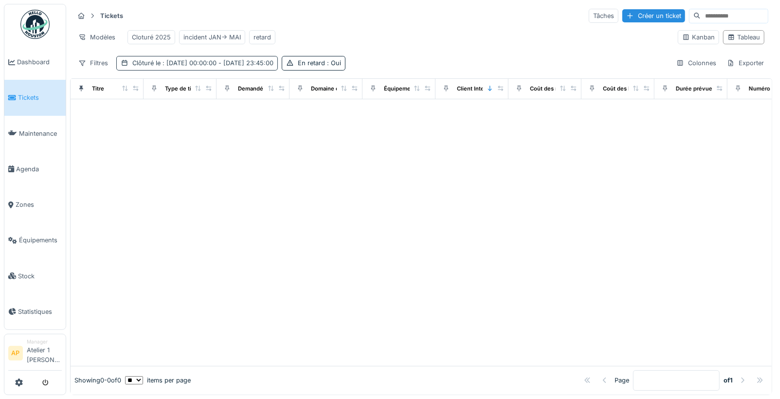
click at [273, 67] on span ": 01/01/2025 00:00:00 - 31/05/2025 23:45:00" at bounding box center [217, 62] width 113 height 7
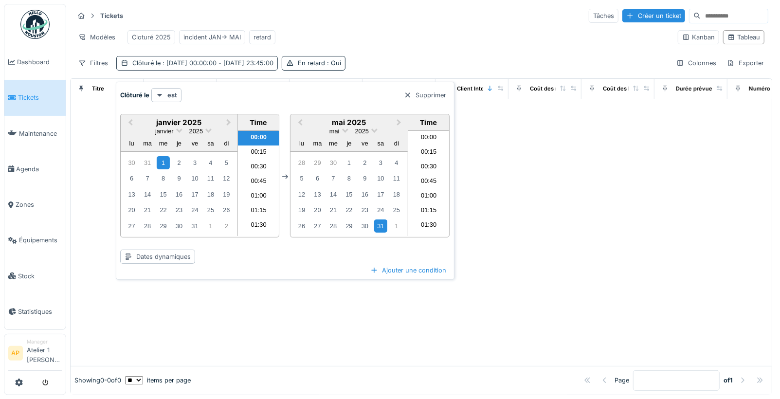
scroll to position [1296, 0]
click at [265, 70] on div "Clôturé le : 01/01/2025 00:00:00 - 31/05/2025 23:45:00" at bounding box center [197, 63] width 162 height 14
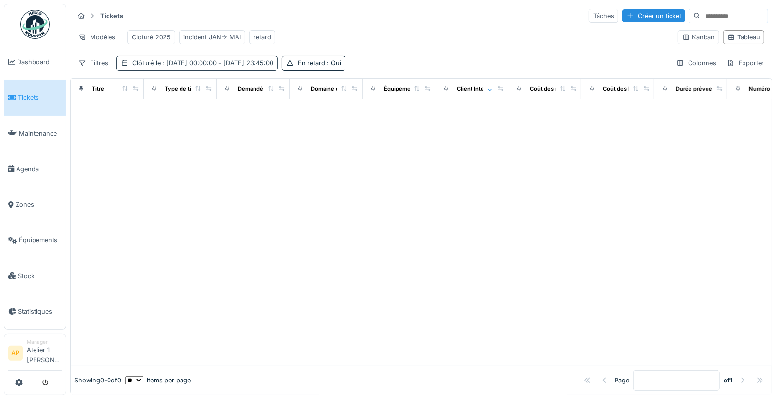
click at [265, 67] on span ": 01/01/2025 00:00:00 - 31/05/2025 23:45:00" at bounding box center [217, 62] width 113 height 7
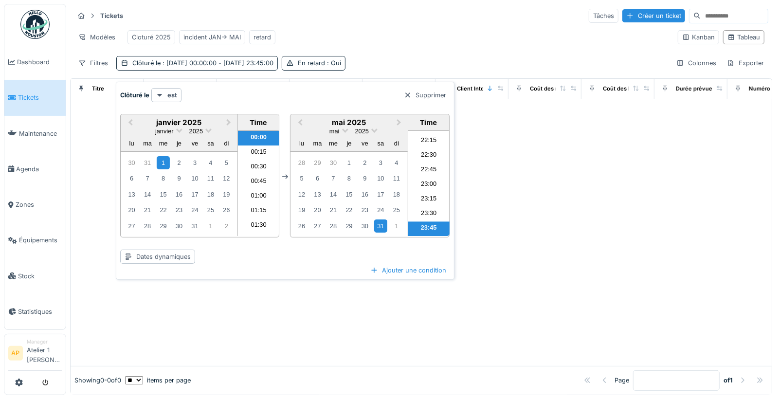
click at [427, 101] on div "Clôturé le est Supprimer" at bounding box center [285, 95] width 330 height 14
click at [426, 97] on div "Supprimer" at bounding box center [425, 95] width 50 height 13
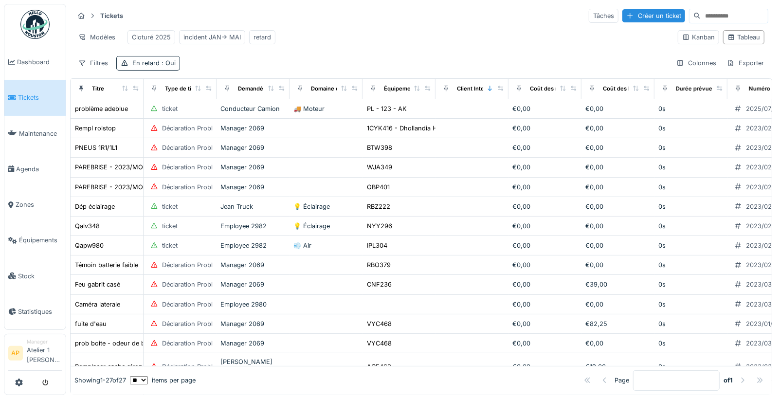
click at [34, 93] on span "Tickets" at bounding box center [40, 97] width 44 height 9
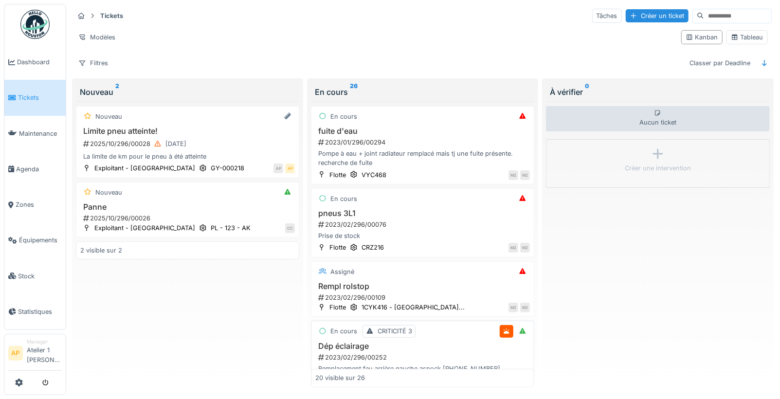
click at [357, 353] on div "2023/02/296/00252" at bounding box center [423, 357] width 213 height 9
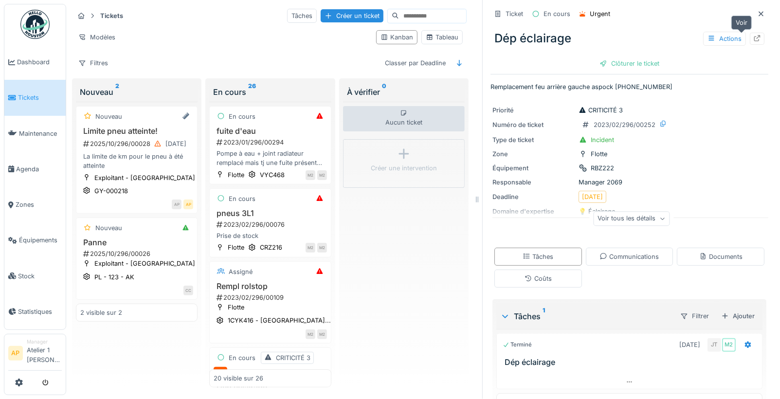
click at [753, 36] on icon at bounding box center [757, 38] width 8 height 6
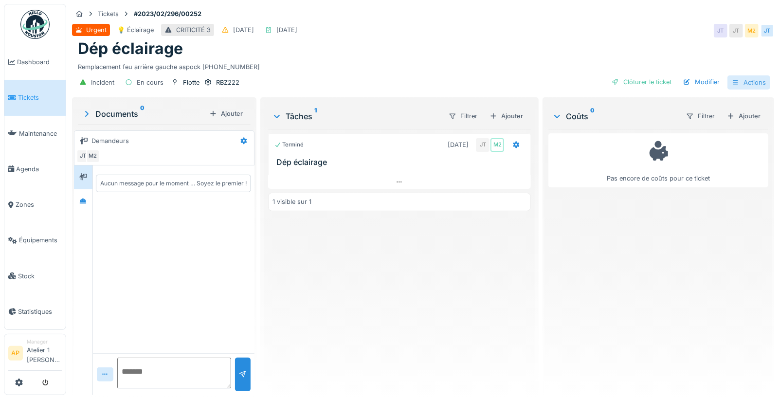
click at [736, 80] on div "Actions" at bounding box center [748, 82] width 43 height 14
click at [637, 85] on div "Clôturer le ticket" at bounding box center [642, 81] width 68 height 13
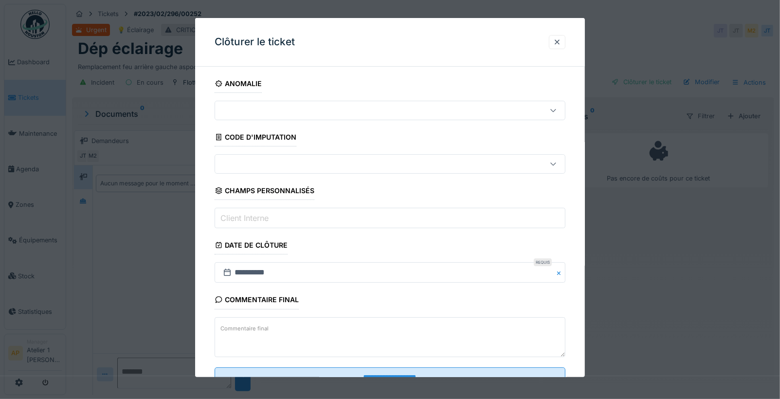
click at [350, 110] on div at bounding box center [369, 110] width 300 height 11
click at [348, 83] on fieldset "**********" at bounding box center [390, 234] width 351 height 321
click at [250, 217] on label "Client Interne" at bounding box center [244, 218] width 52 height 12
click at [250, 217] on input "Client Interne" at bounding box center [390, 218] width 351 height 20
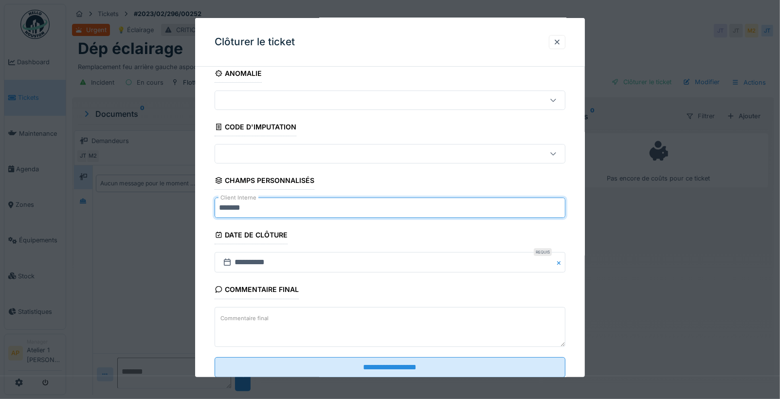
scroll to position [23, 0]
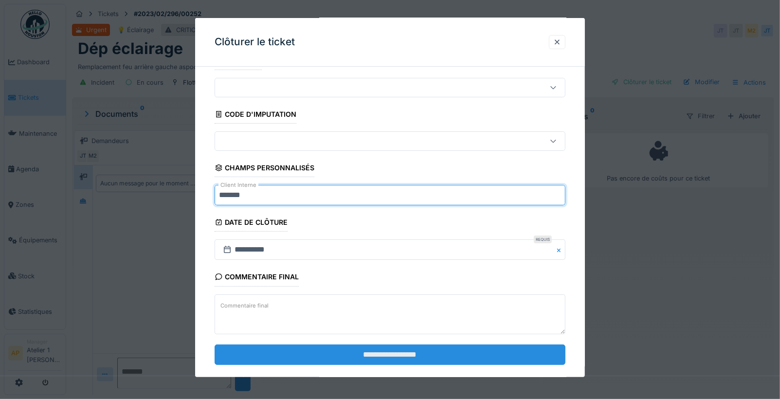
type input "******"
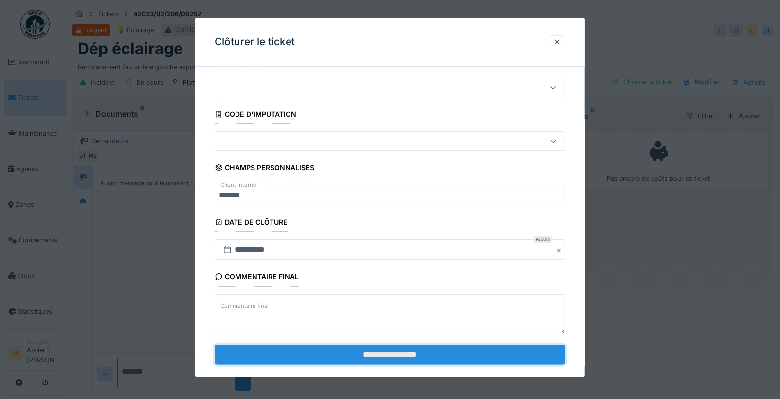
click at [388, 346] on input "**********" at bounding box center [390, 354] width 351 height 20
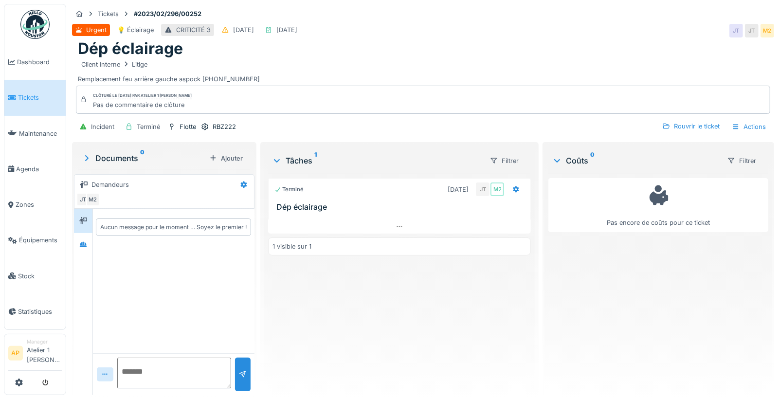
scroll to position [8, 0]
click at [29, 235] on span "Équipements" at bounding box center [40, 239] width 43 height 9
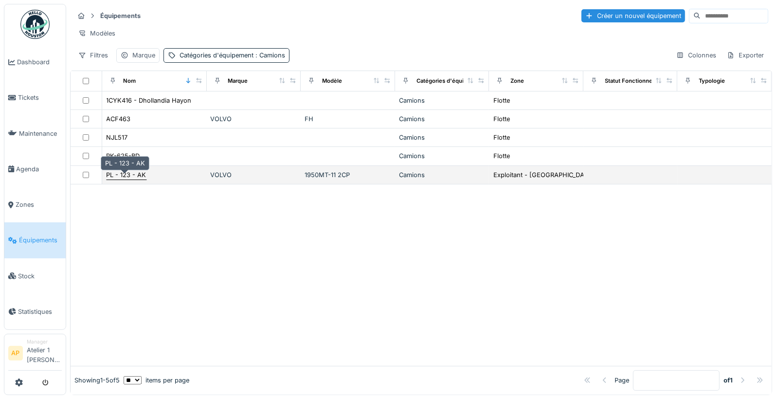
click at [117, 179] on div "PL - 123 - AK" at bounding box center [127, 174] width 40 height 9
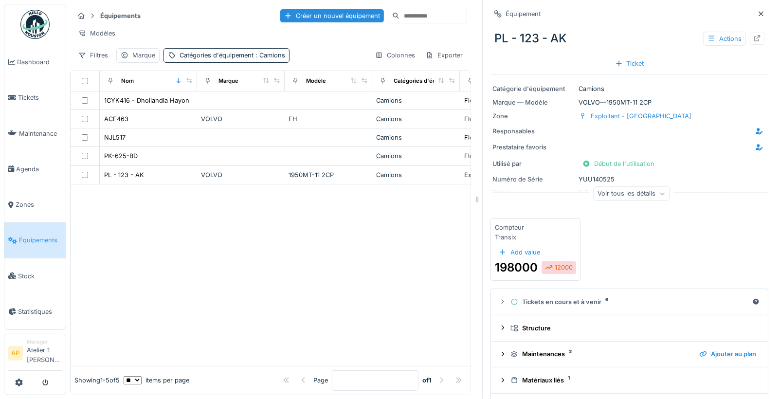
click at [754, 39] on icon at bounding box center [757, 38] width 6 height 6
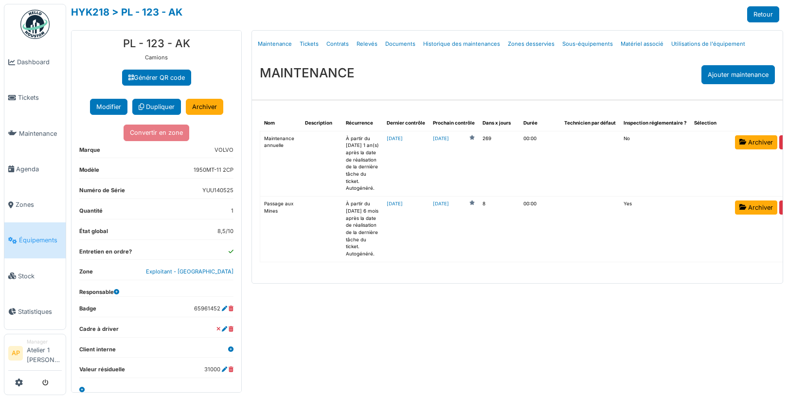
scroll to position [23, 0]
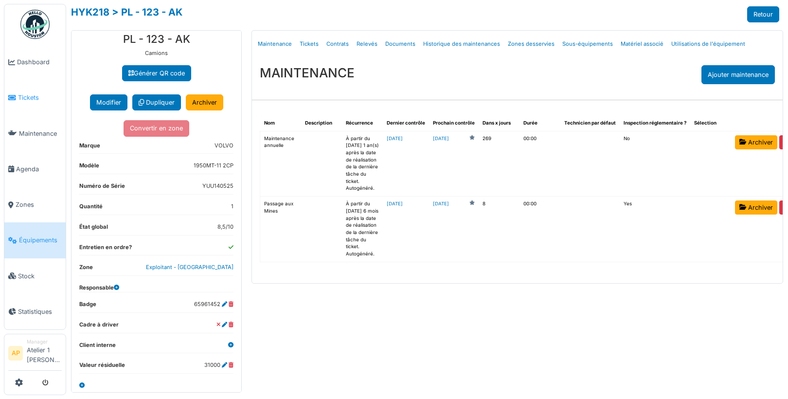
click at [30, 102] on link "Tickets" at bounding box center [34, 98] width 61 height 36
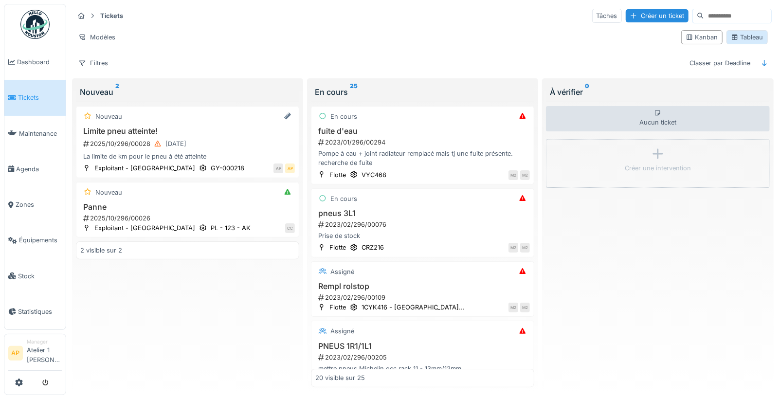
click at [741, 38] on div "Tableau" at bounding box center [747, 37] width 33 height 9
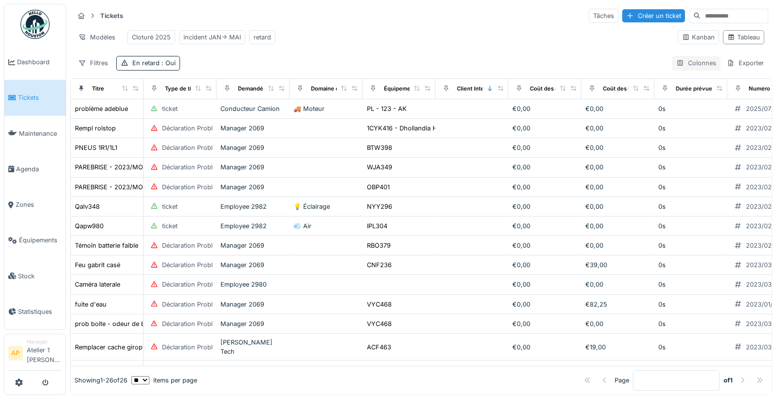
click at [677, 70] on div "Colonnes" at bounding box center [696, 63] width 49 height 14
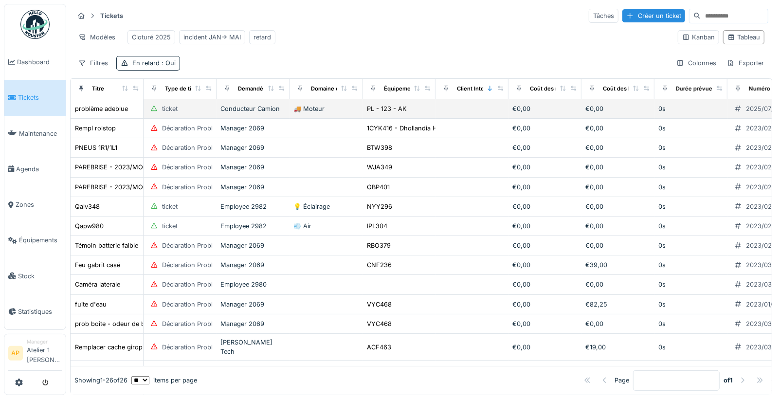
click at [425, 110] on div "PL - 123 - AK" at bounding box center [398, 109] width 65 height 10
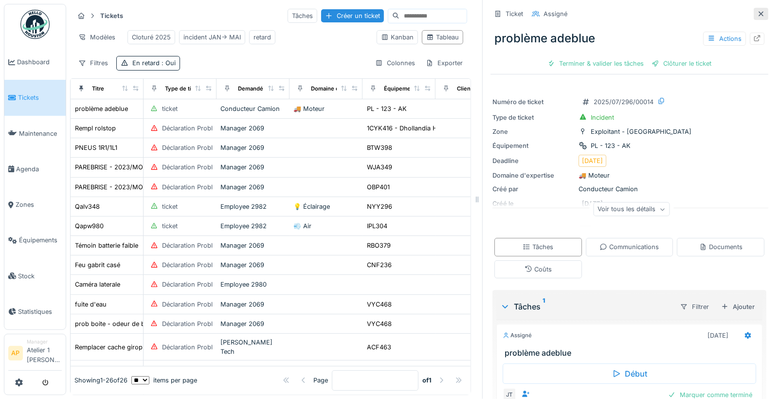
click at [757, 17] on div at bounding box center [761, 13] width 8 height 9
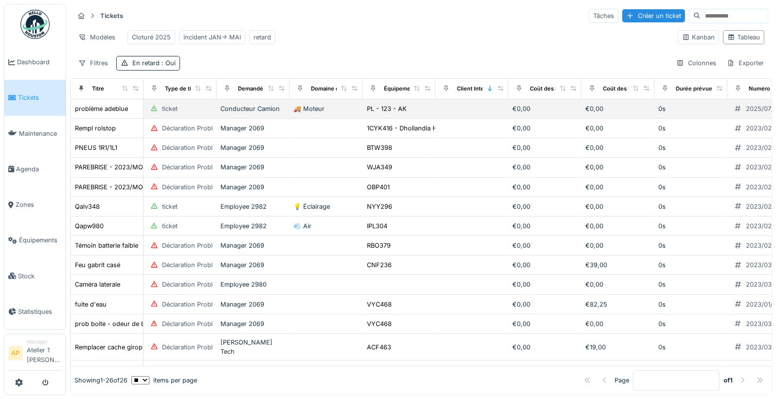
click at [513, 119] on td "€0,00" at bounding box center [544, 108] width 73 height 19
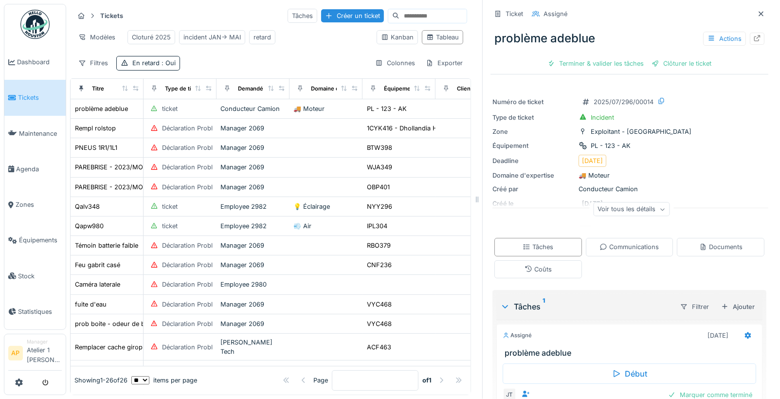
click at [757, 15] on icon at bounding box center [761, 14] width 8 height 6
